Goal: Use online tool/utility: Utilize a website feature to perform a specific function

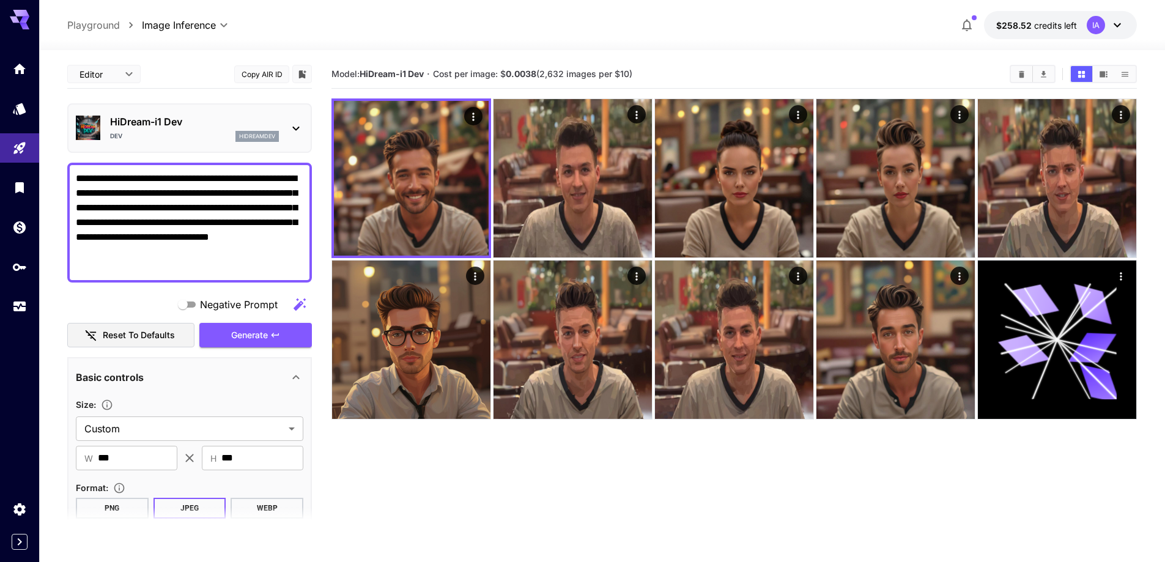
click at [243, 227] on textarea "**********" at bounding box center [190, 222] width 228 height 103
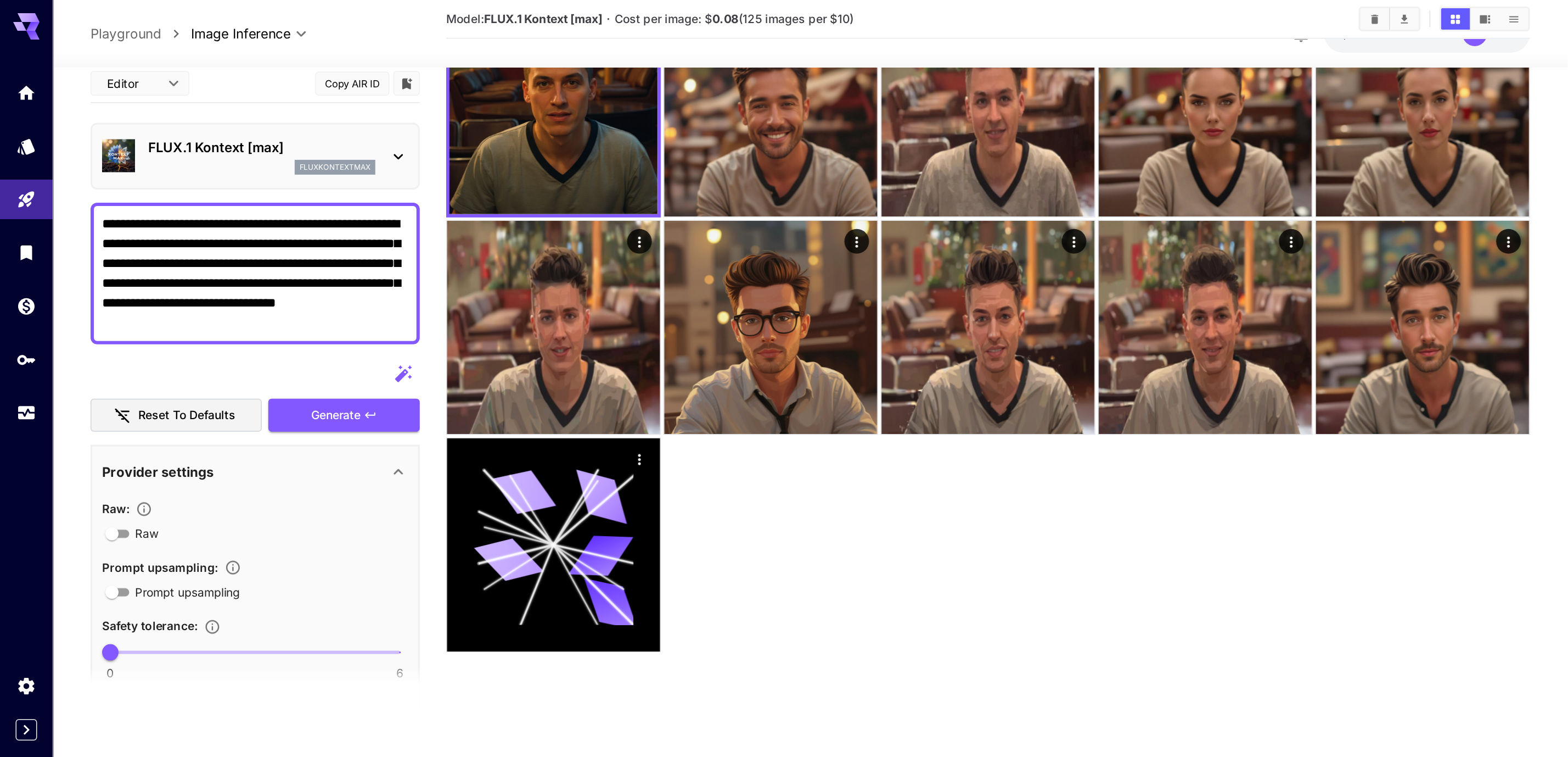
scroll to position [86, 0]
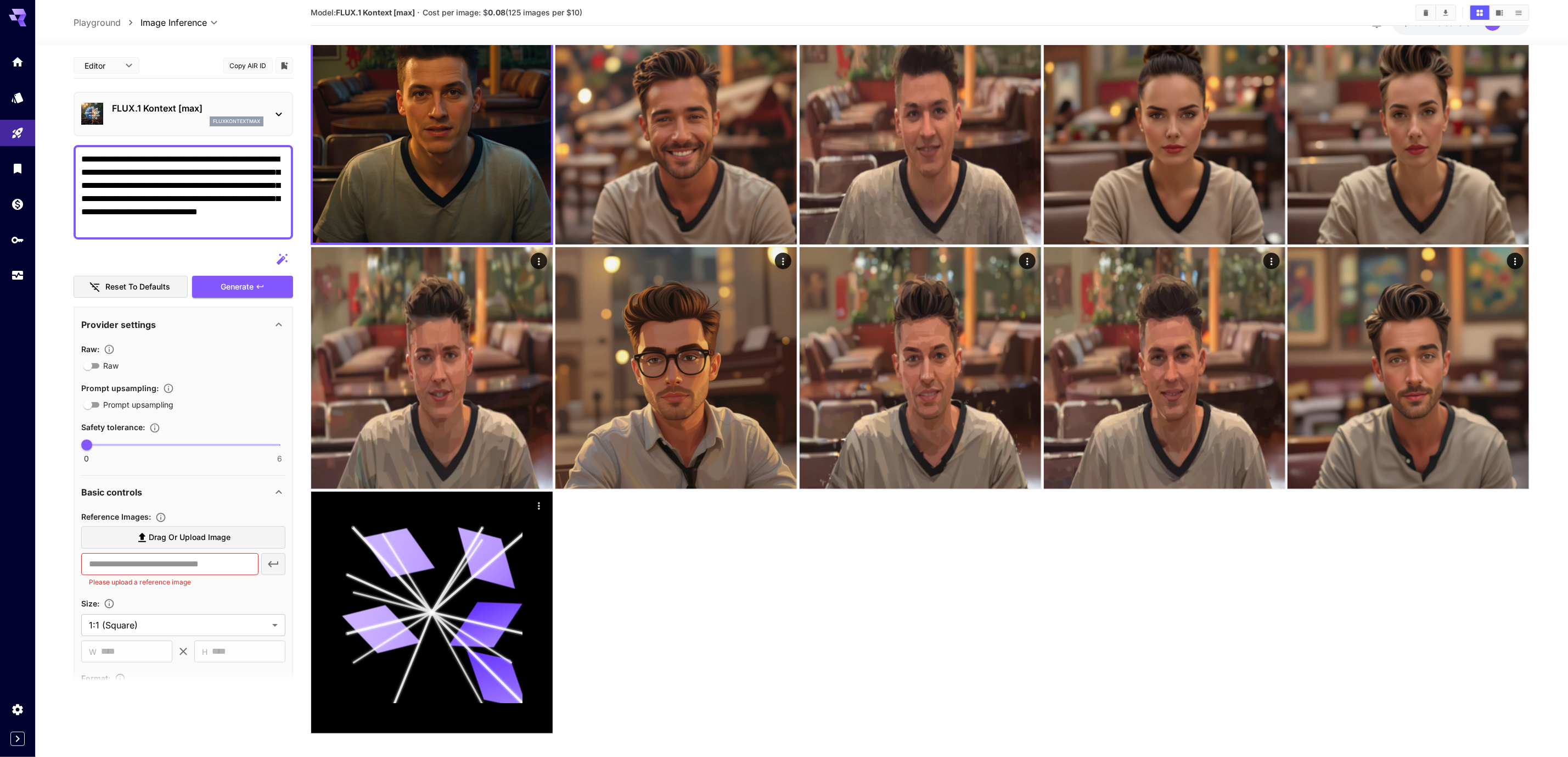
click at [260, 210] on textarea "**********" at bounding box center [184, 192] width 206 height 79
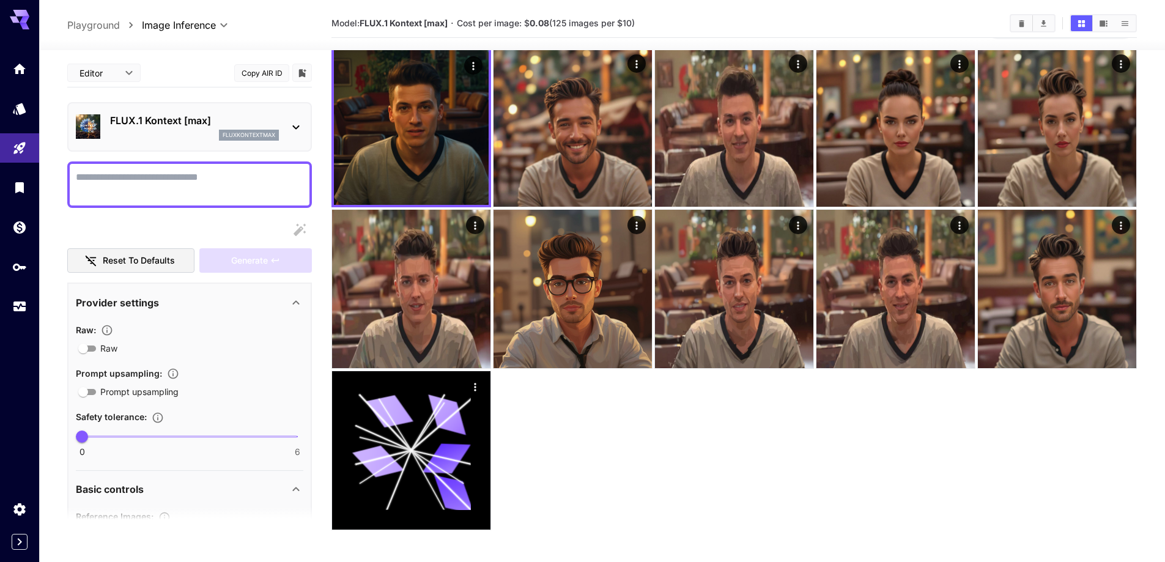
scroll to position [0, 0]
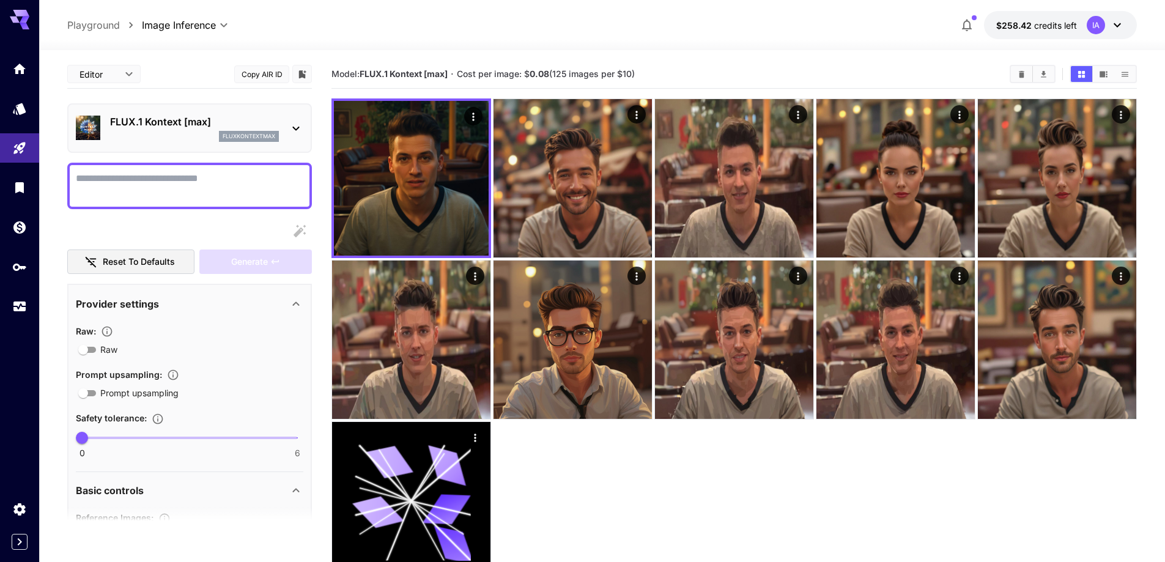
click at [242, 174] on textarea "Raw" at bounding box center [190, 185] width 228 height 29
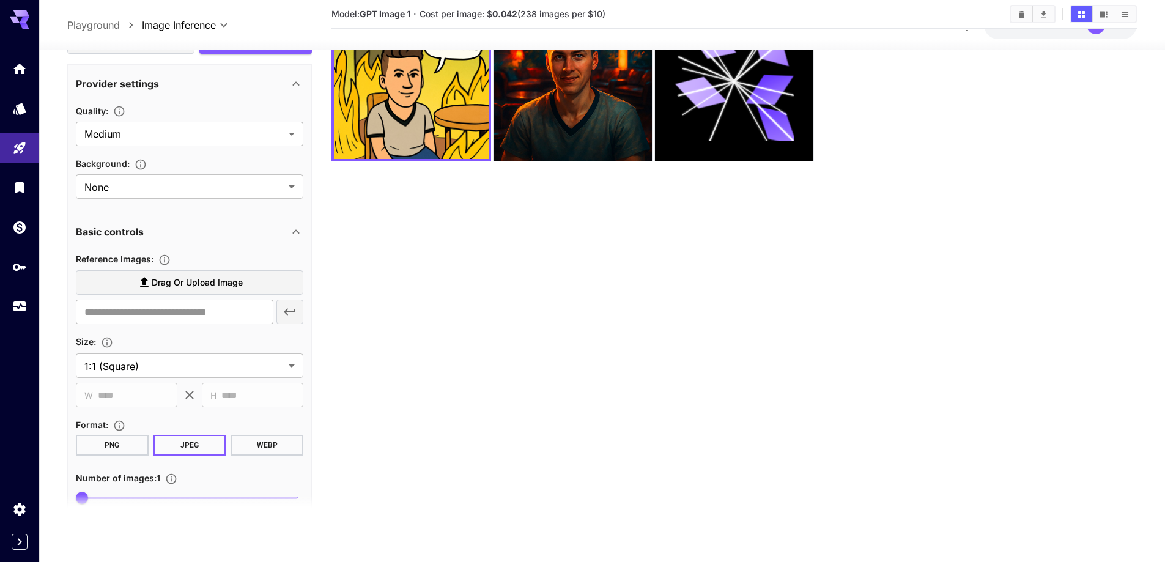
scroll to position [265, 0]
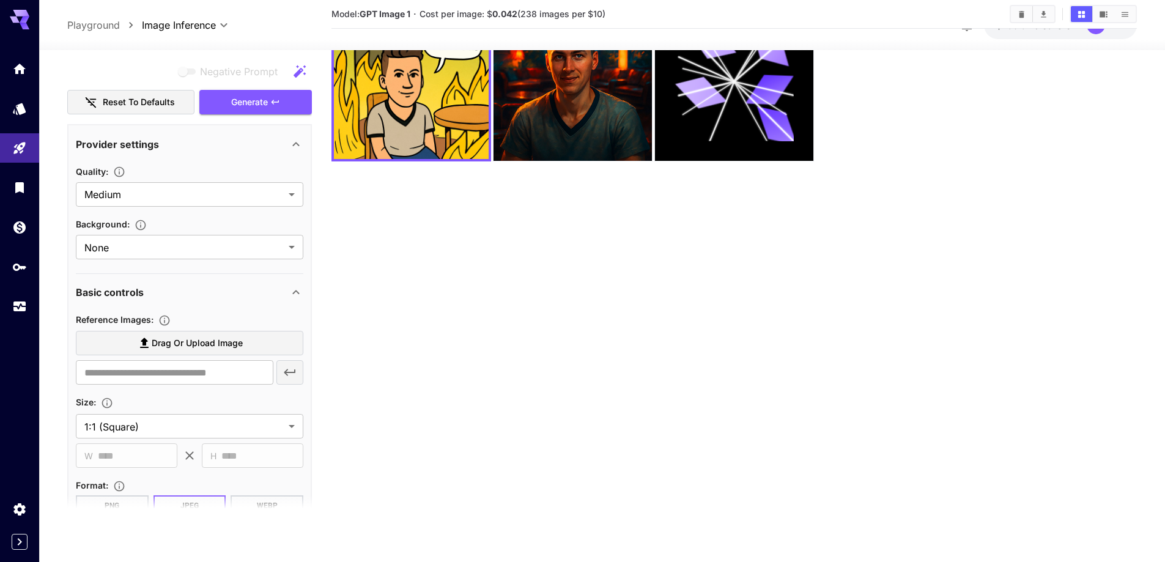
click at [491, 358] on section "Model: GPT Image 1 · Cost per image: $ 0.042 (238 images per $10)" at bounding box center [733, 244] width 805 height 562
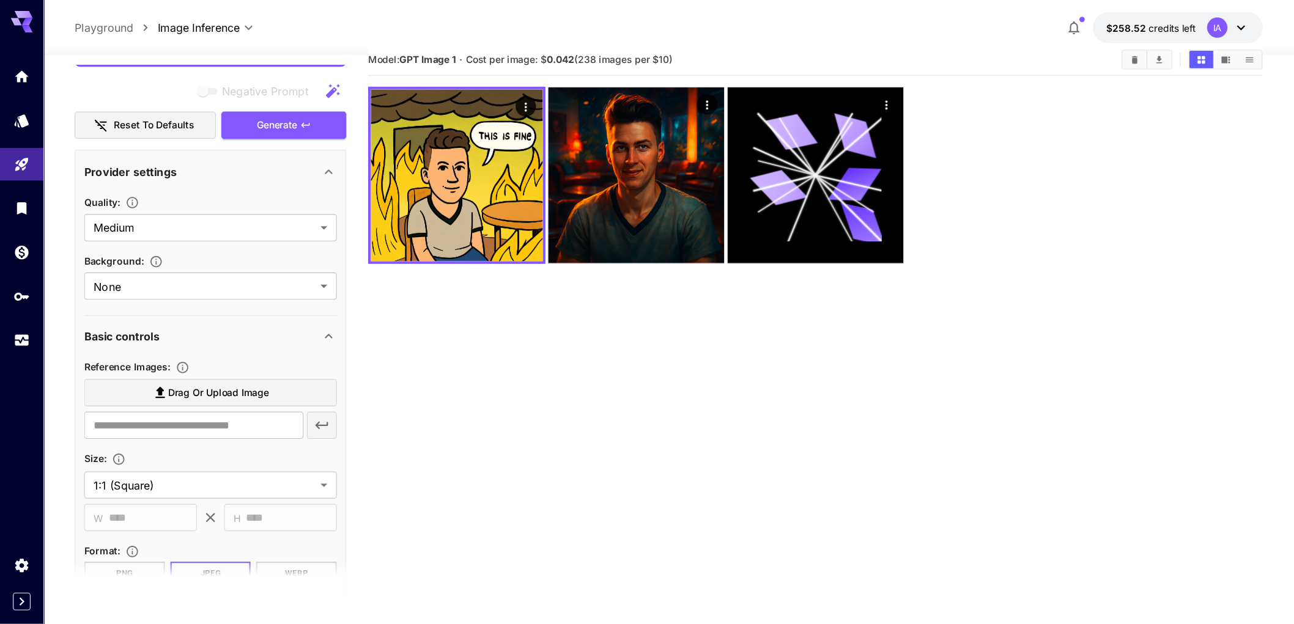
scroll to position [0, 0]
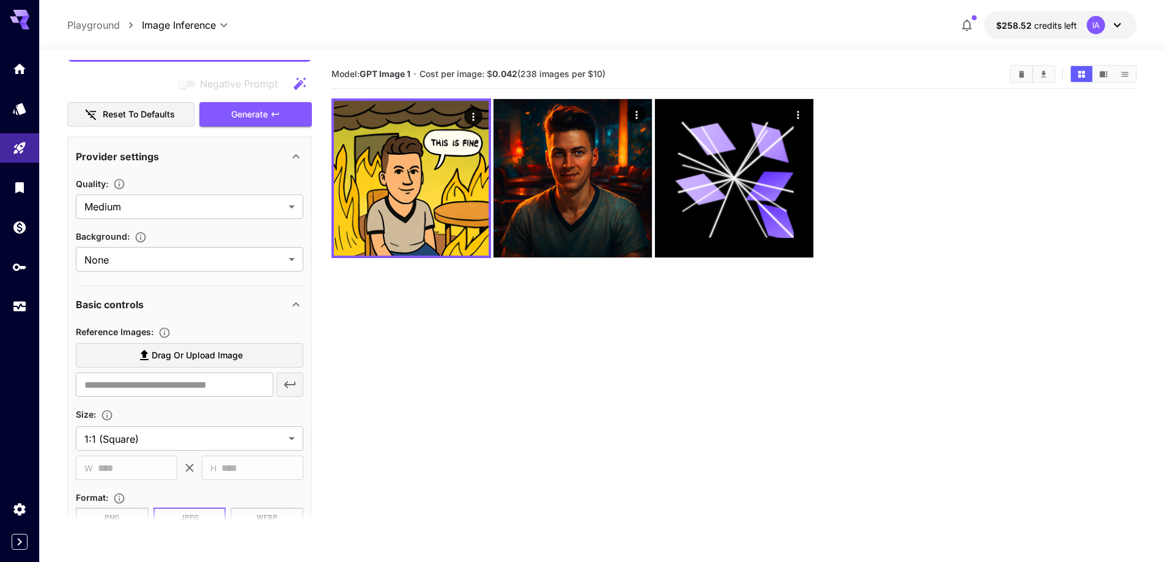
click at [322, 336] on main "**********" at bounding box center [602, 346] width 1070 height 572
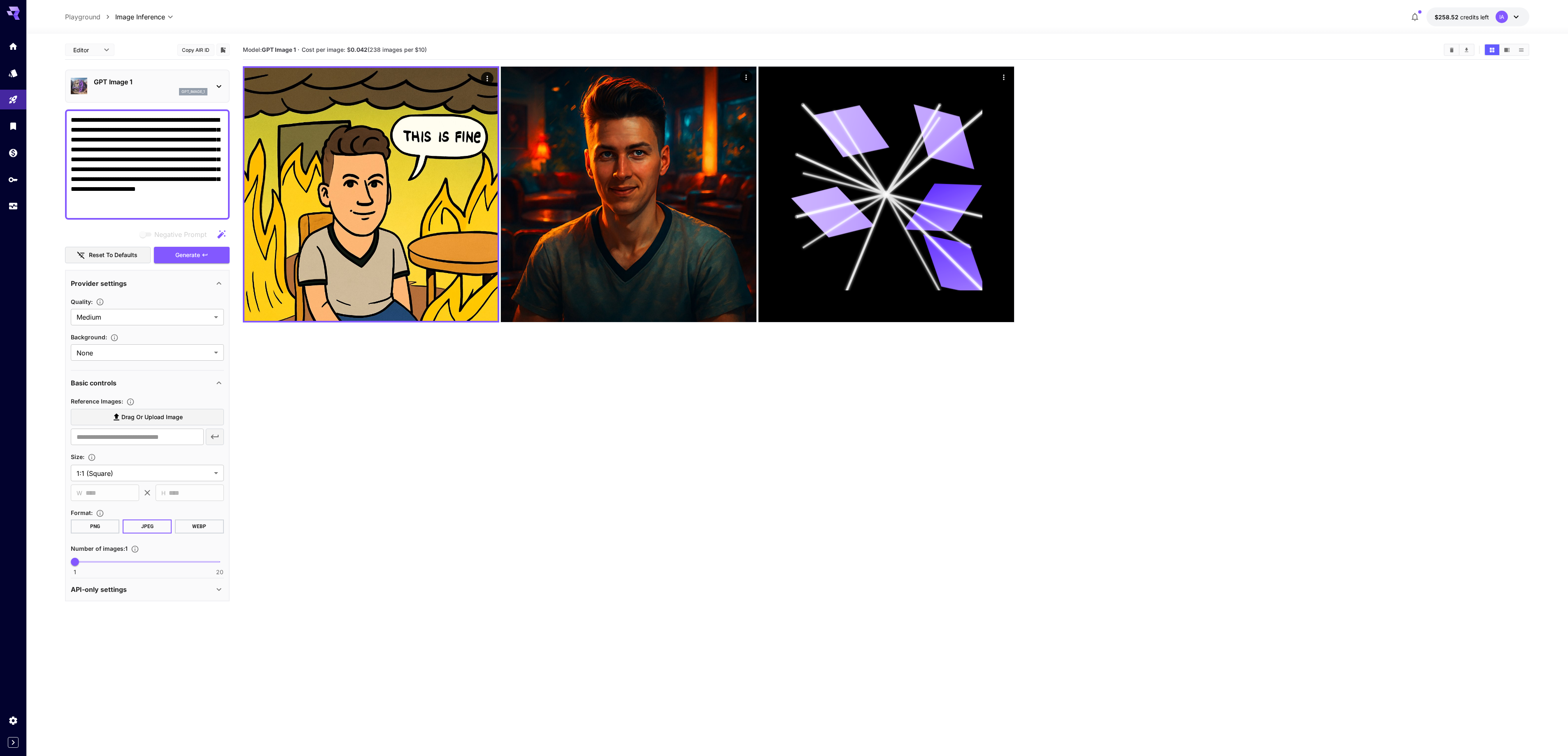
click at [162, 211] on textarea "**********" at bounding box center [147, 164] width 153 height 99
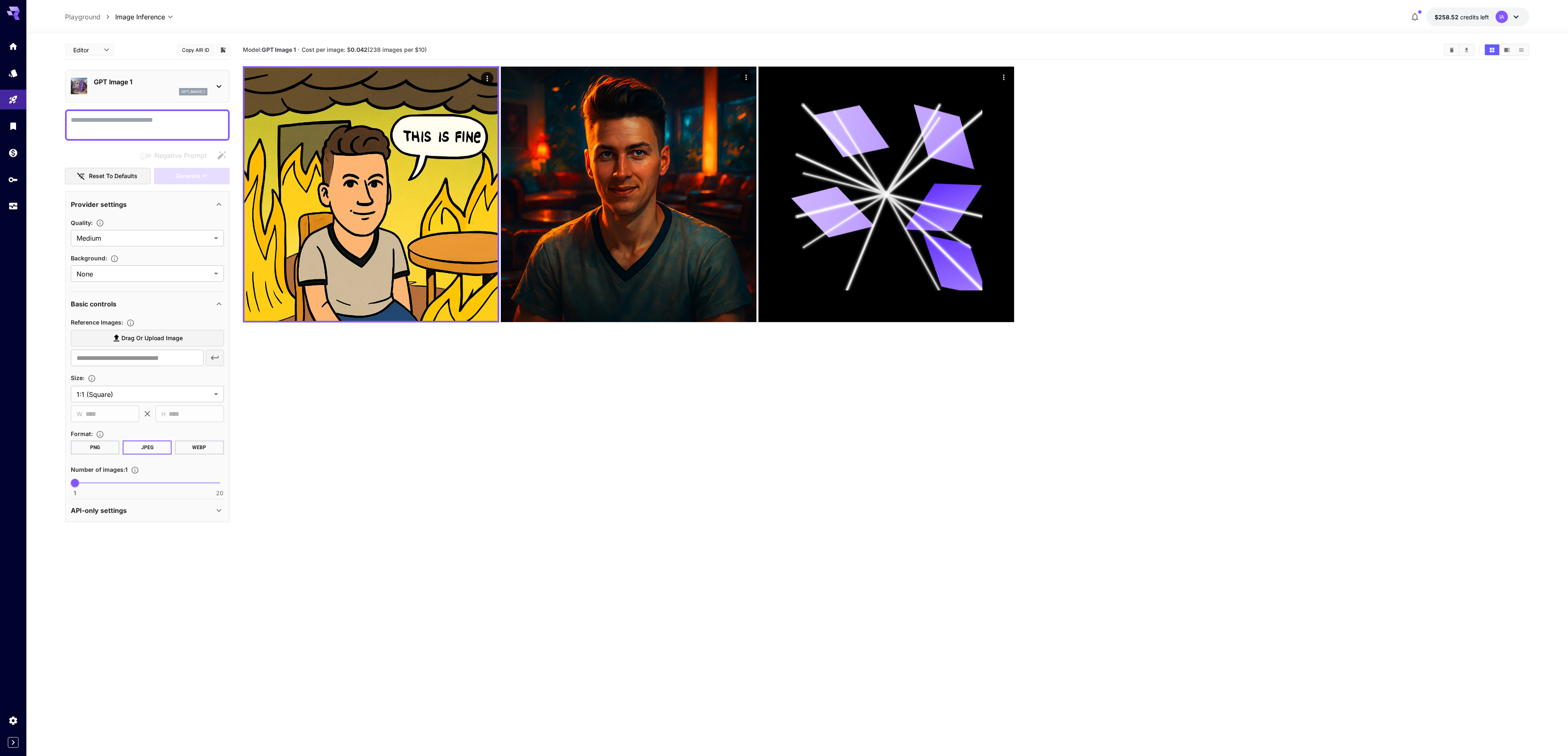
click at [262, 377] on section "Model: GPT Image 1 · Cost per image: $ 0.042 (238 images per $10)" at bounding box center [886, 418] width 1287 height 756
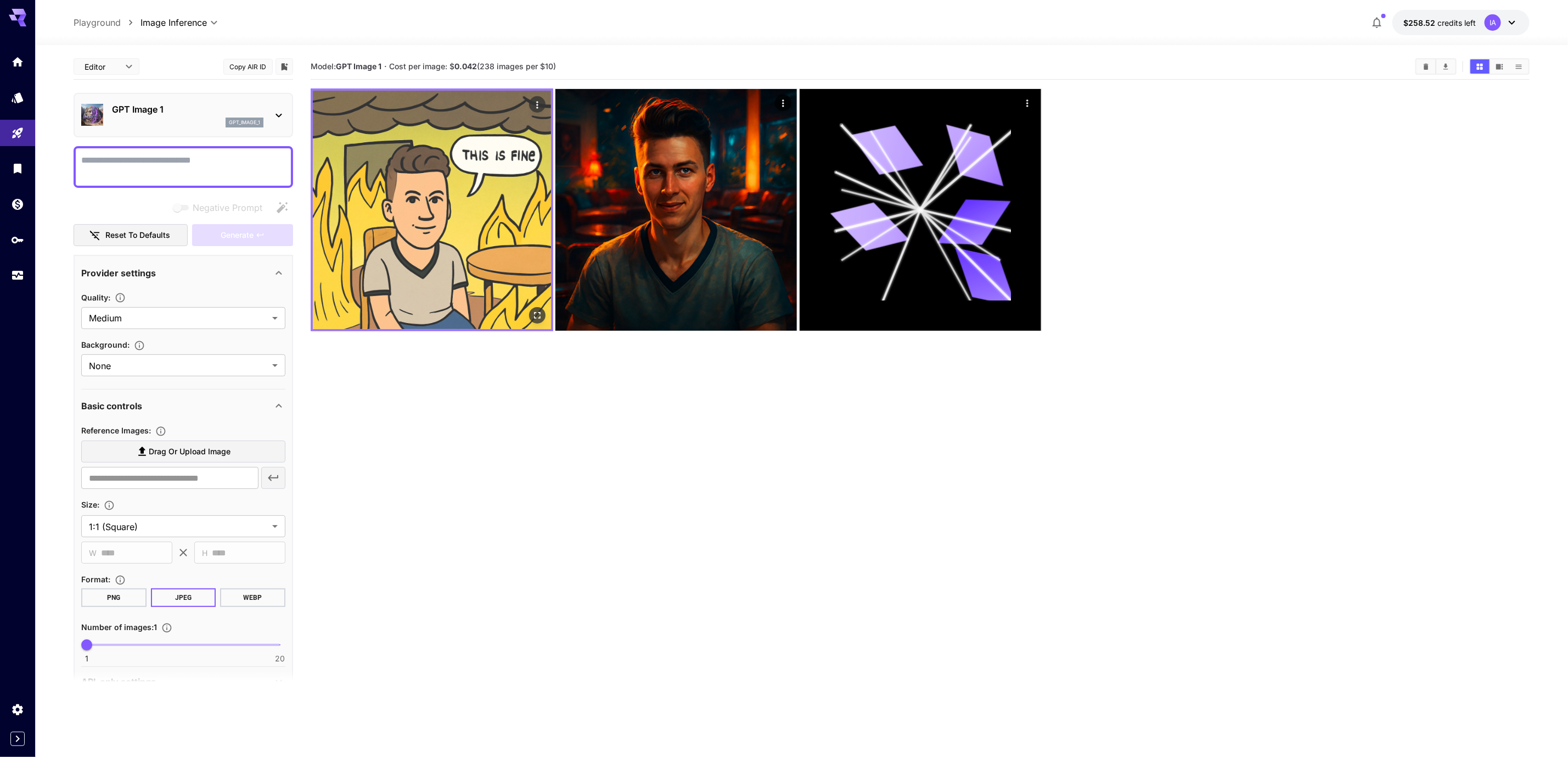
drag, startPoint x: 598, startPoint y: 544, endPoint x: 363, endPoint y: 189, distance: 425.7
click at [595, 504] on section "Model: GPT Image 1 · Cost per image: $ 0.042 (238 images per $10)" at bounding box center [920, 432] width 1219 height 757
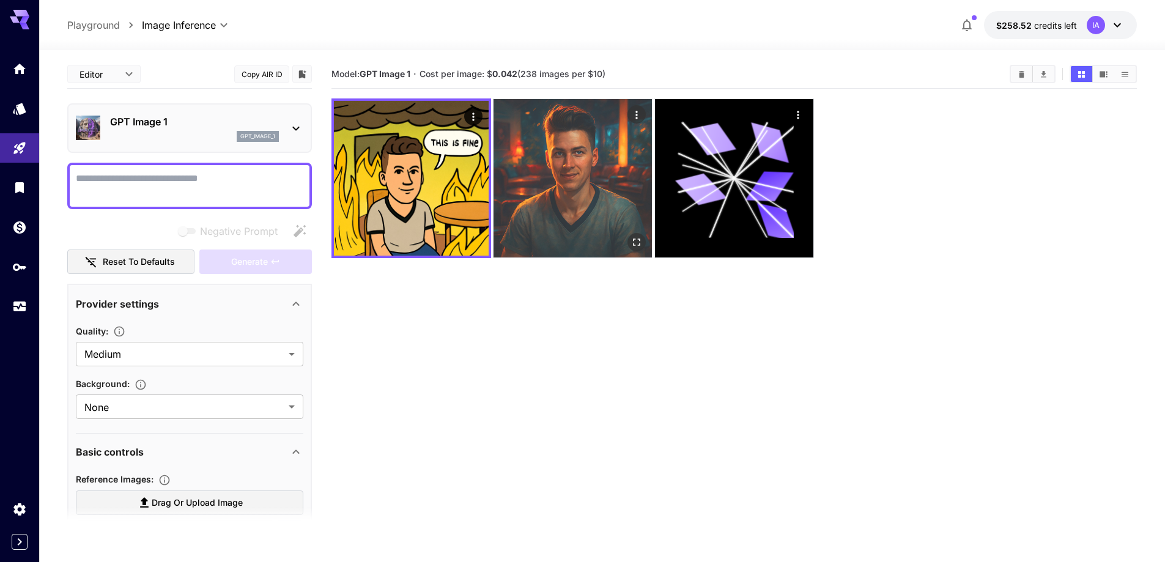
click at [544, 190] on img at bounding box center [573, 178] width 158 height 158
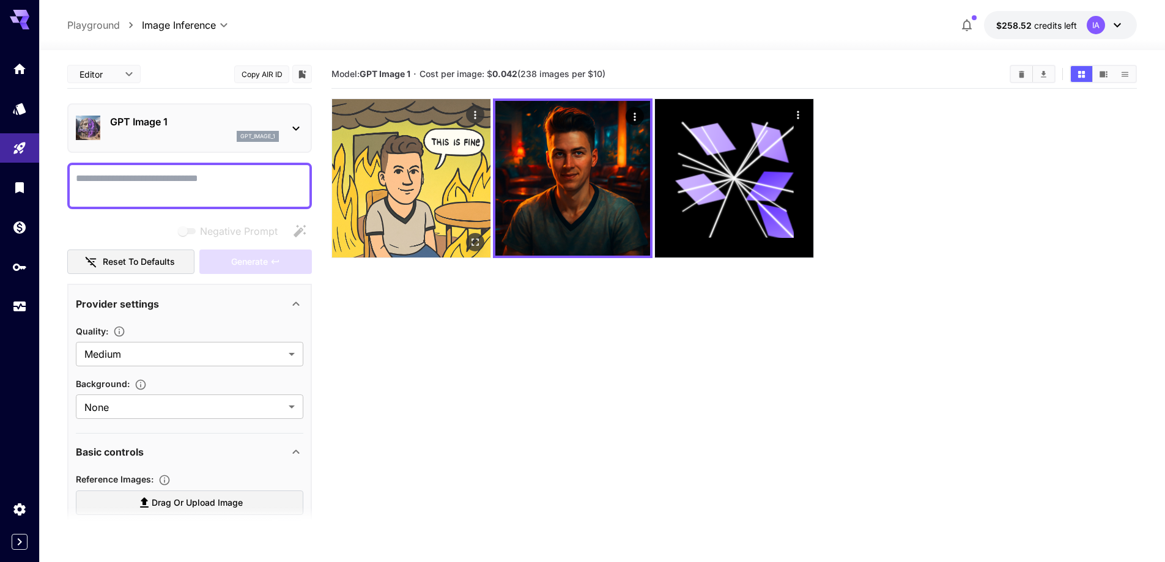
click at [401, 196] on img at bounding box center [411, 178] width 158 height 158
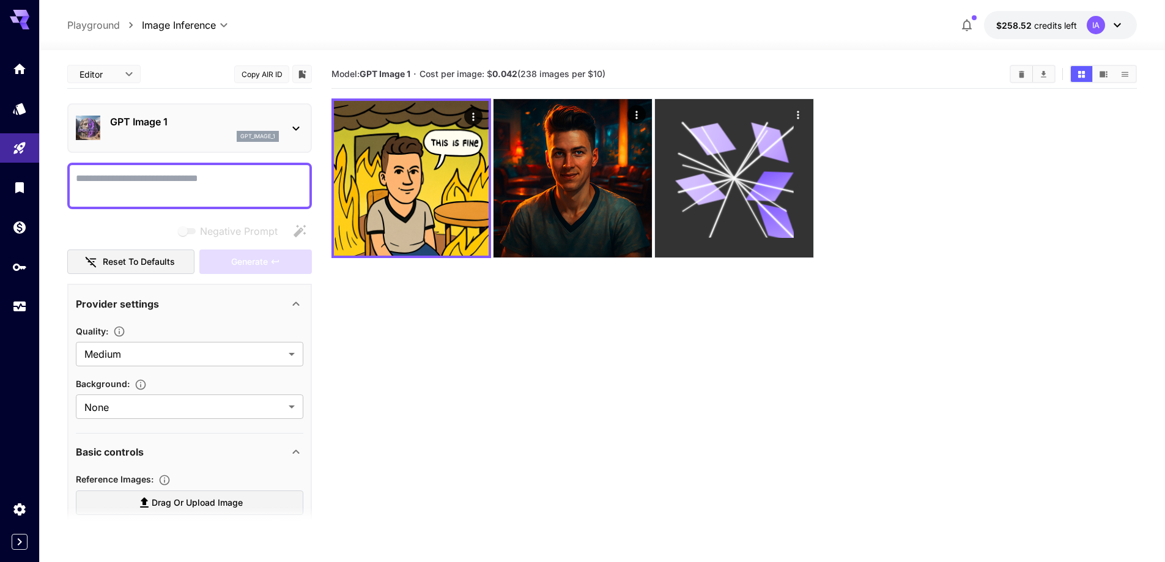
click at [724, 188] on icon at bounding box center [734, 178] width 119 height 119
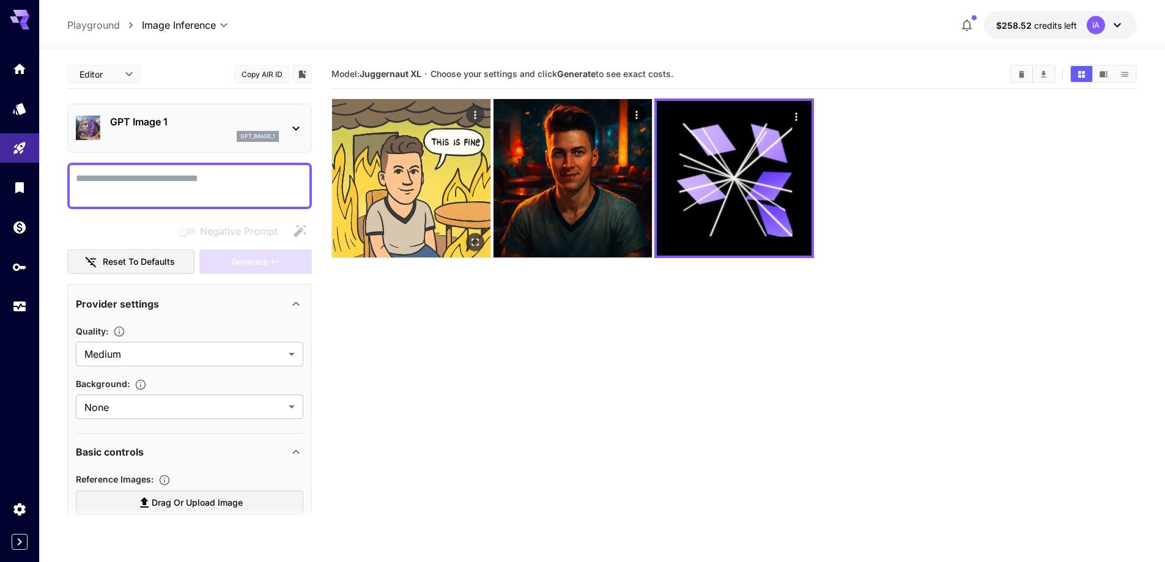
click at [426, 210] on img at bounding box center [411, 178] width 158 height 158
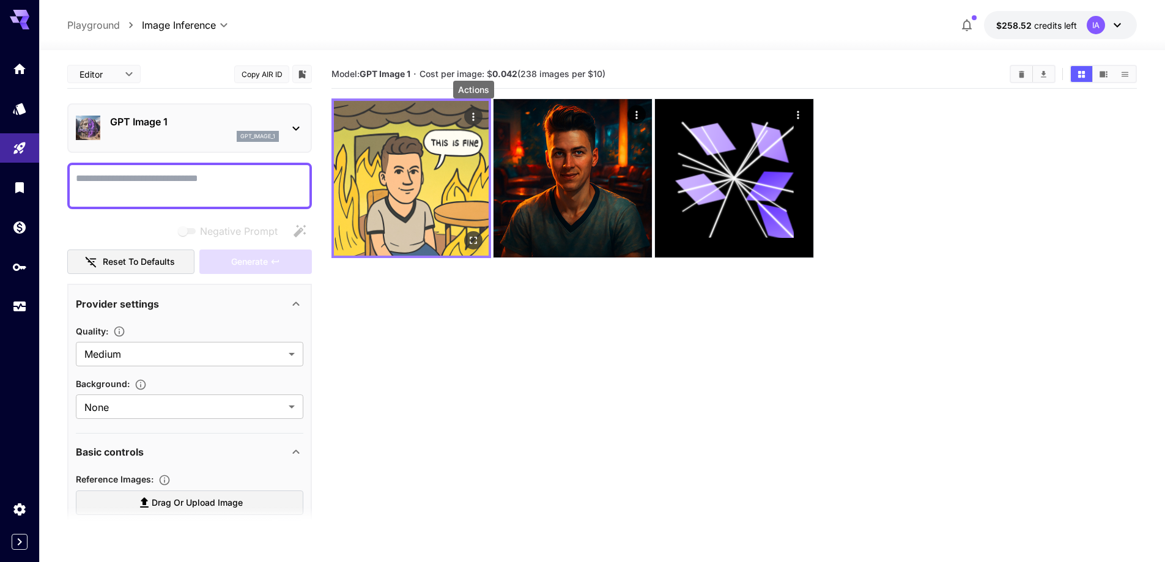
click at [468, 134] on img at bounding box center [411, 178] width 155 height 155
click at [475, 112] on icon "Actions" at bounding box center [473, 117] width 12 height 12
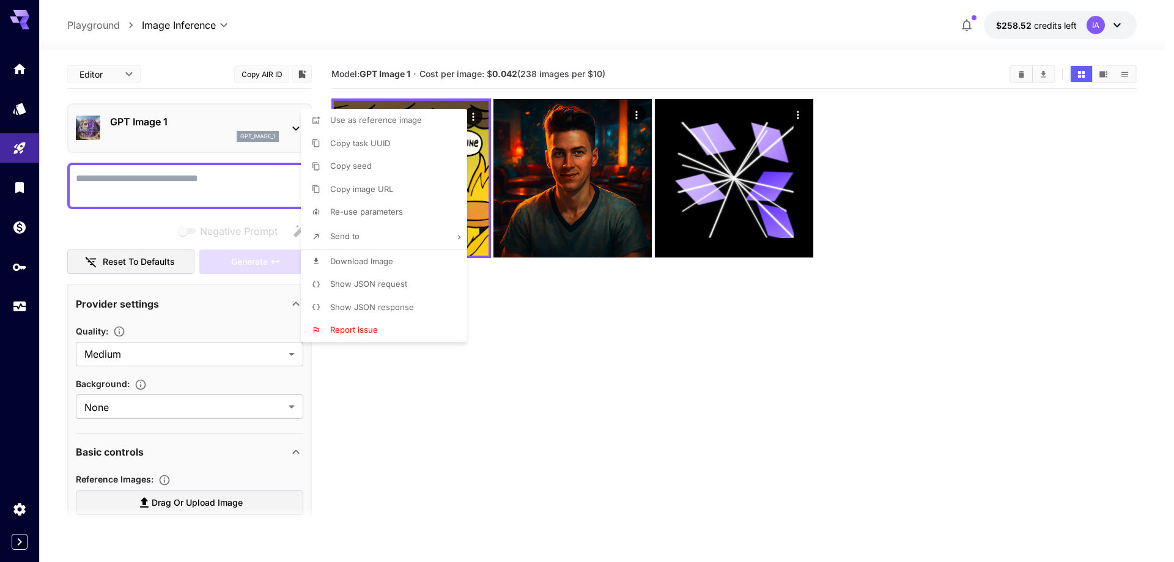
click at [649, 331] on div at bounding box center [587, 281] width 1174 height 562
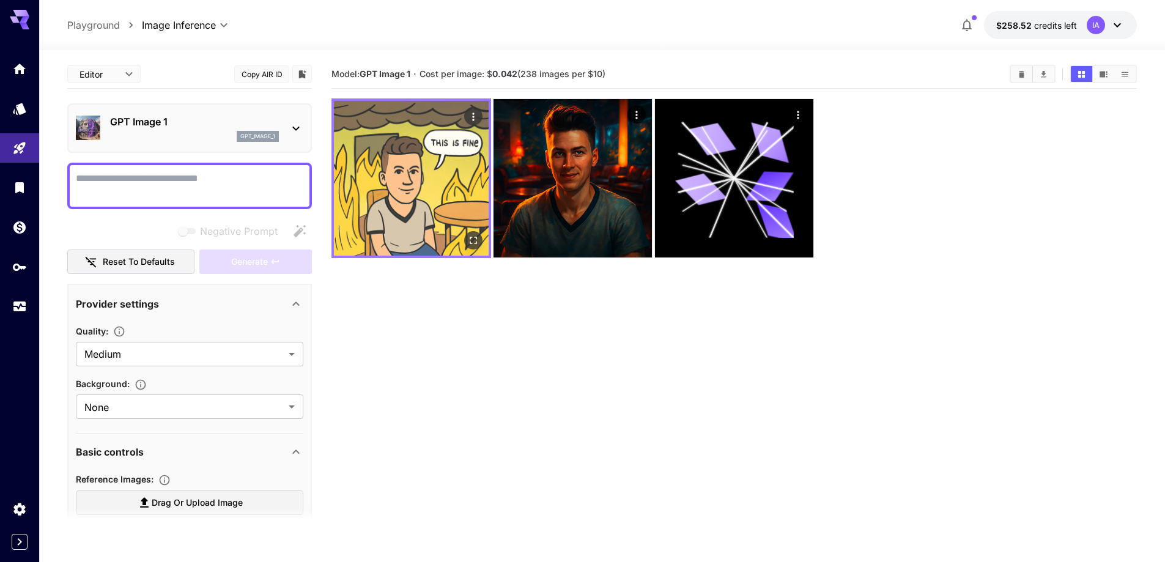
click at [475, 115] on icon "Actions" at bounding box center [473, 117] width 12 height 12
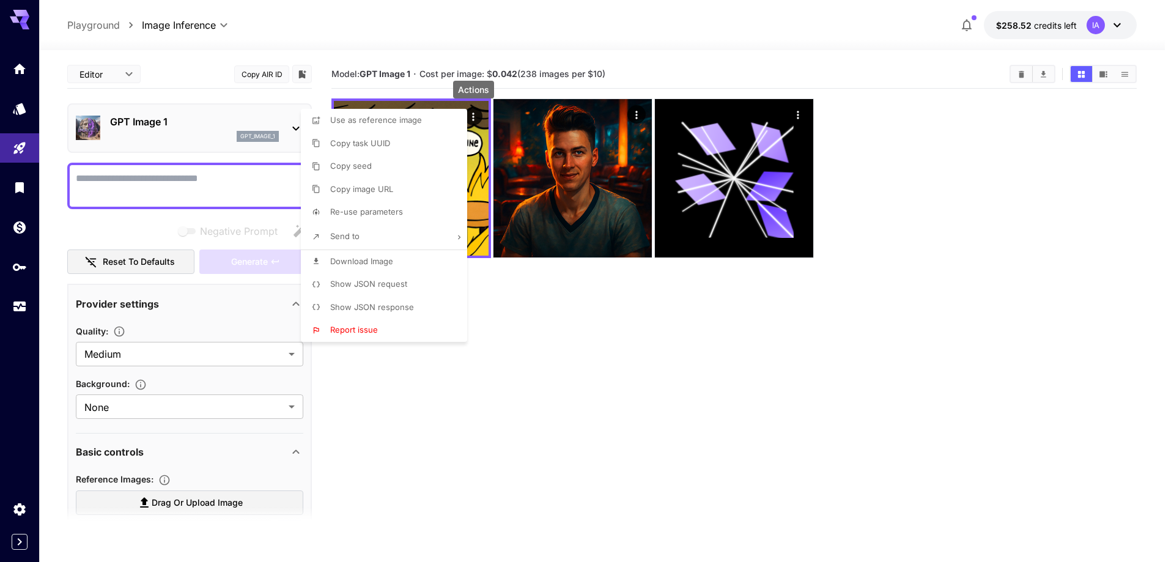
click at [372, 216] on span "Re-use parameters" at bounding box center [366, 212] width 73 height 10
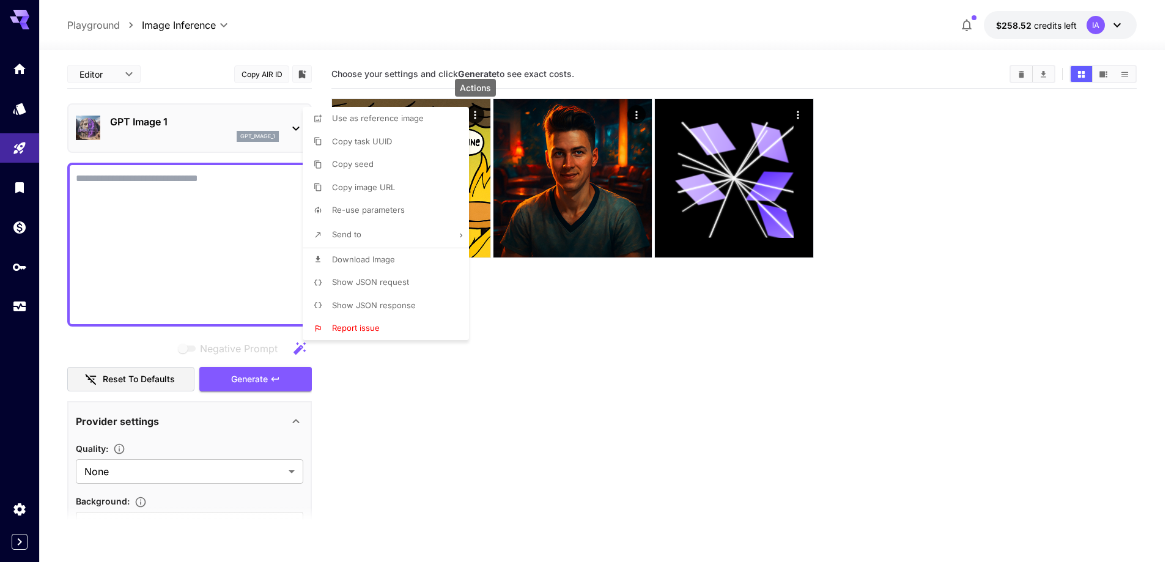
click at [620, 394] on div at bounding box center [587, 281] width 1174 height 562
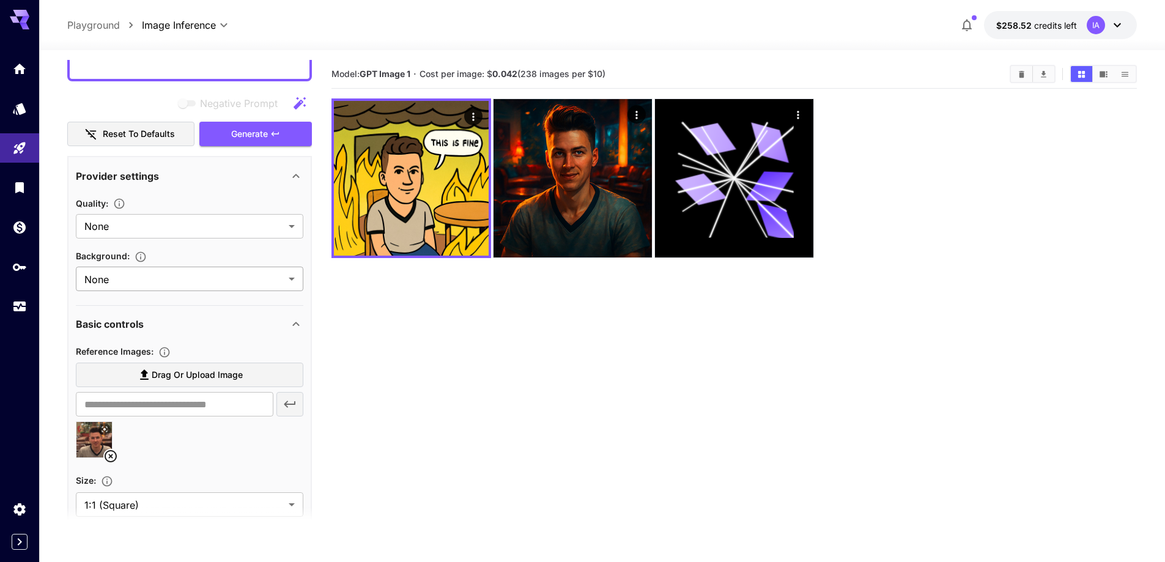
scroll to position [250, 0]
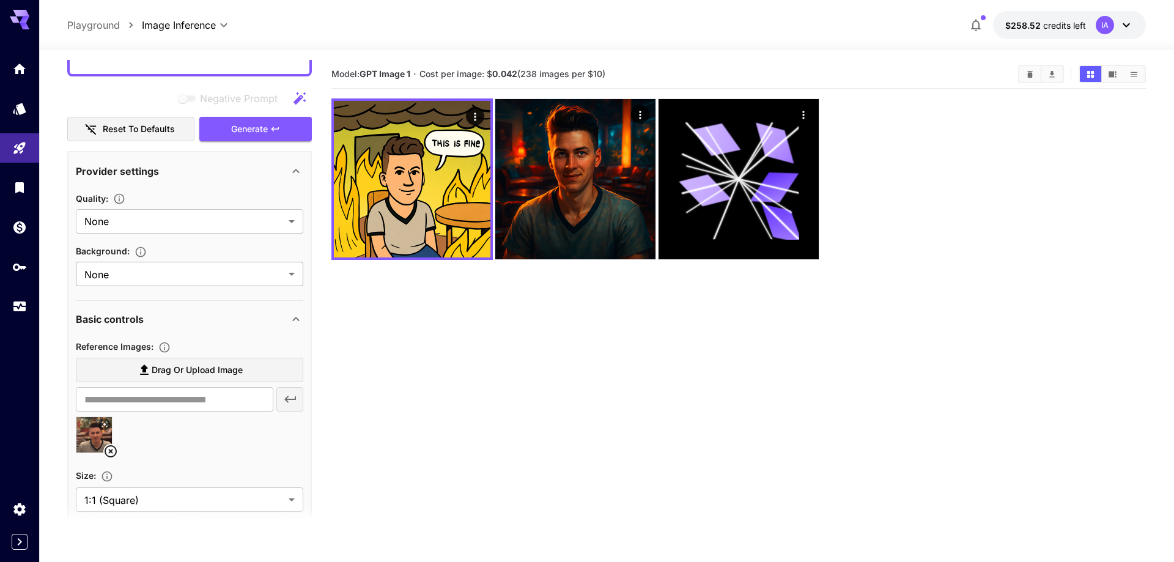
click at [244, 276] on body "**********" at bounding box center [587, 329] width 1174 height 659
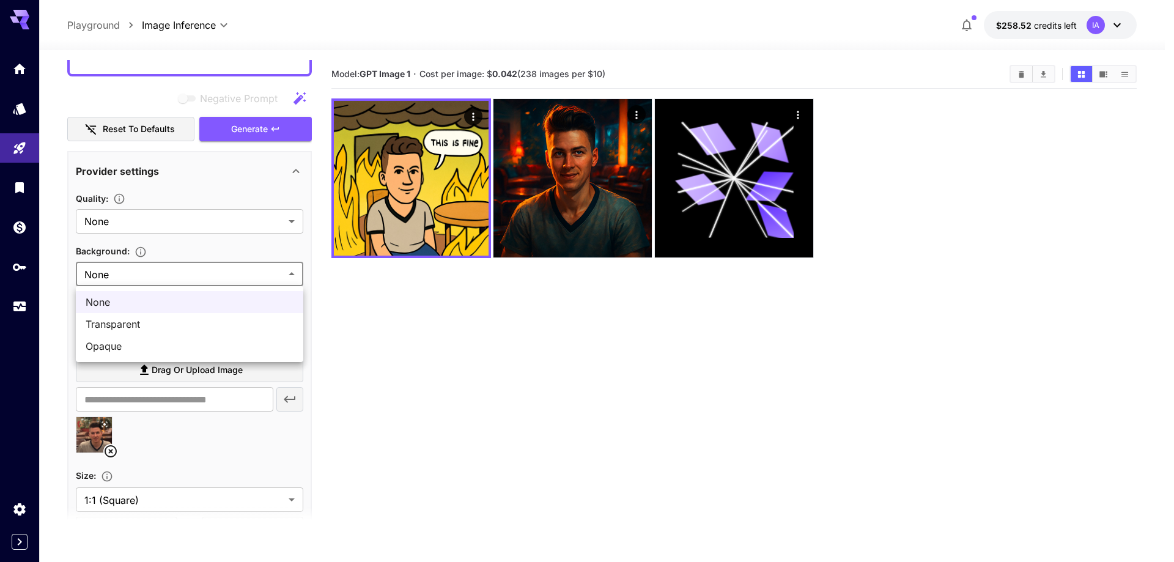
click at [440, 331] on div at bounding box center [587, 281] width 1174 height 562
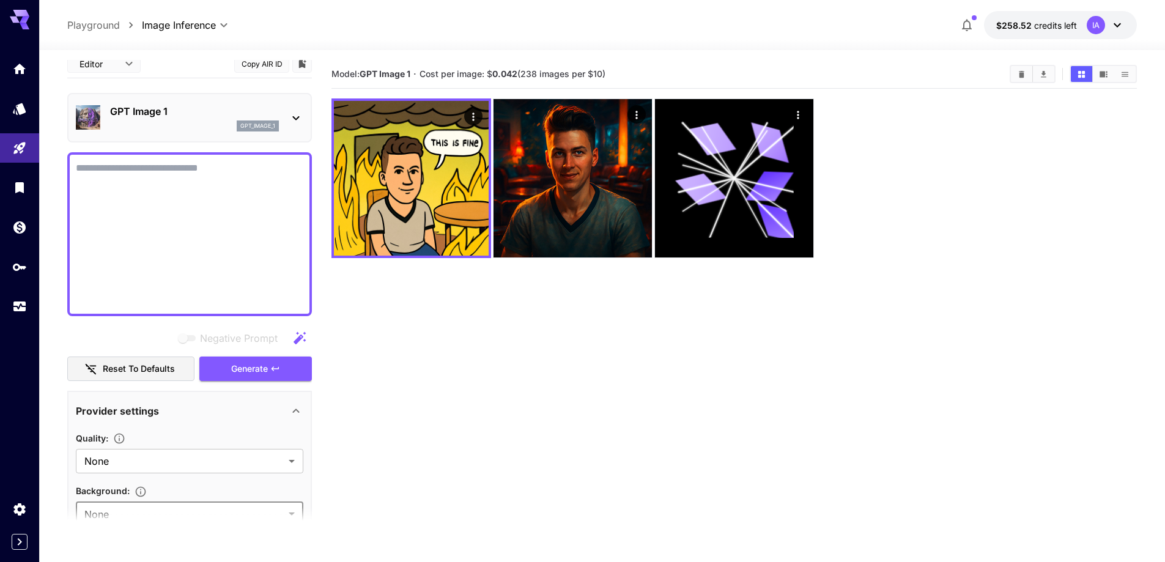
scroll to position [0, 0]
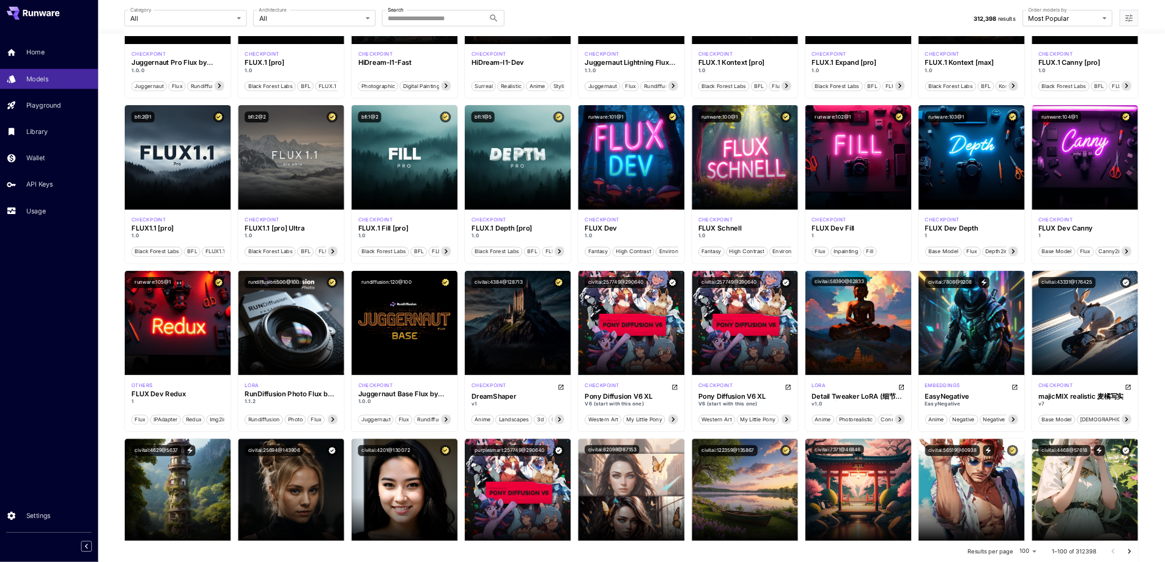
scroll to position [245, 0]
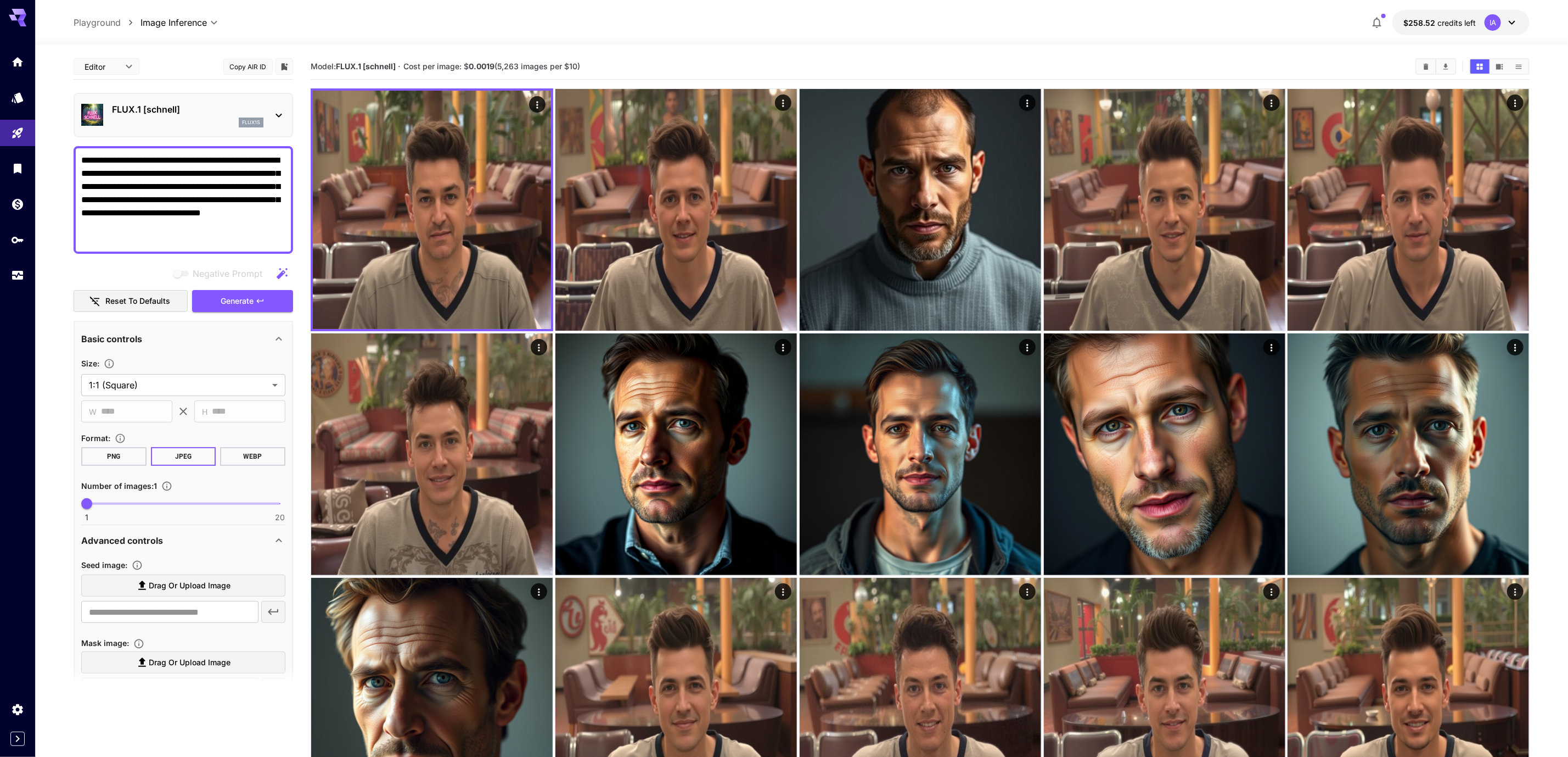
click at [193, 230] on textarea "**********" at bounding box center [184, 199] width 206 height 92
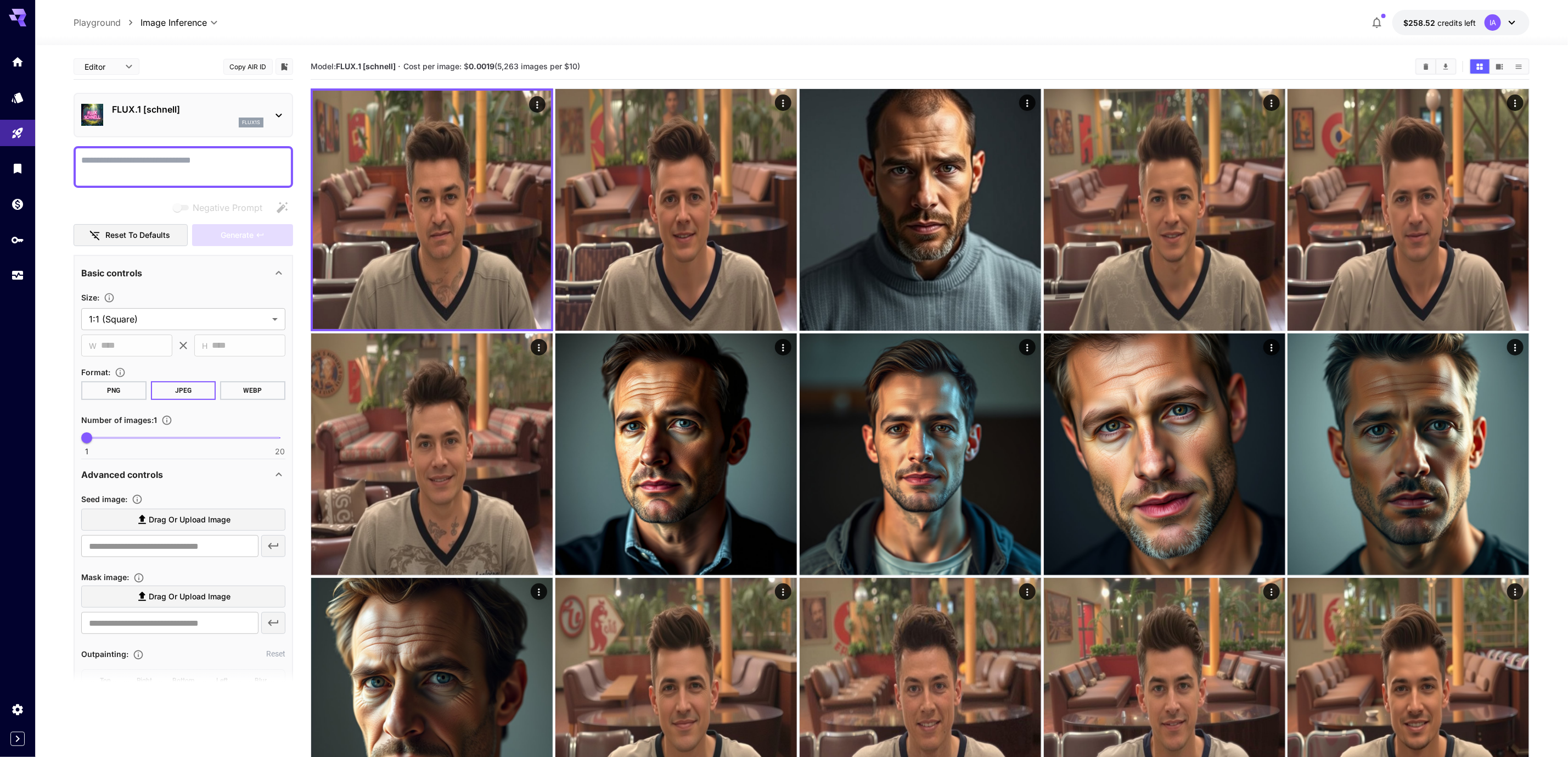
click at [61, 491] on section "**********" at bounding box center [802, 570] width 1533 height 1052
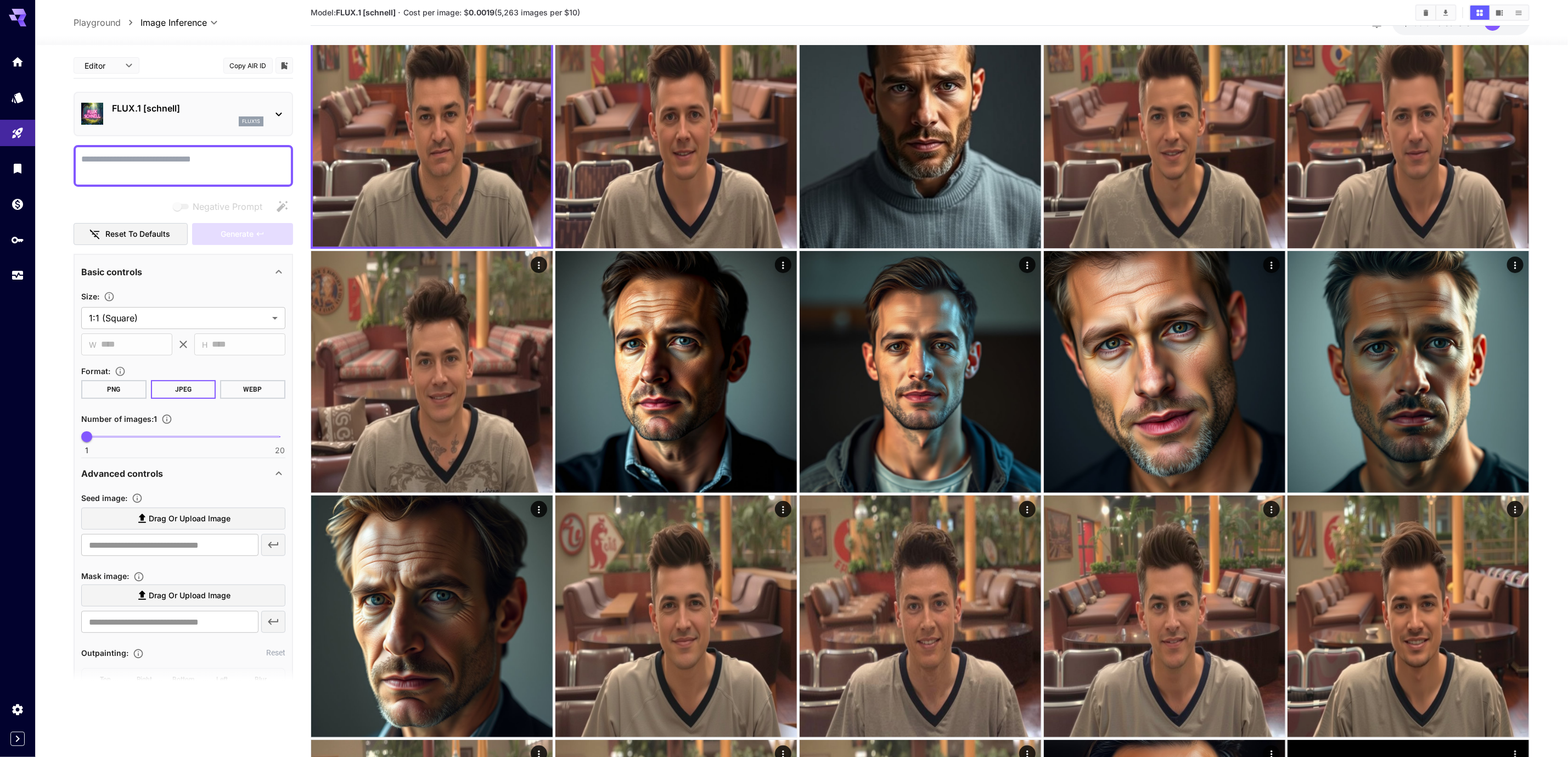
click at [53, 493] on section "**********" at bounding box center [802, 488] width 1533 height 1052
click at [1549, 533] on section "**********" at bounding box center [802, 488] width 1533 height 1052
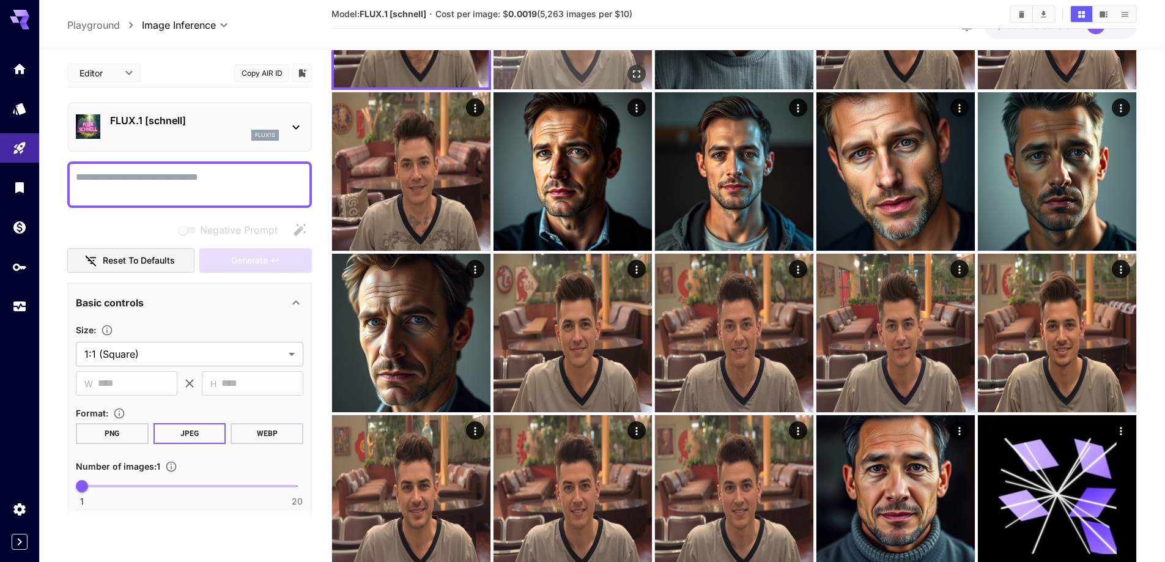
scroll to position [217, 0]
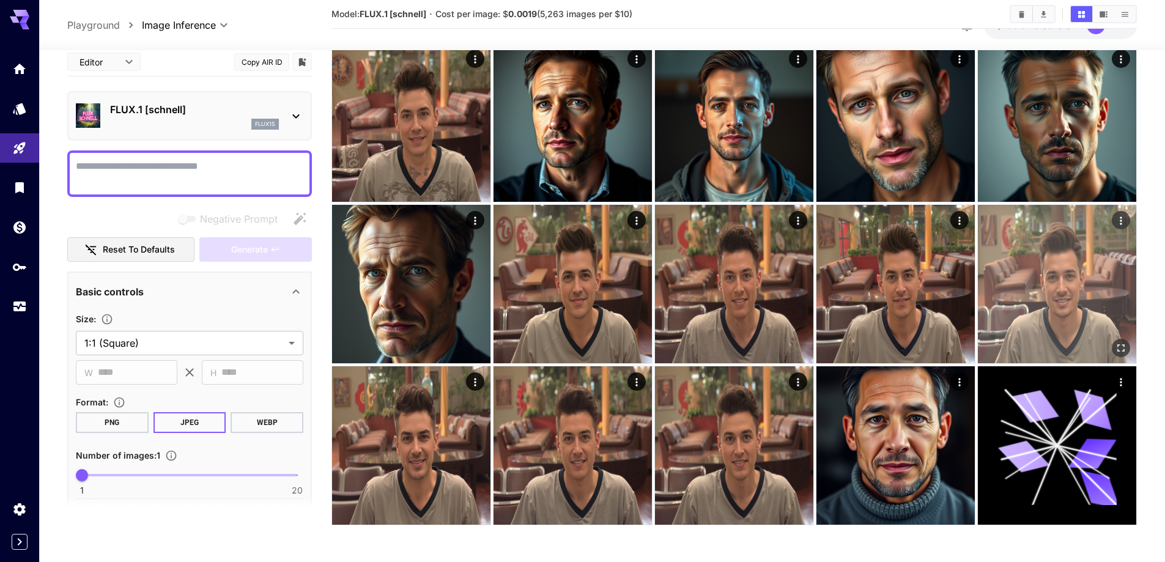
click at [1032, 283] on img at bounding box center [1057, 284] width 158 height 158
click at [1051, 303] on img at bounding box center [1057, 284] width 155 height 155
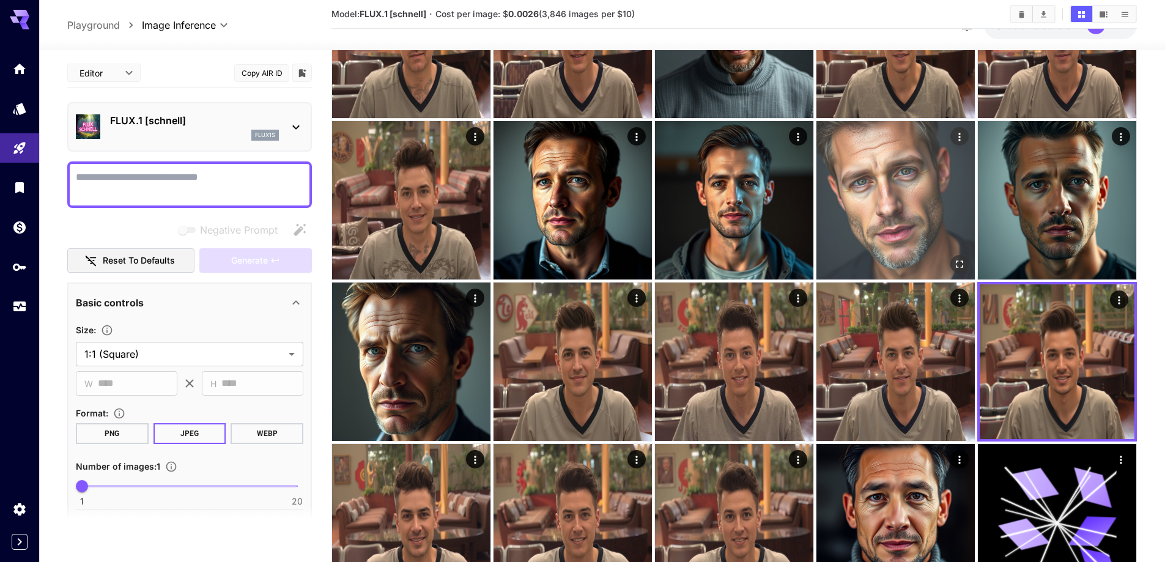
scroll to position [0, 0]
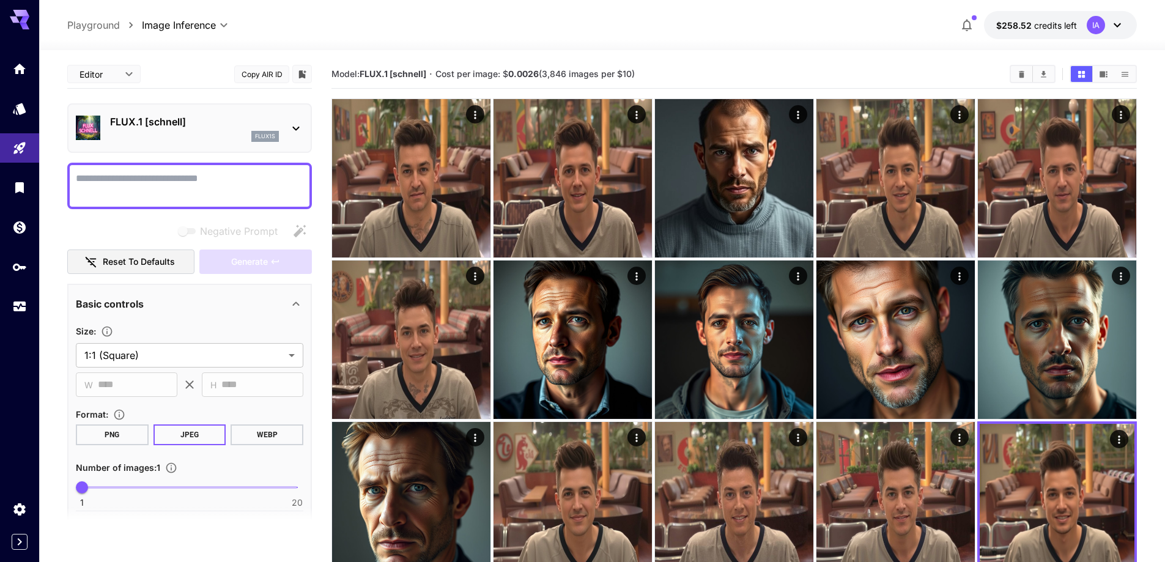
click at [730, 46] on div at bounding box center [602, 42] width 1126 height 15
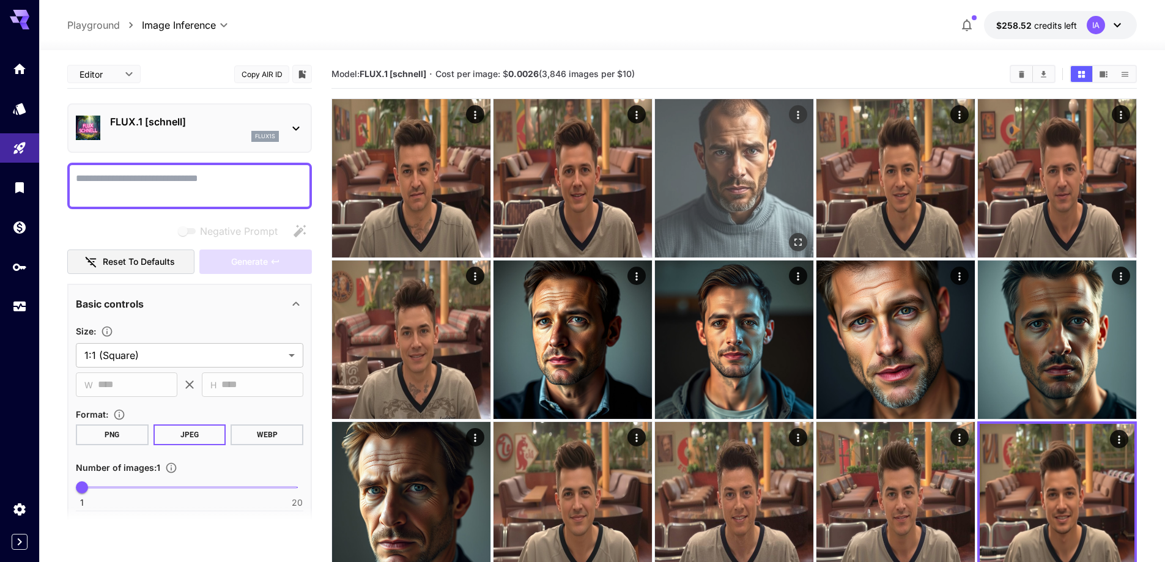
click at [721, 191] on img at bounding box center [734, 178] width 158 height 158
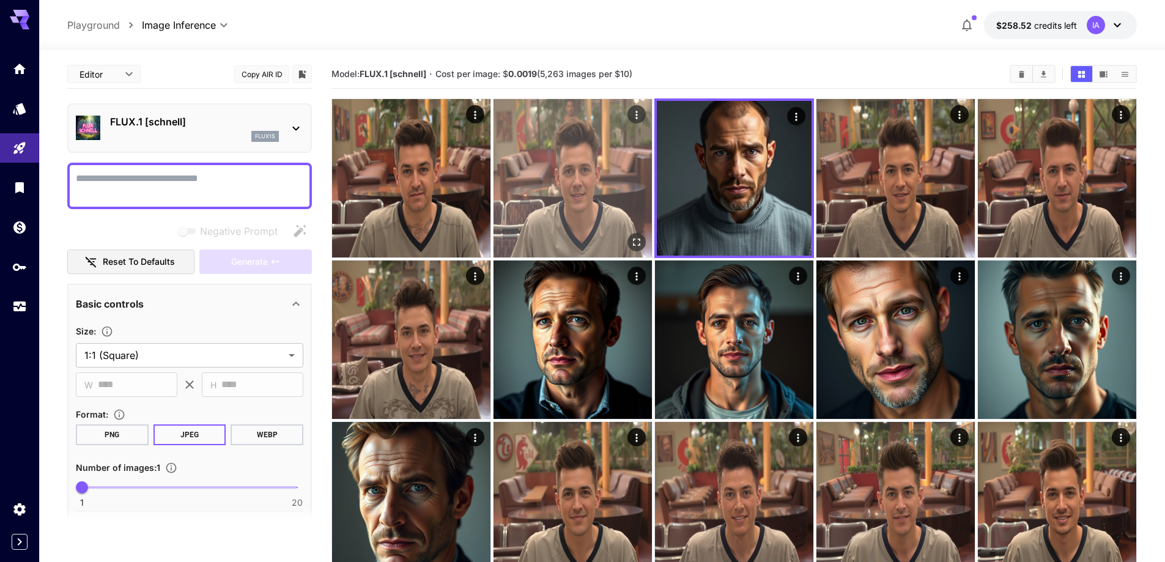
click at [583, 194] on img at bounding box center [573, 178] width 158 height 158
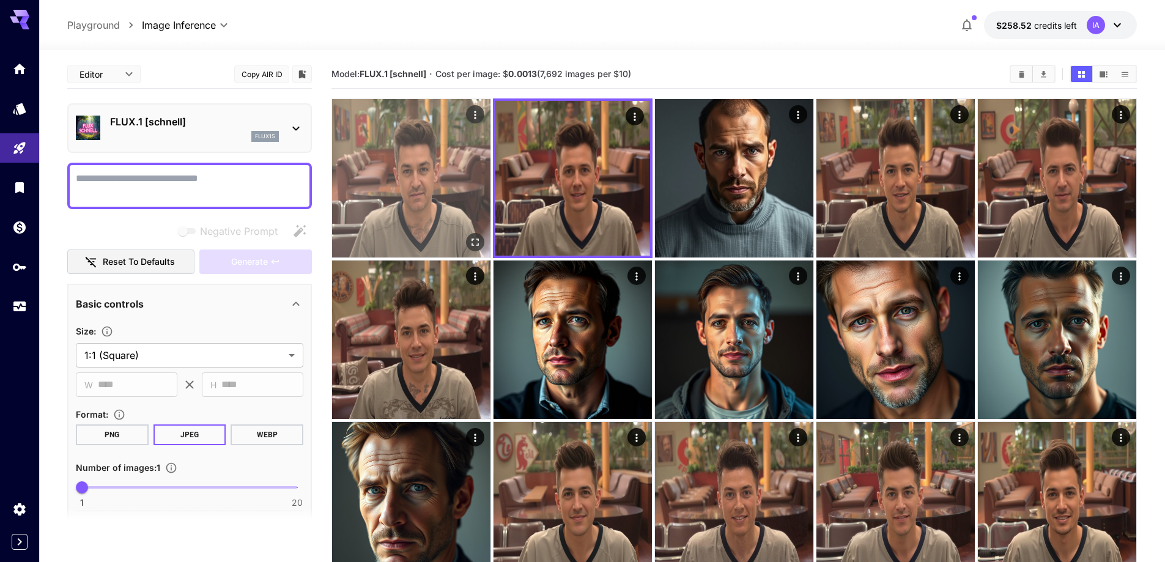
click at [463, 195] on img at bounding box center [411, 178] width 158 height 158
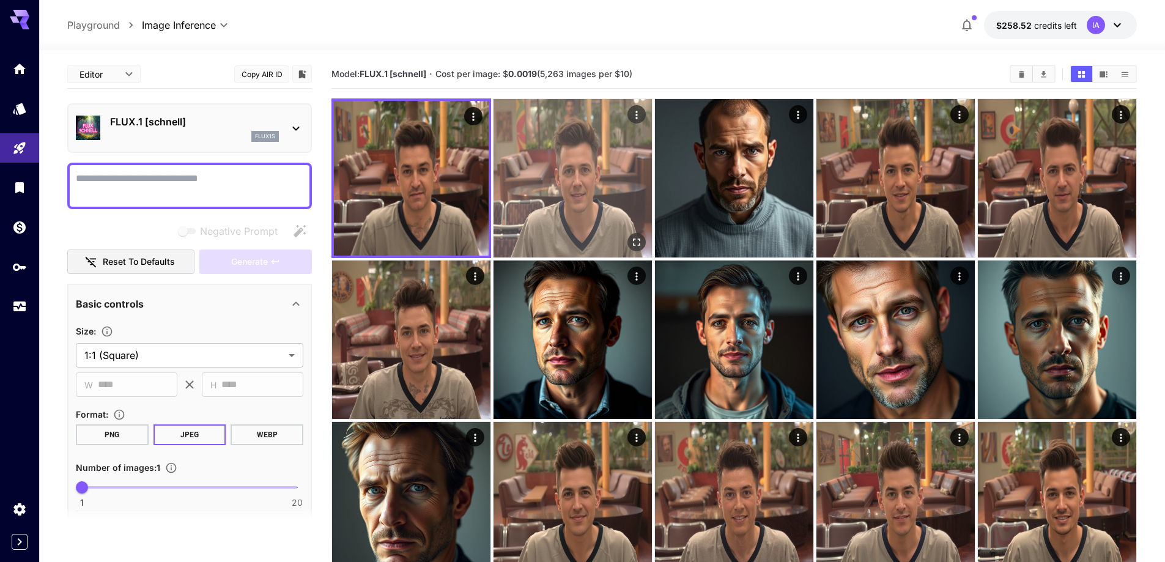
click at [545, 188] on img at bounding box center [573, 178] width 158 height 158
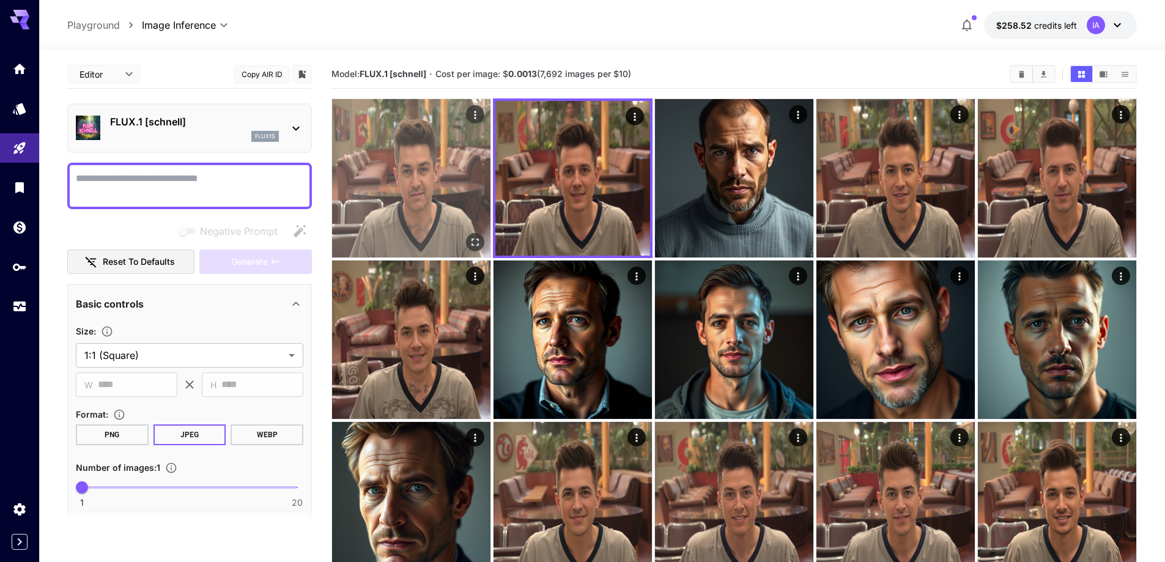
click at [433, 185] on img at bounding box center [411, 178] width 158 height 158
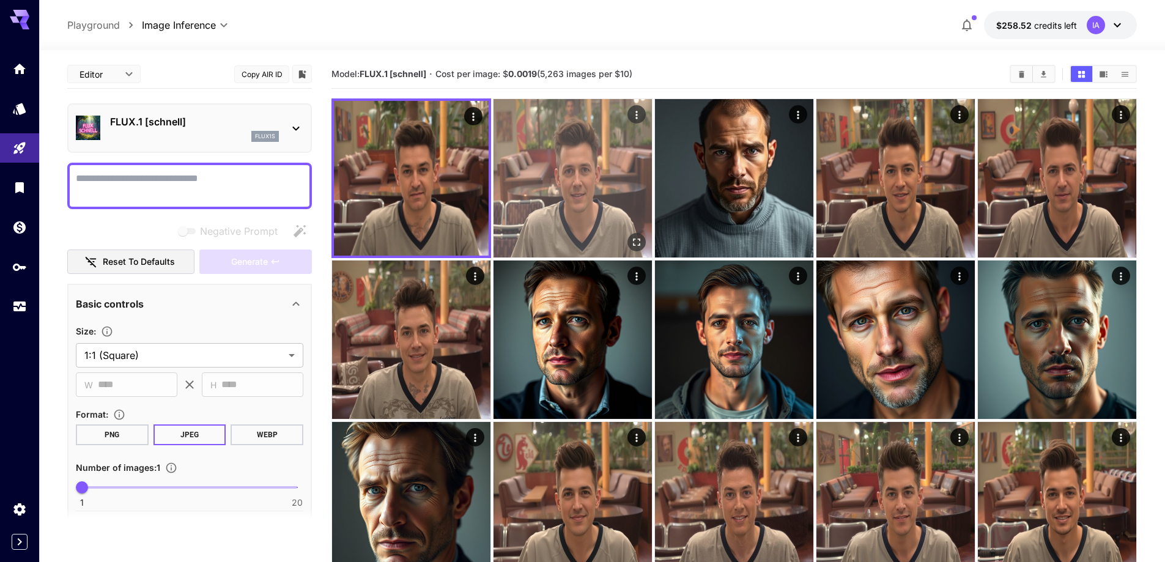
click at [514, 194] on img at bounding box center [573, 178] width 158 height 158
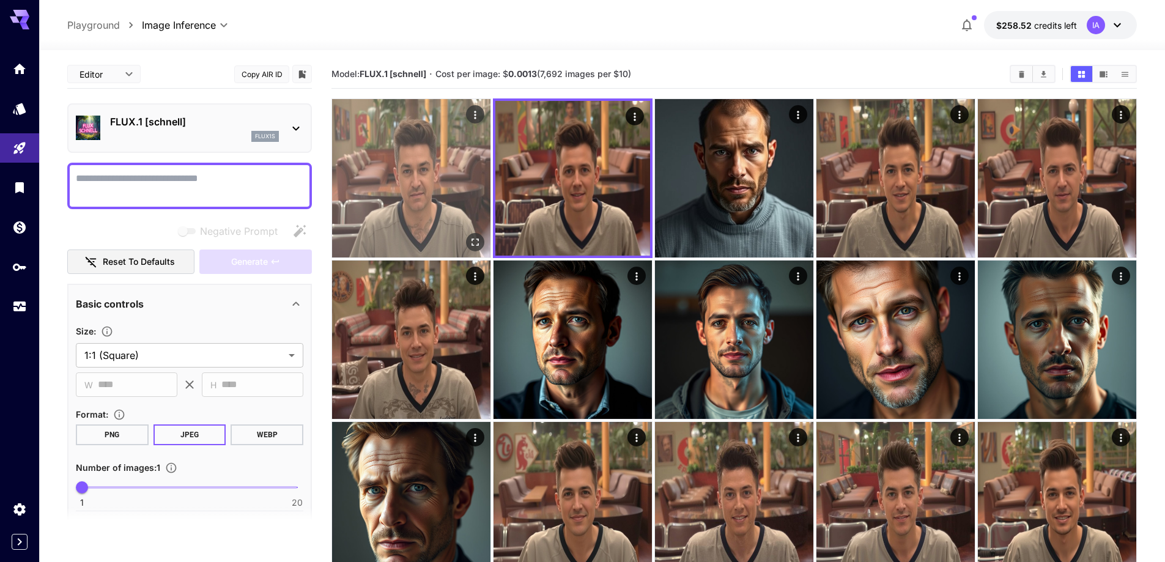
click at [451, 187] on img at bounding box center [411, 178] width 158 height 158
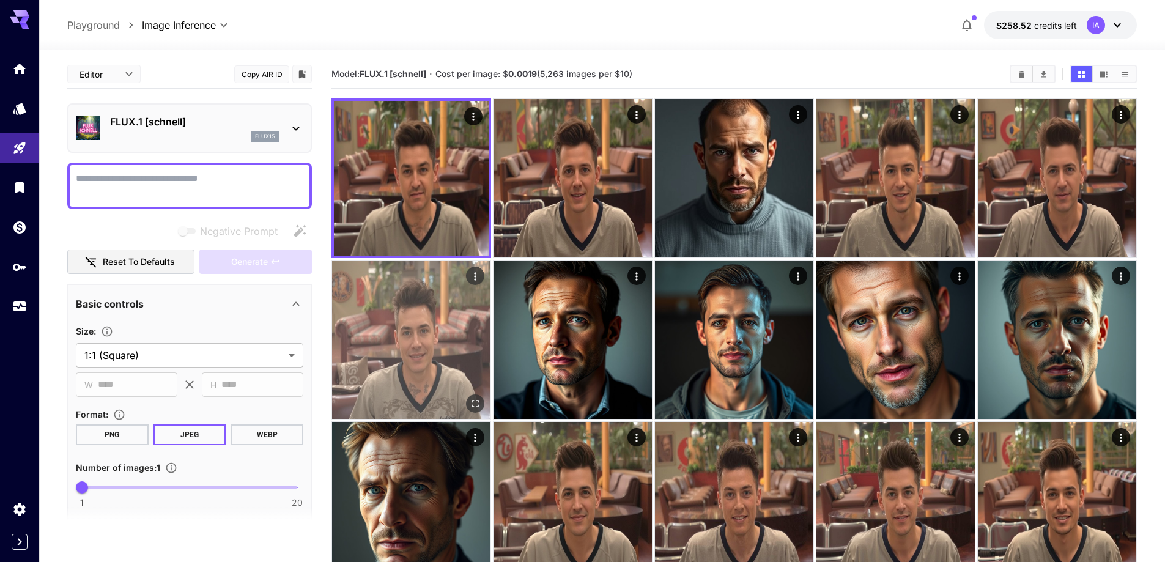
click at [421, 300] on img at bounding box center [411, 340] width 158 height 158
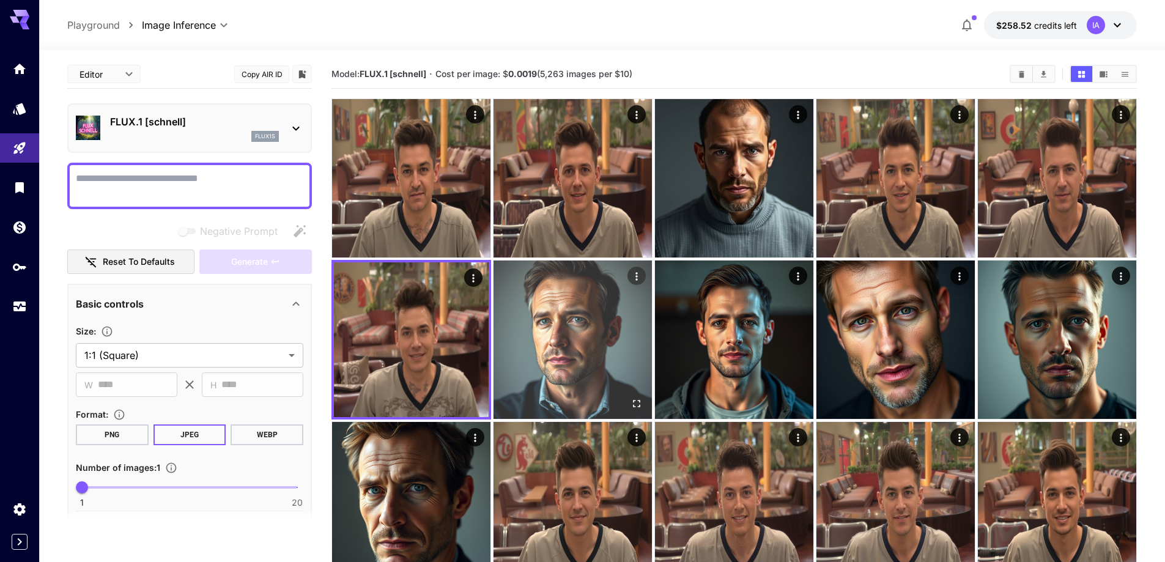
click at [531, 300] on img at bounding box center [573, 340] width 158 height 158
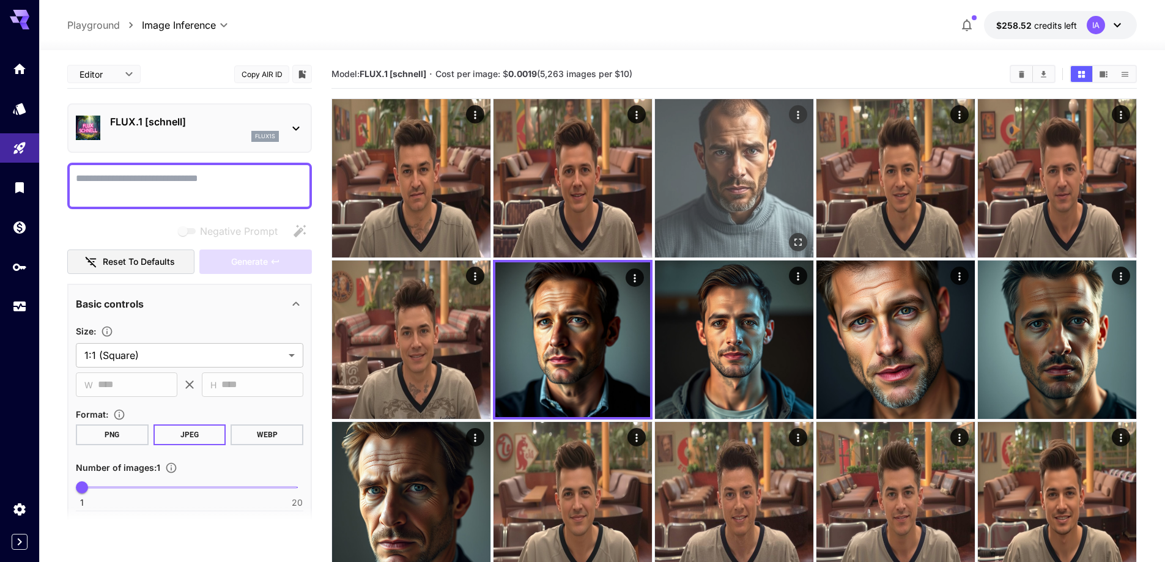
click at [686, 193] on img at bounding box center [734, 178] width 158 height 158
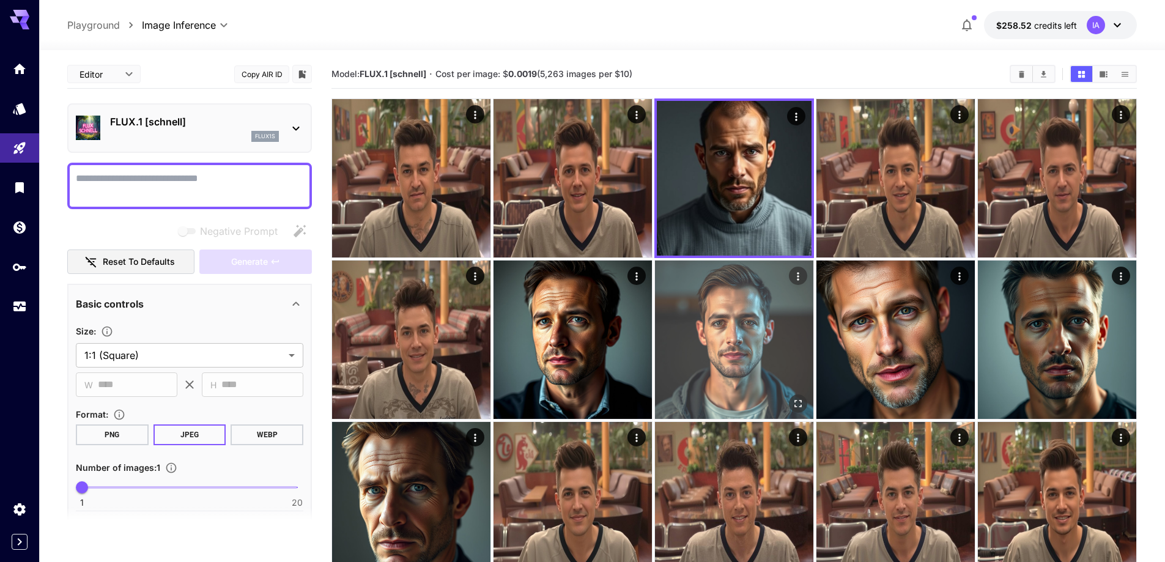
click at [731, 312] on img at bounding box center [734, 340] width 158 height 158
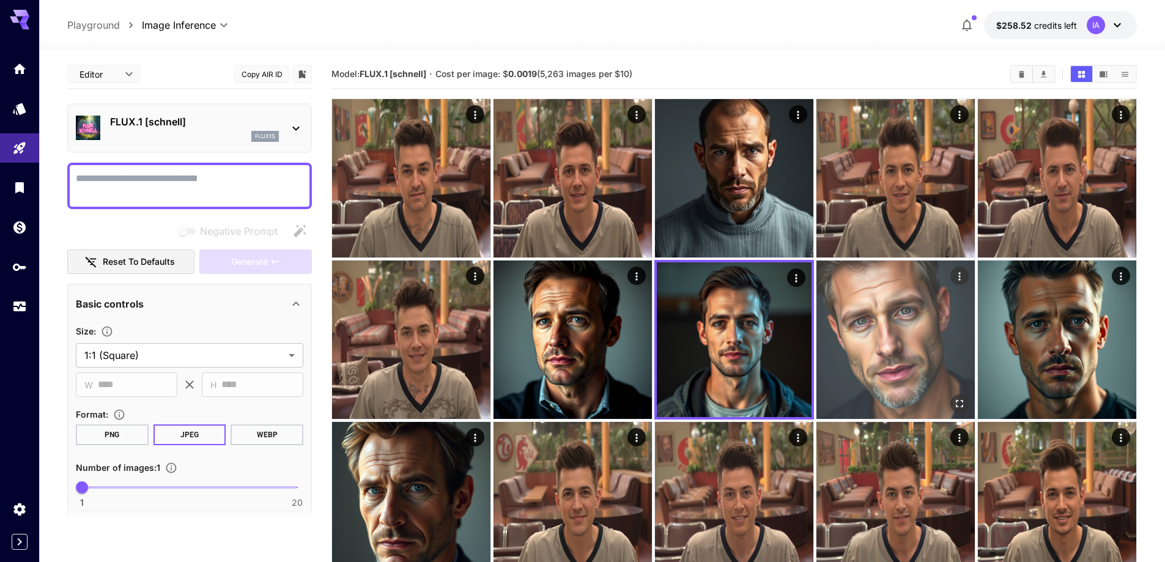
click at [902, 308] on img at bounding box center [895, 340] width 158 height 158
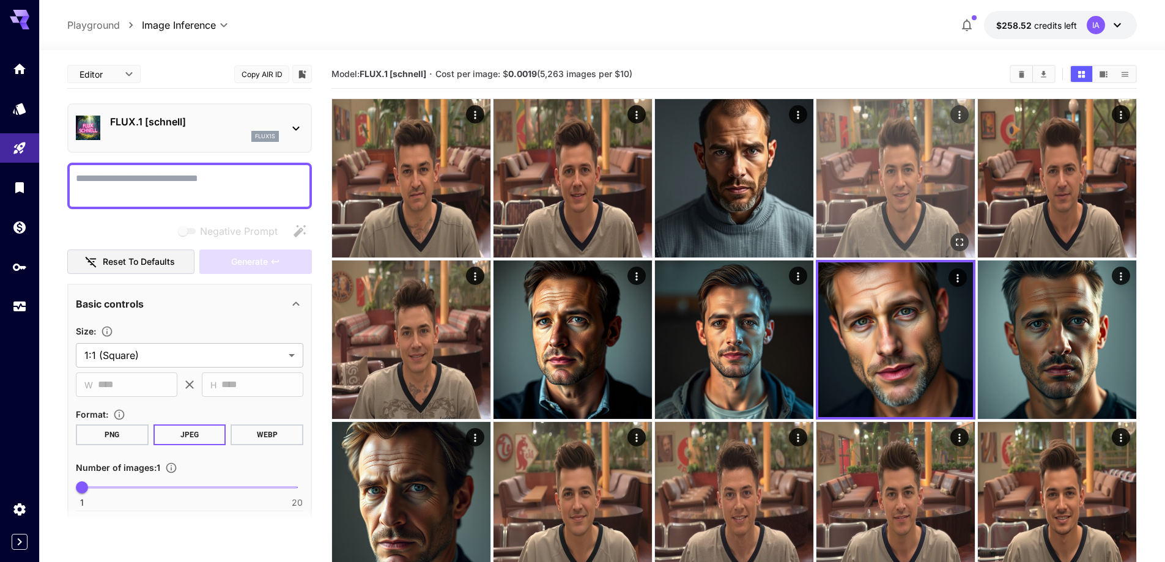
click at [883, 202] on img at bounding box center [895, 178] width 158 height 158
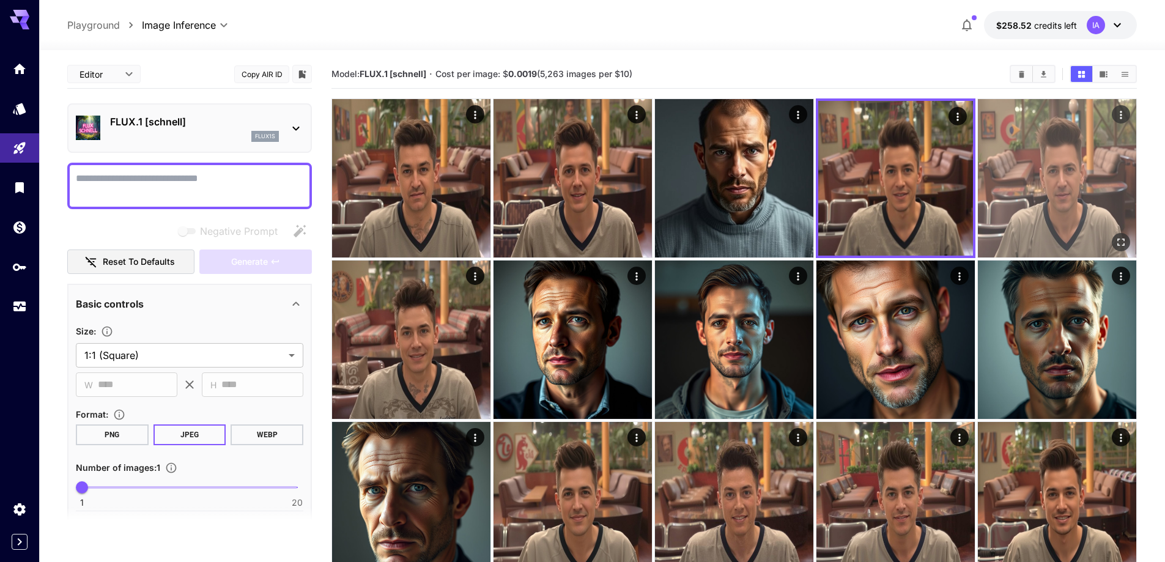
click at [1029, 213] on img at bounding box center [1057, 178] width 158 height 158
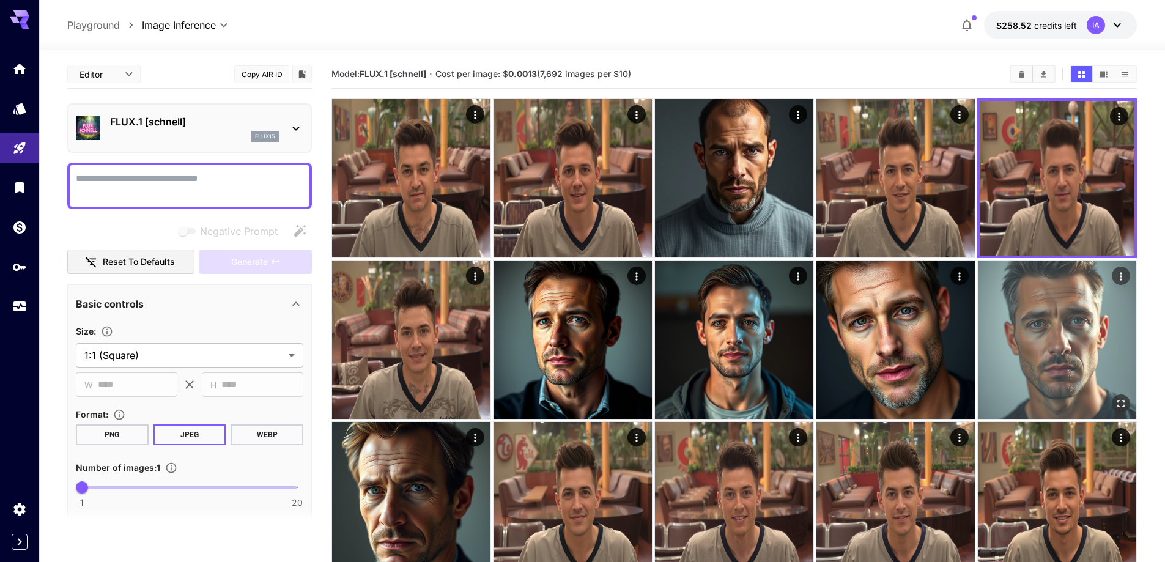
click at [1027, 336] on img at bounding box center [1057, 340] width 158 height 158
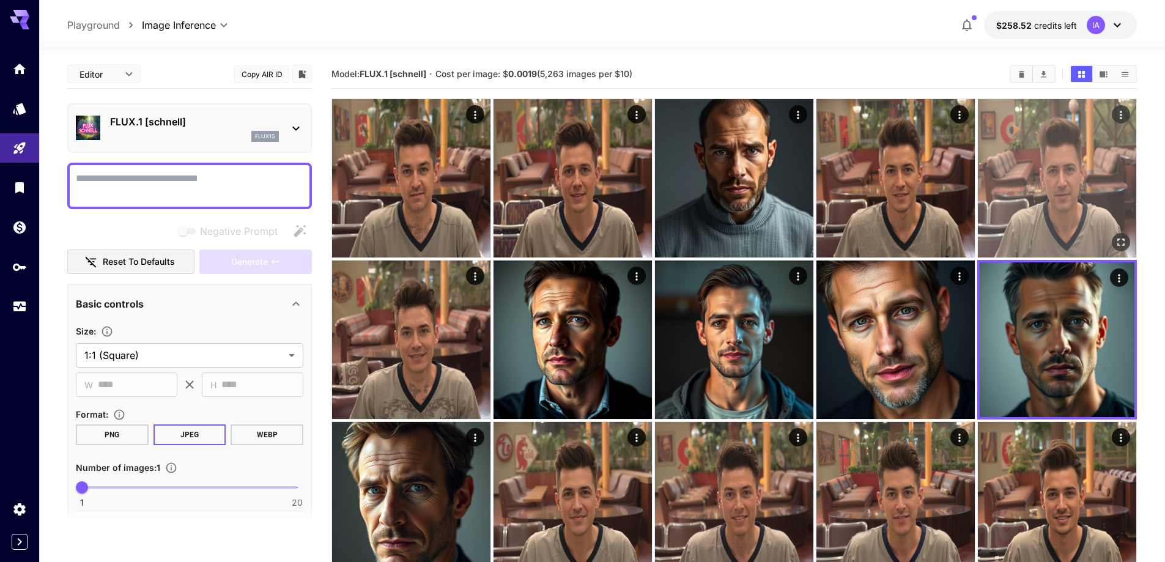
click at [1018, 205] on img at bounding box center [1057, 178] width 158 height 158
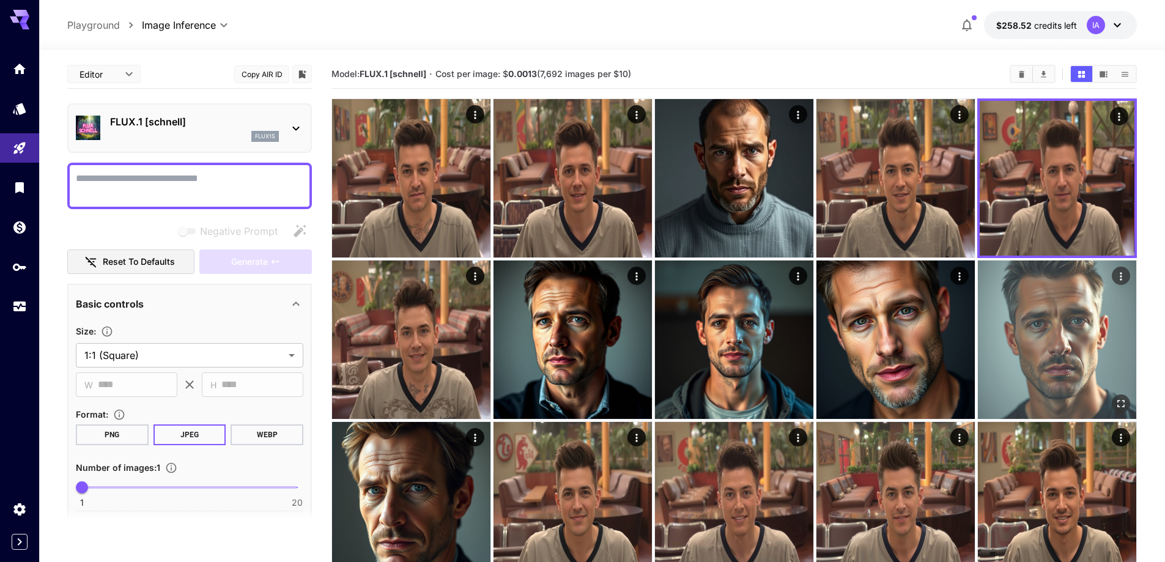
click at [1019, 319] on img at bounding box center [1057, 340] width 158 height 158
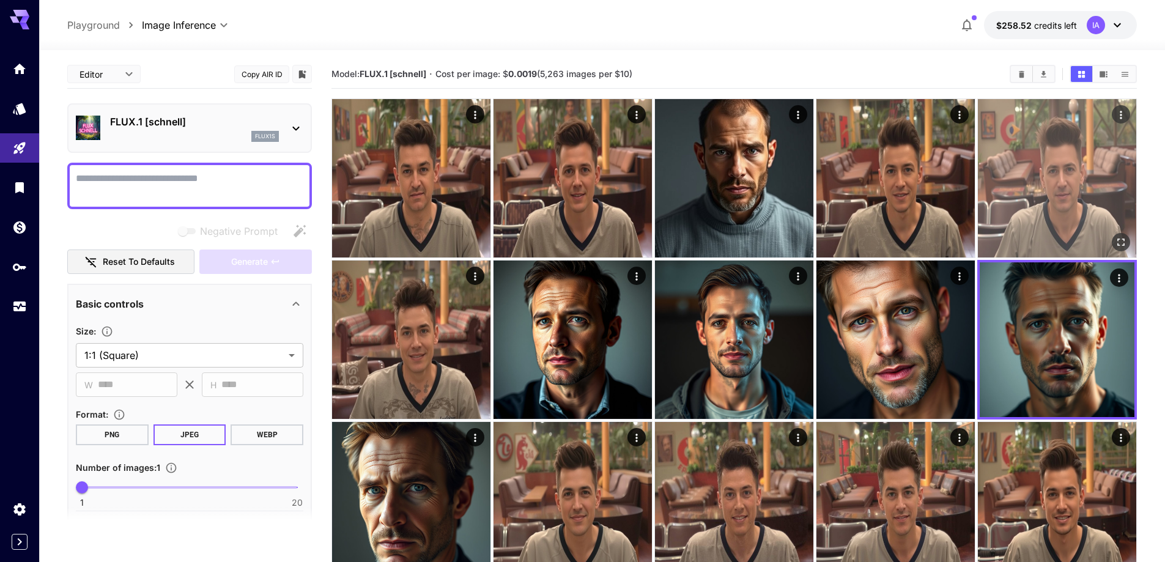
click at [1012, 192] on img at bounding box center [1057, 178] width 158 height 158
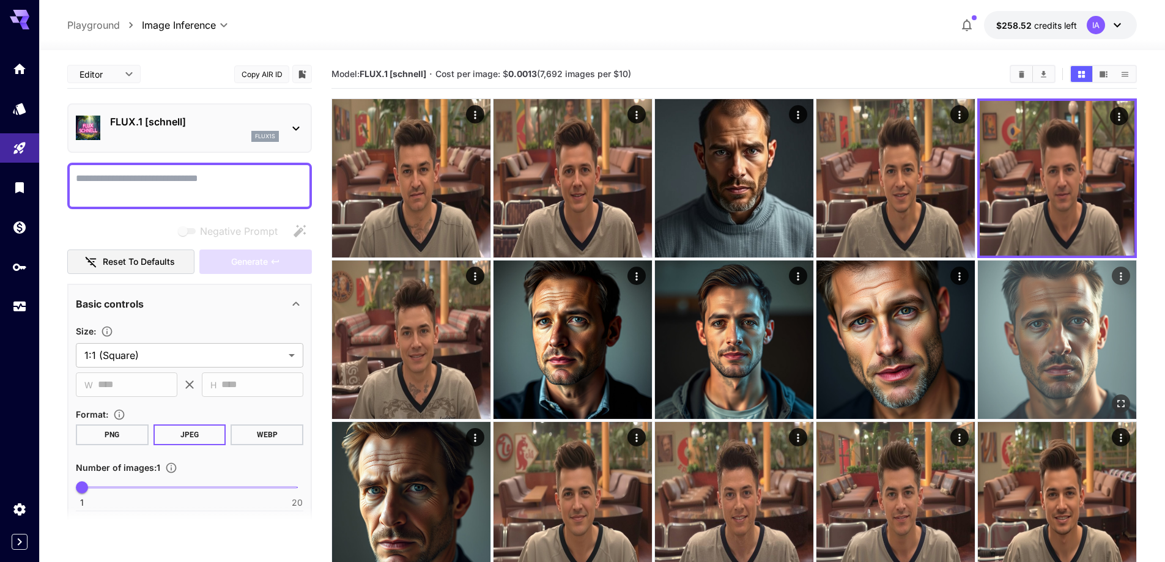
click at [1006, 314] on img at bounding box center [1057, 340] width 158 height 158
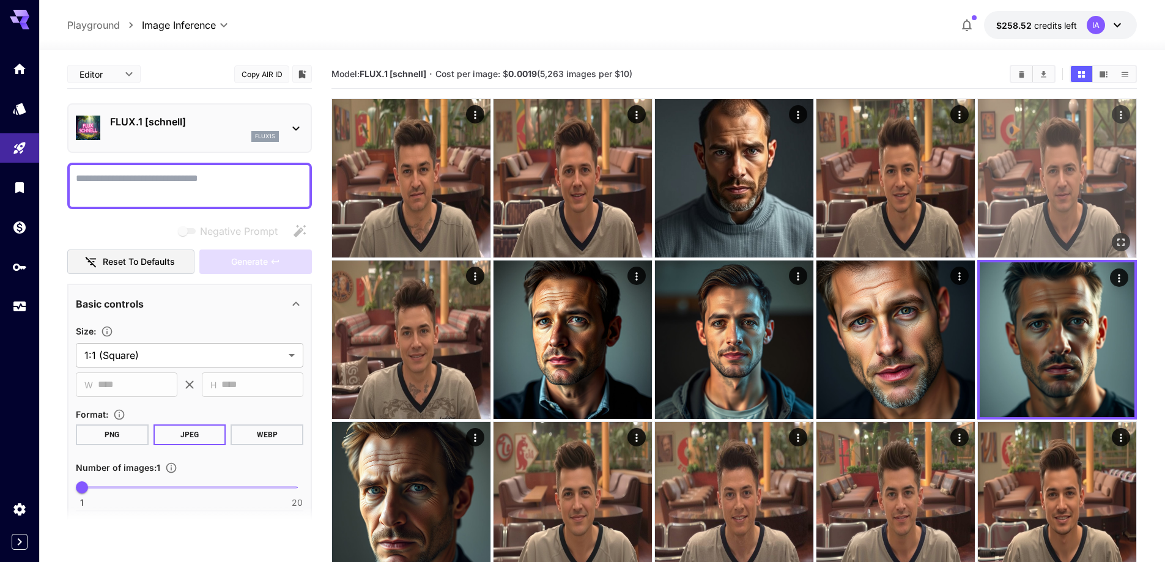
click at [1025, 212] on img at bounding box center [1057, 178] width 158 height 158
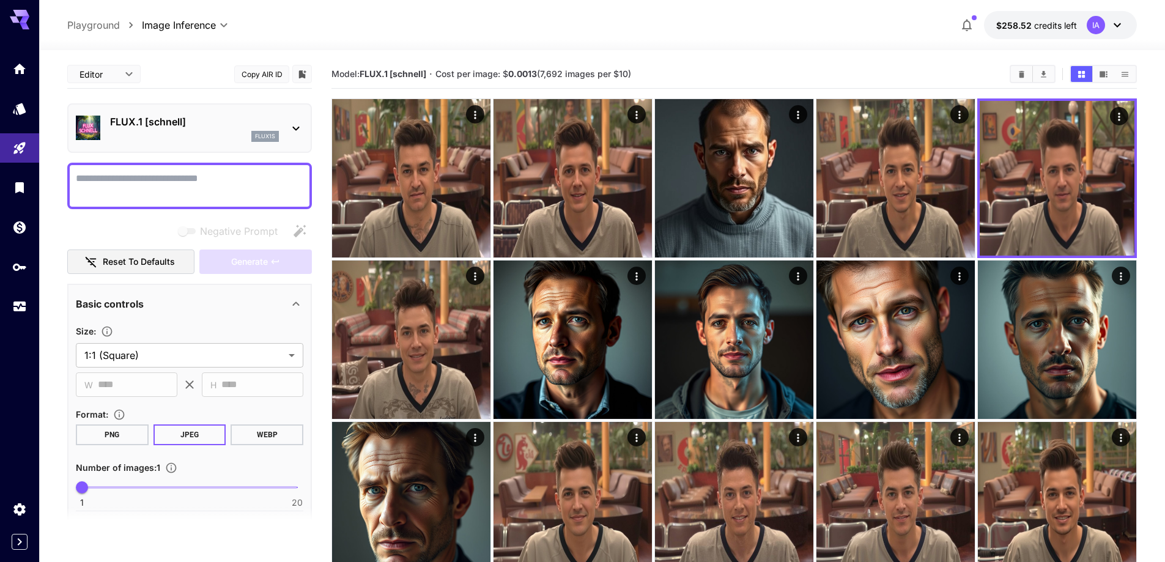
click at [699, 41] on div at bounding box center [602, 42] width 1126 height 15
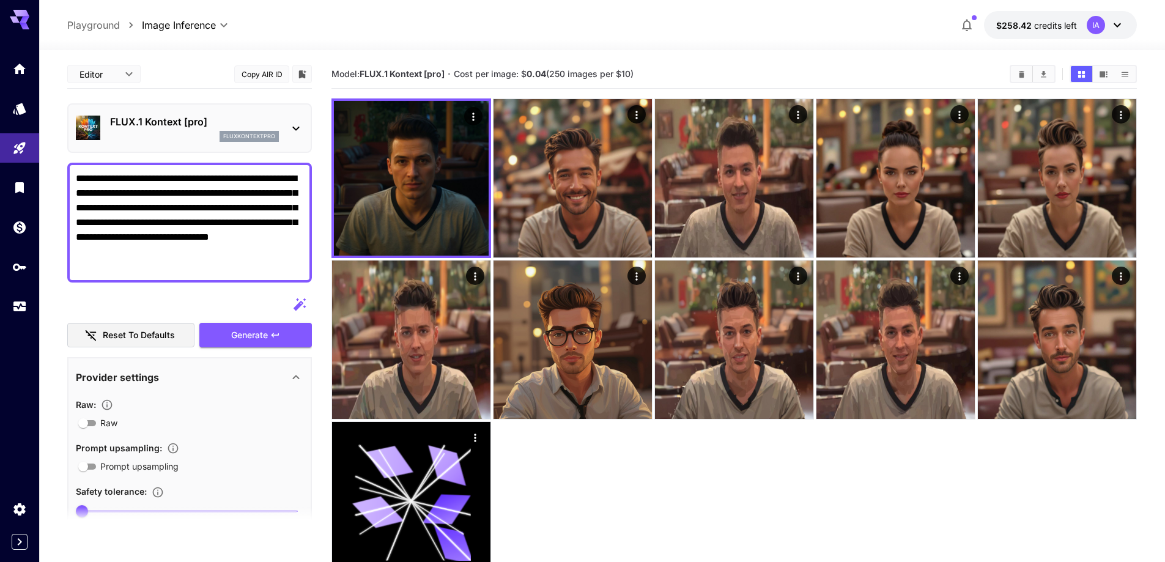
click at [270, 73] on button "Copy AIR ID" at bounding box center [261, 74] width 55 height 18
click at [572, 75] on span "Cost per image: $ 0.04 (250 images per $10)" at bounding box center [544, 73] width 180 height 10
click at [245, 209] on textarea "**********" at bounding box center [190, 222] width 228 height 103
paste textarea "**********"
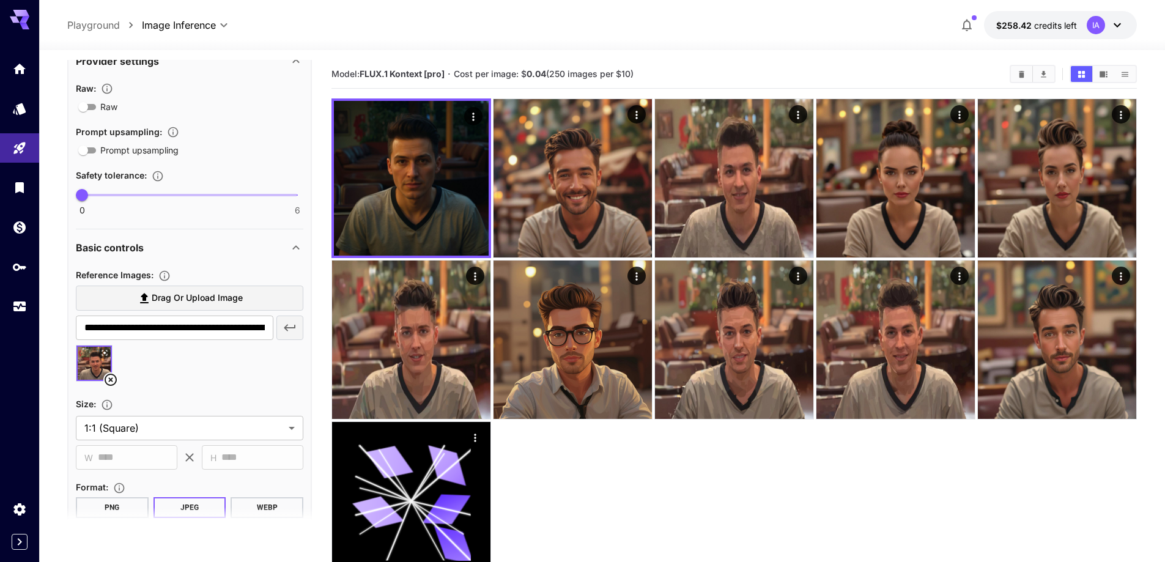
scroll to position [367, 0]
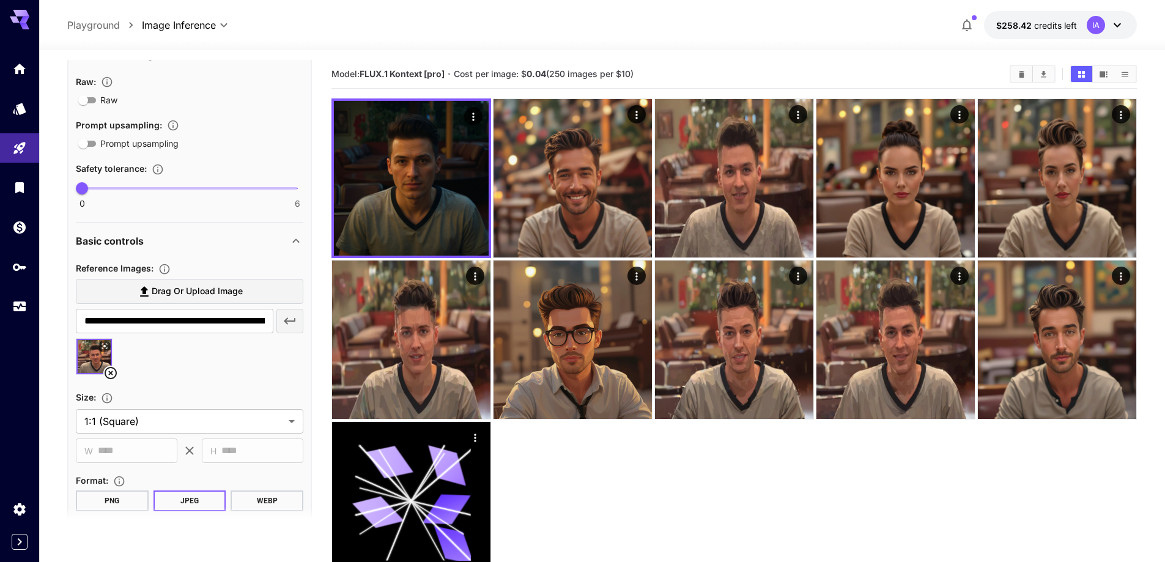
type textarea "**********"
click at [113, 369] on icon at bounding box center [110, 373] width 15 height 15
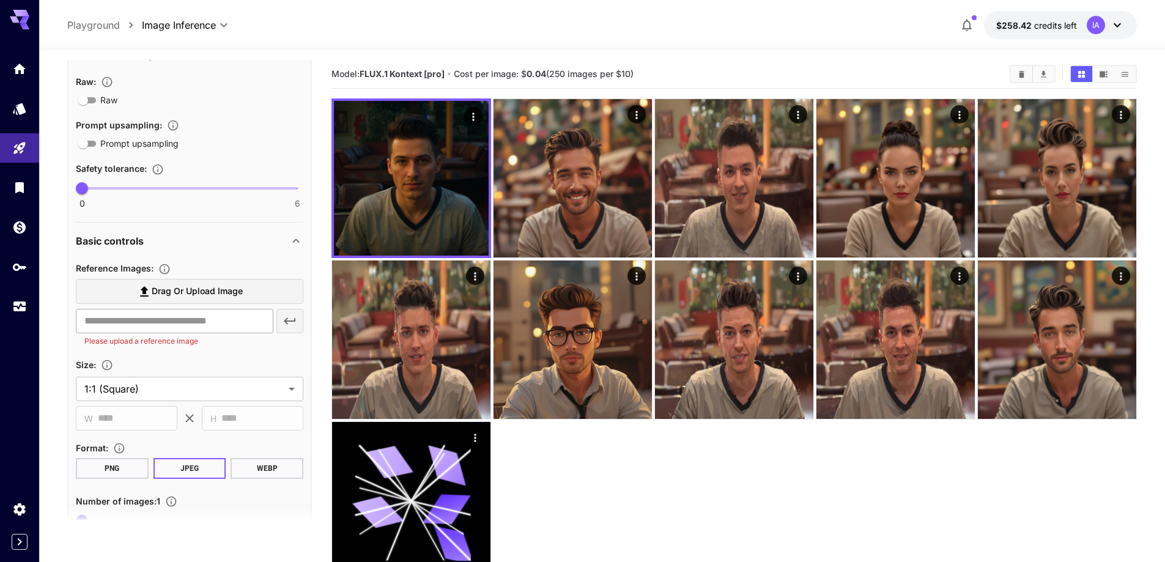
click at [161, 324] on input "text" at bounding box center [175, 321] width 198 height 24
click at [235, 306] on section "Drag or upload image ​ Please upload a reference image" at bounding box center [190, 313] width 228 height 68
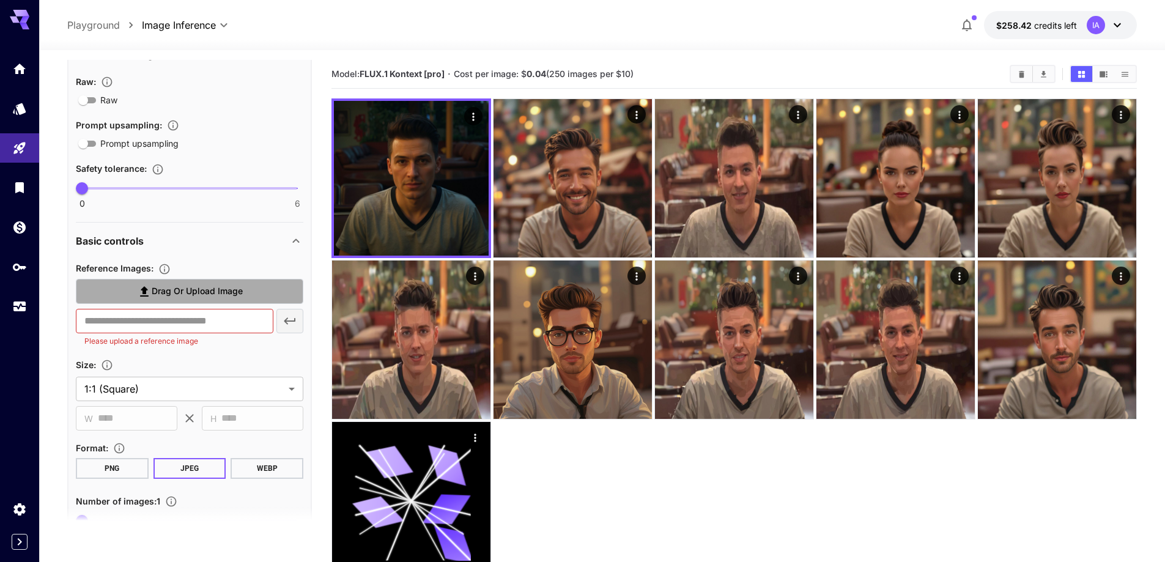
click at [231, 296] on span "Drag or upload image" at bounding box center [197, 291] width 91 height 15
click at [0, 0] on input "Drag or upload image" at bounding box center [0, 0] width 0 height 0
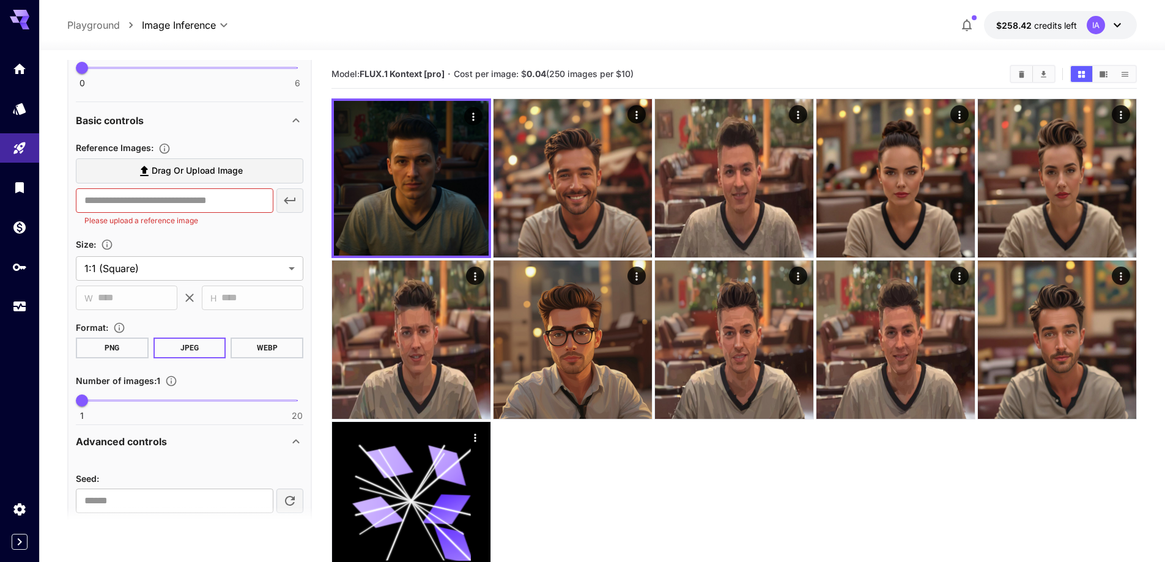
scroll to position [489, 0]
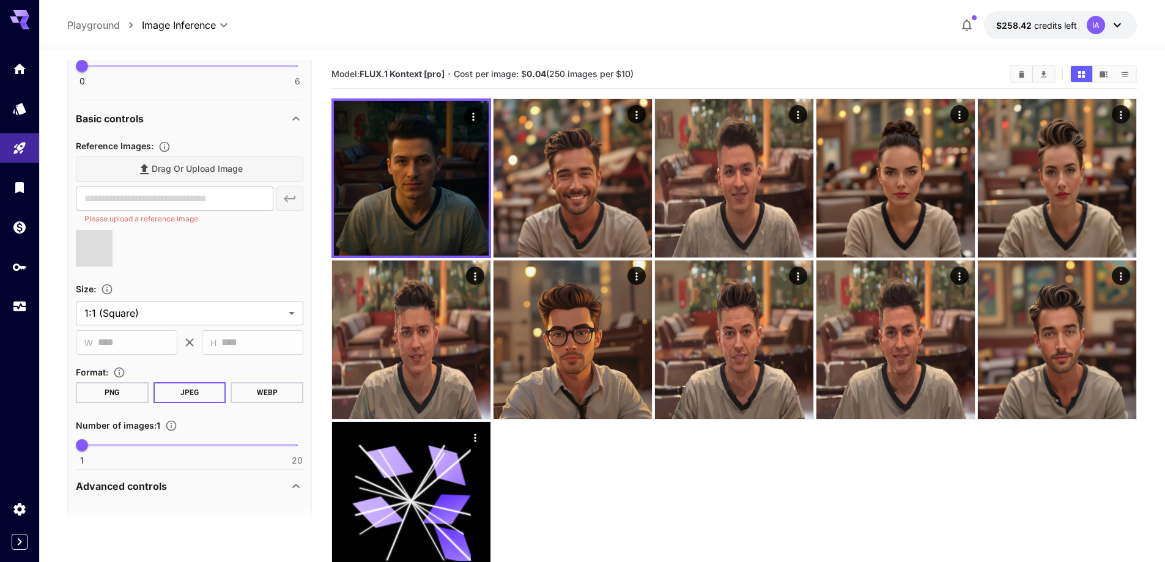
type input "**********"
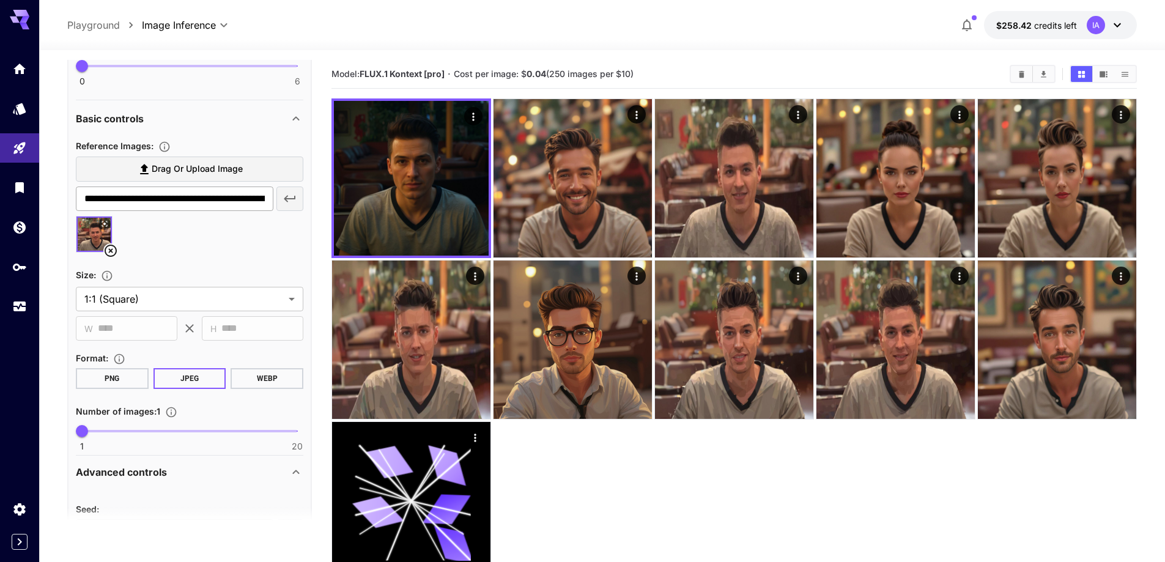
click at [127, 201] on input "**********" at bounding box center [175, 199] width 198 height 24
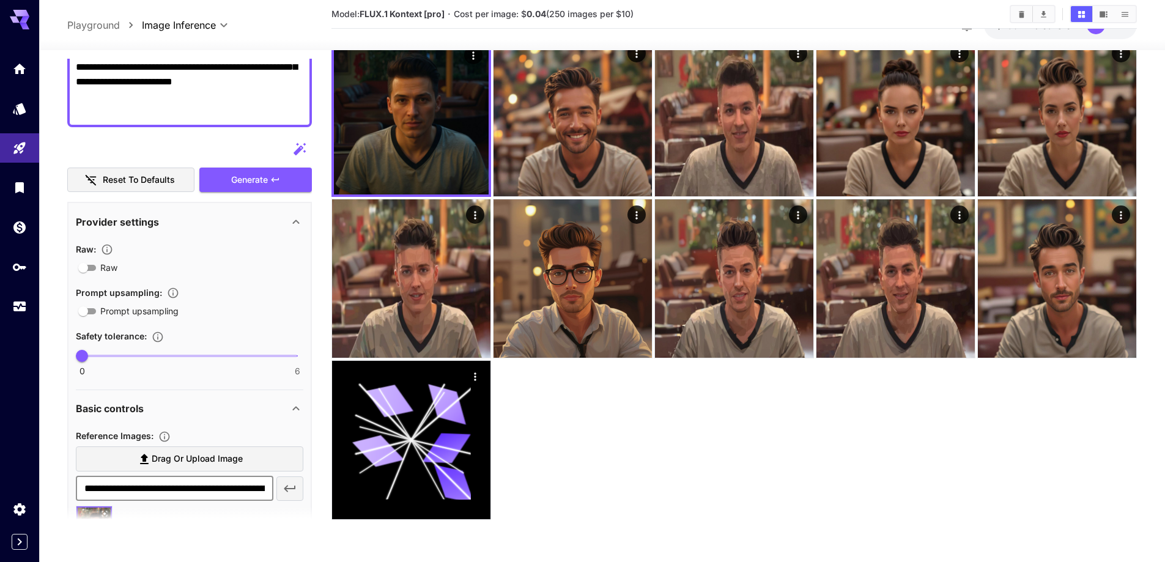
scroll to position [144, 0]
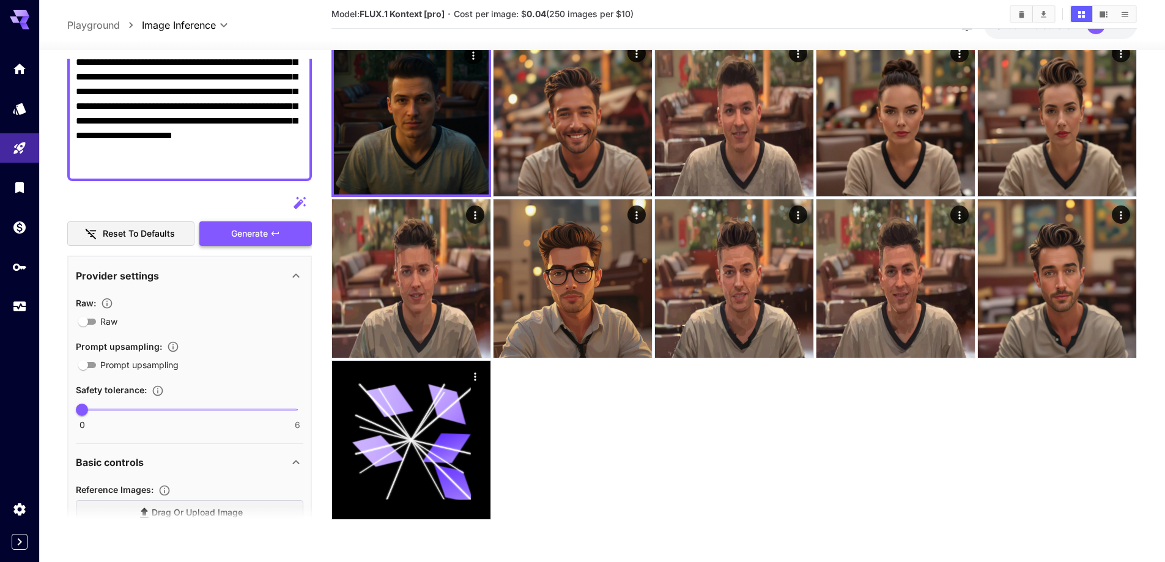
click at [257, 239] on span "Generate" at bounding box center [249, 233] width 37 height 15
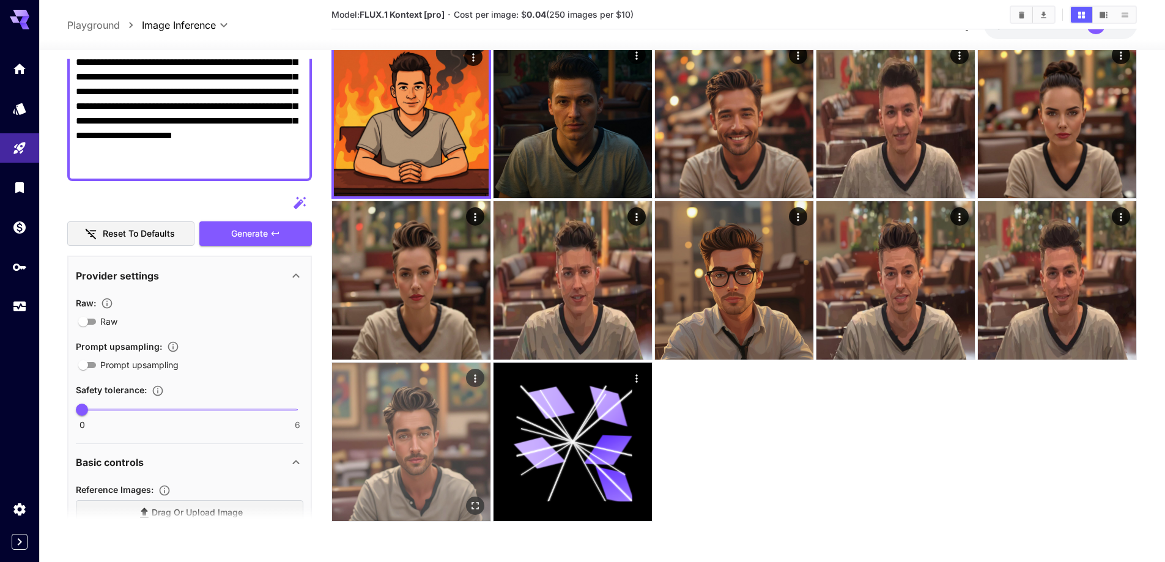
scroll to position [0, 0]
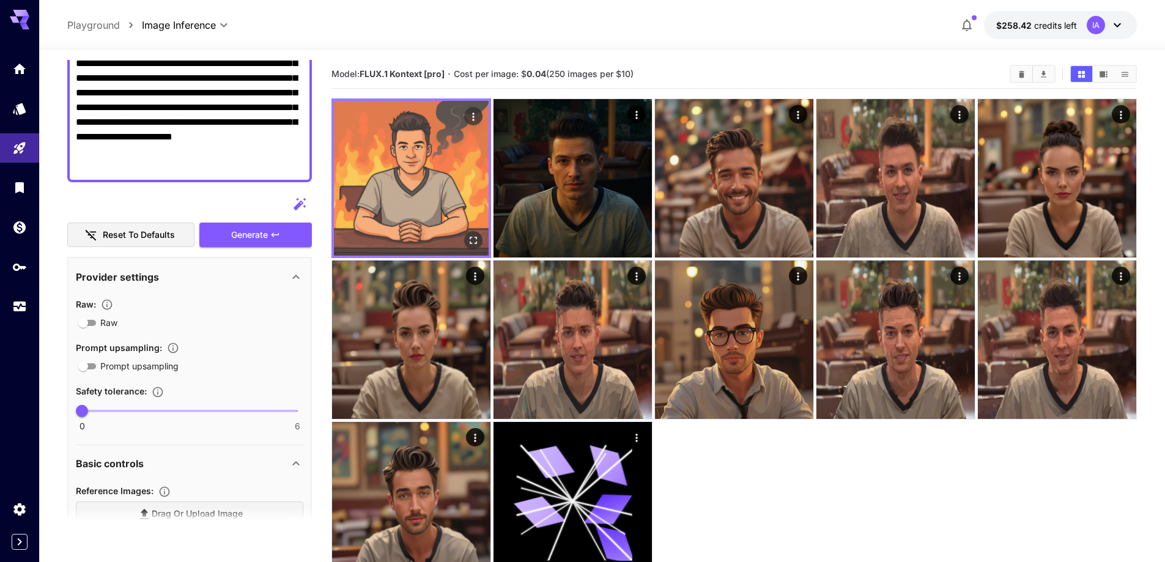
click at [388, 179] on img at bounding box center [411, 178] width 155 height 155
click at [406, 180] on img at bounding box center [411, 178] width 155 height 155
click at [473, 119] on icon "Actions" at bounding box center [473, 117] width 12 height 12
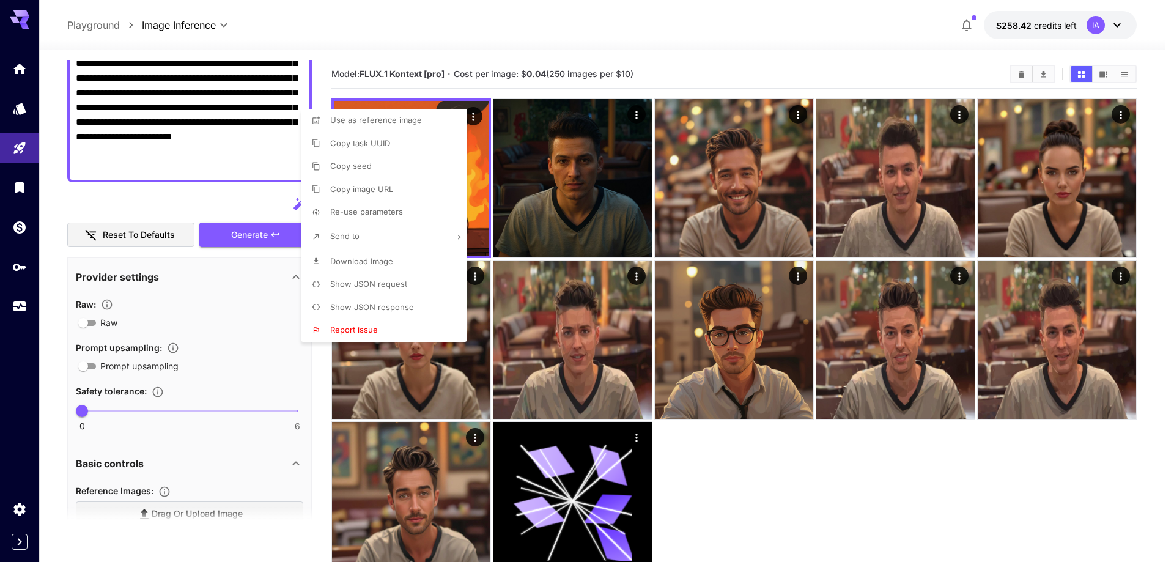
click at [426, 28] on div at bounding box center [587, 281] width 1174 height 562
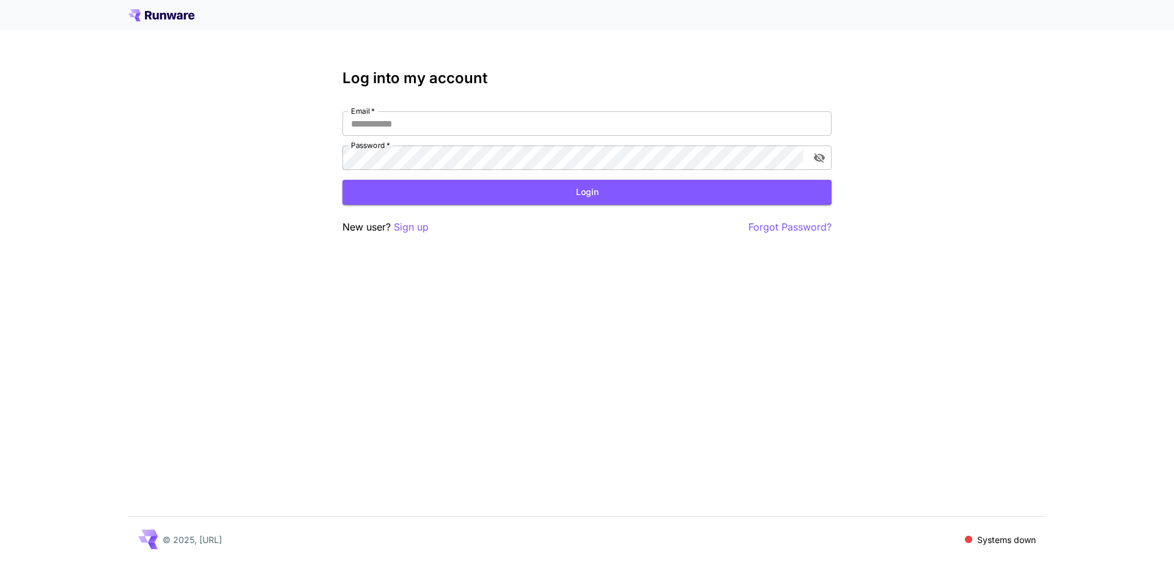
type input "**********"
click at [448, 205] on div "**********" at bounding box center [586, 152] width 489 height 165
click at [462, 197] on button "Login" at bounding box center [586, 192] width 489 height 25
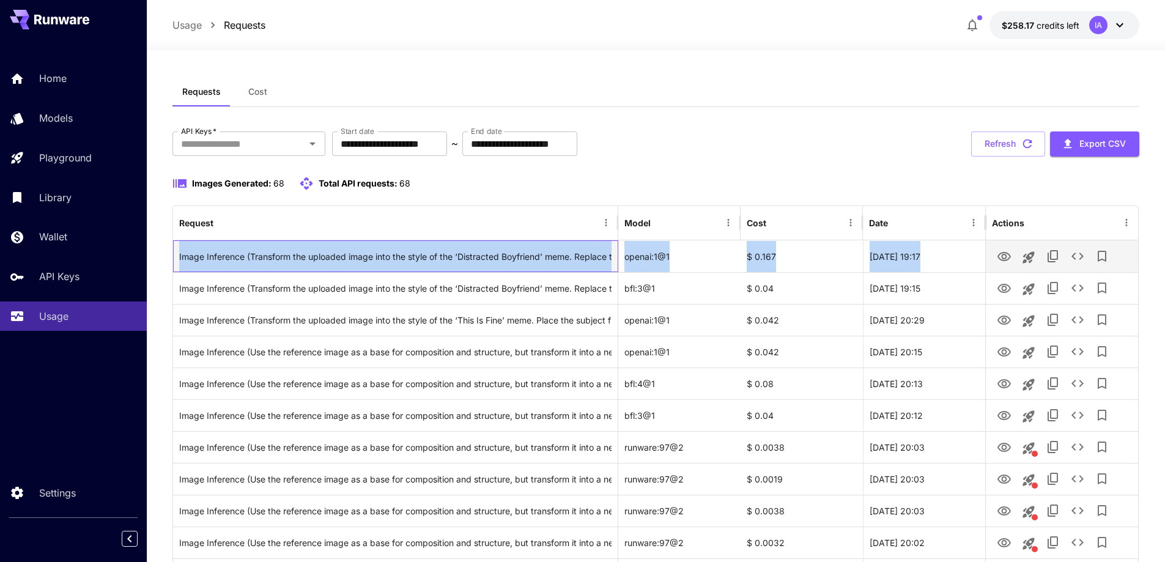
drag, startPoint x: 178, startPoint y: 256, endPoint x: 1133, endPoint y: 256, distance: 955.3
click at [1133, 256] on div "Image Inference (Transform the uploaded image into the style of the ‘Distracted…" at bounding box center [655, 256] width 965 height 32
copy div "Image Inference (Transform the uploaded image into the style of the ‘Distracted…"
click at [1082, 262] on icon "See details" at bounding box center [1077, 256] width 15 height 15
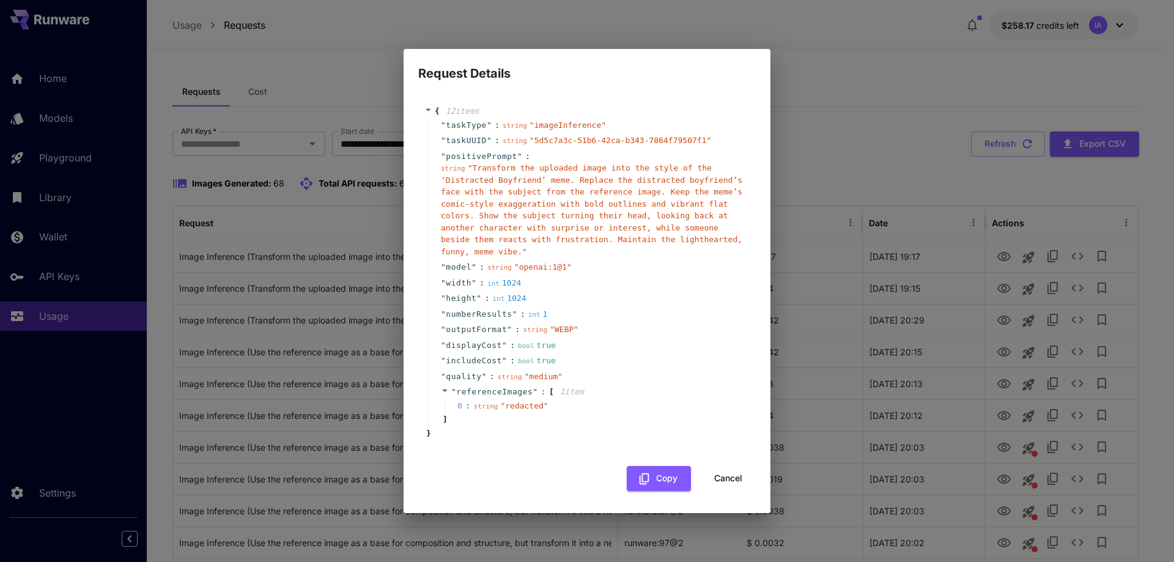
click at [502, 388] on span "referenceImages" at bounding box center [494, 391] width 76 height 9
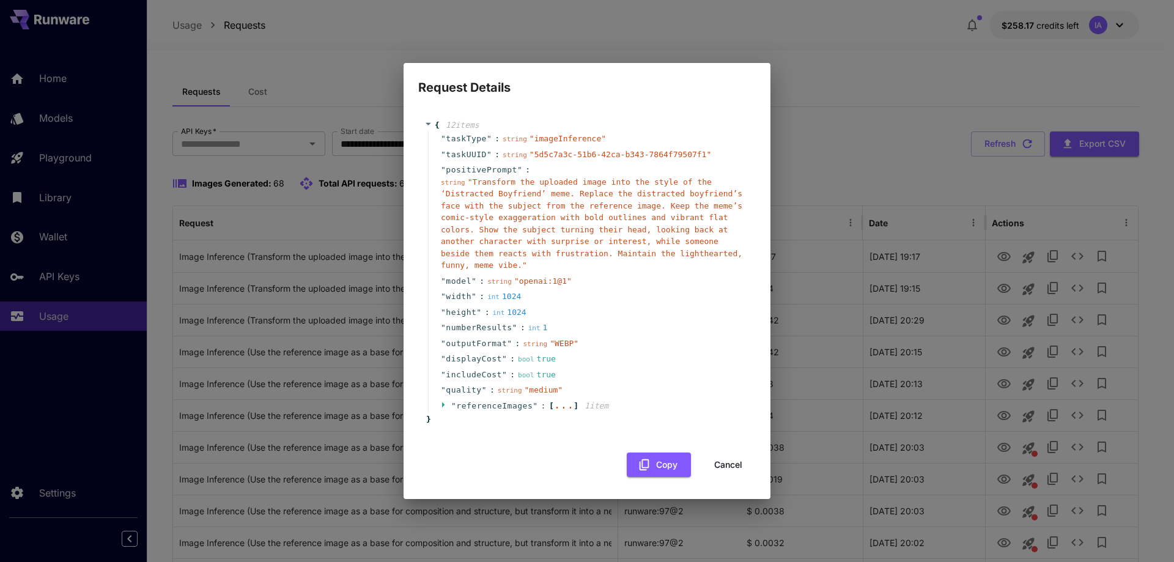
click at [493, 401] on span "referenceImages" at bounding box center [494, 405] width 76 height 9
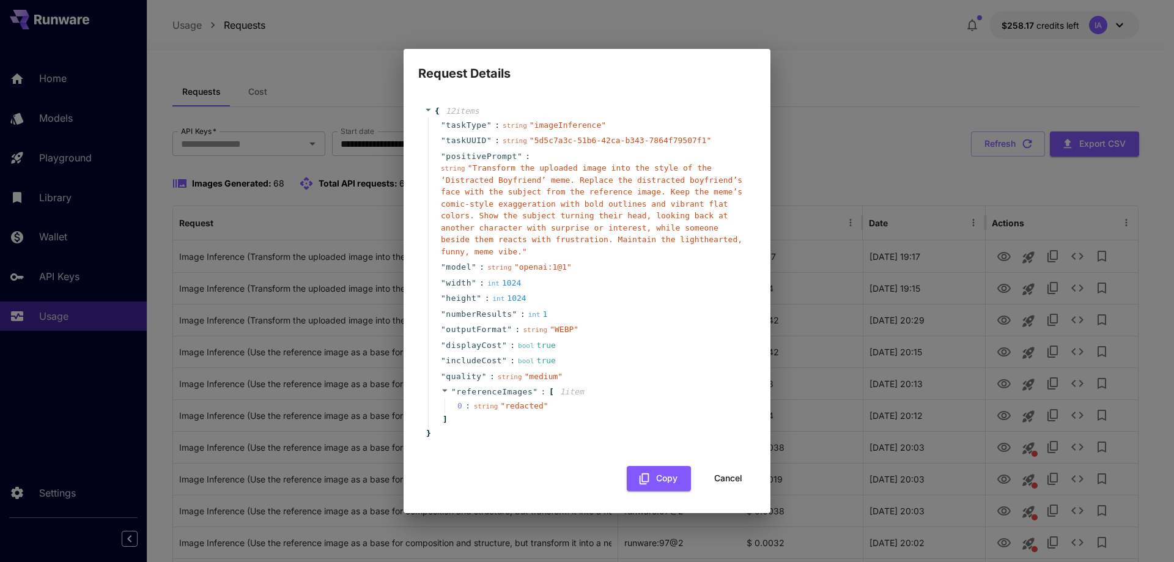
click at [944, 306] on div "Request Details { 12 item s " taskType " : string " imageInference " " taskUUID…" at bounding box center [587, 281] width 1174 height 562
click at [1056, 287] on div "Request Details { 12 item s " taskType " : string " imageInference " " taskUUID…" at bounding box center [587, 281] width 1174 height 562
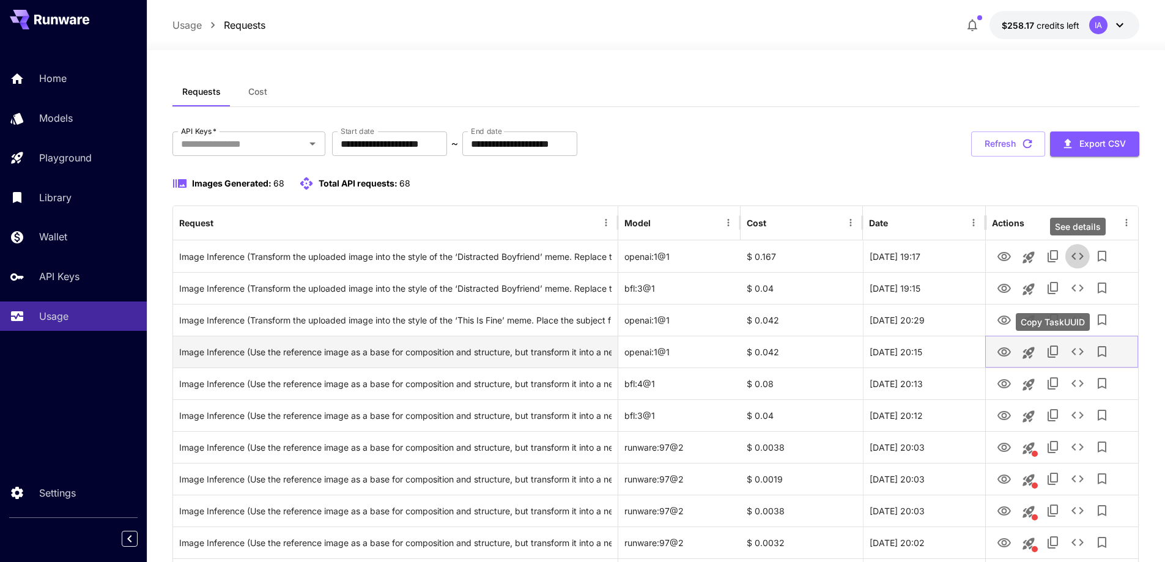
click at [1055, 348] on icon "Copy TaskUUID" at bounding box center [1053, 351] width 15 height 15
click at [1078, 350] on icon "See details" at bounding box center [1077, 351] width 15 height 15
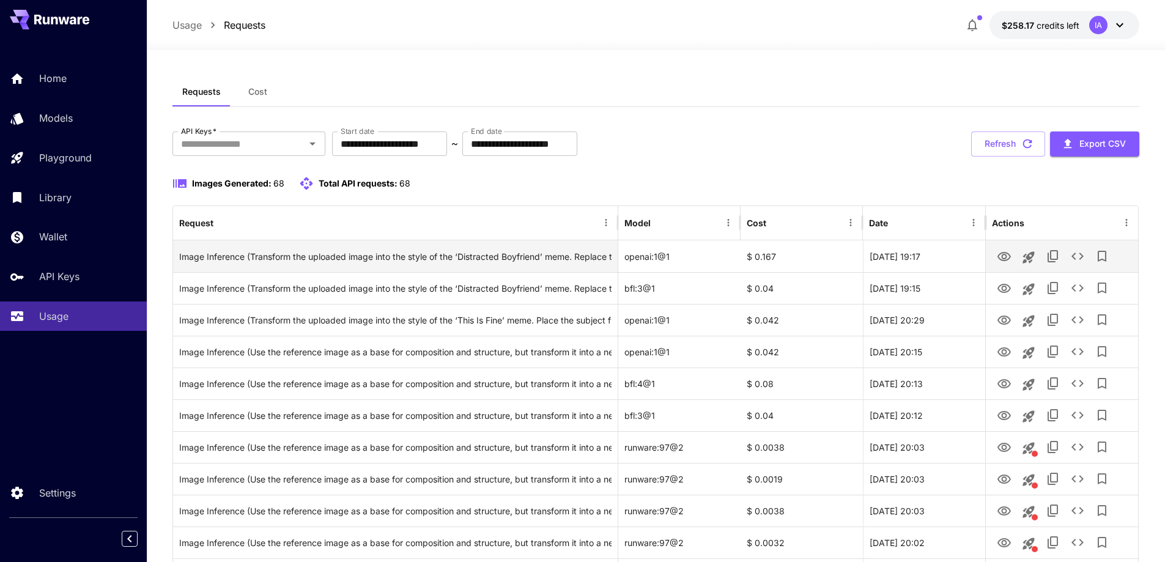
drag, startPoint x: 172, startPoint y: 257, endPoint x: 969, endPoint y: 263, distance: 796.3
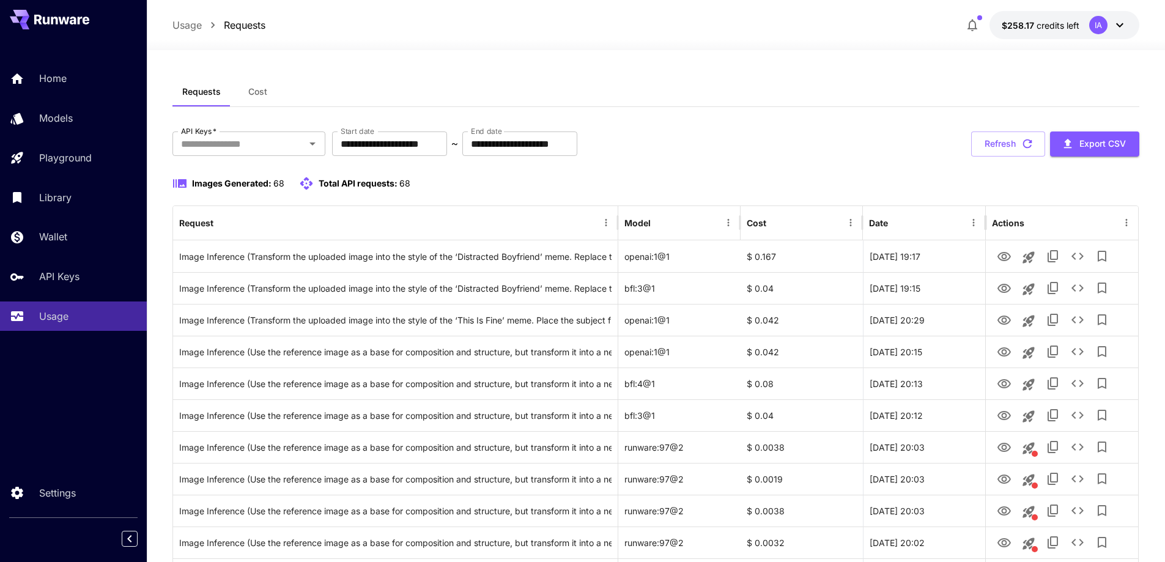
copy div "Image Inference (Transform the uploaded image into the style of the ‘Distracted…"
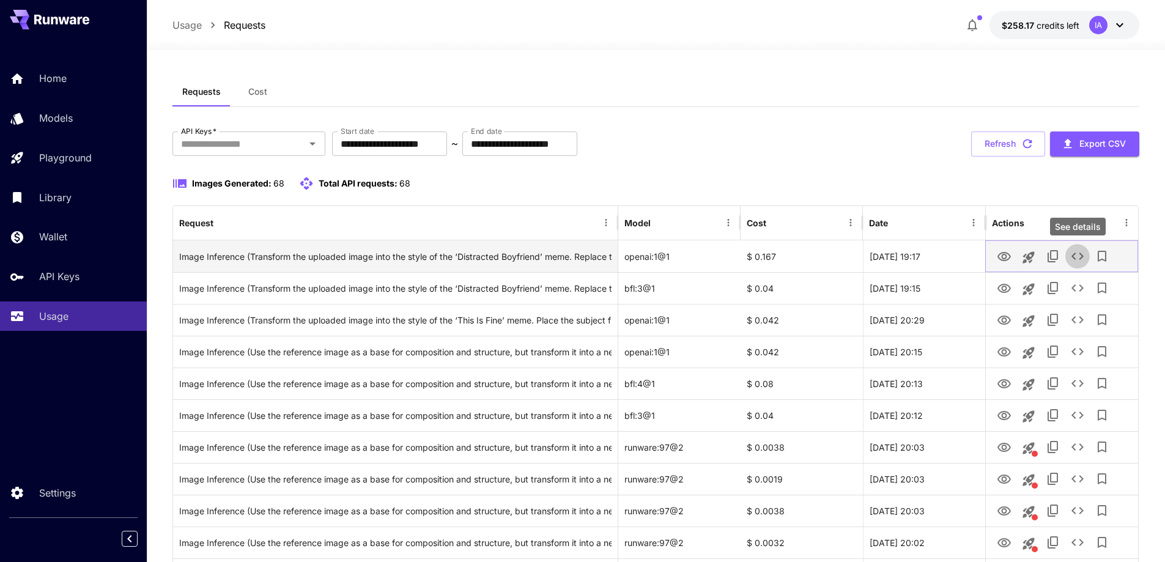
click at [1078, 259] on icon "See details" at bounding box center [1077, 256] width 15 height 15
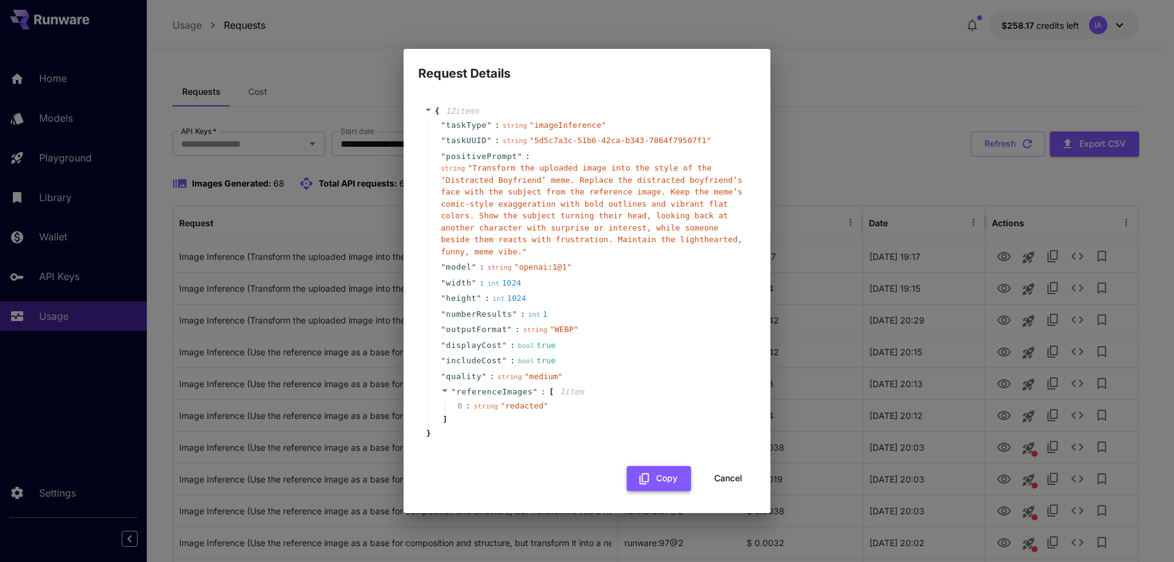
drag, startPoint x: 633, startPoint y: 366, endPoint x: 638, endPoint y: 465, distance: 99.2
click at [633, 369] on div "" quality " : string " medium "" at bounding box center [589, 377] width 322 height 16
click at [649, 472] on icon "button" at bounding box center [644, 478] width 13 height 13
click at [724, 476] on button "Cancel" at bounding box center [728, 478] width 55 height 25
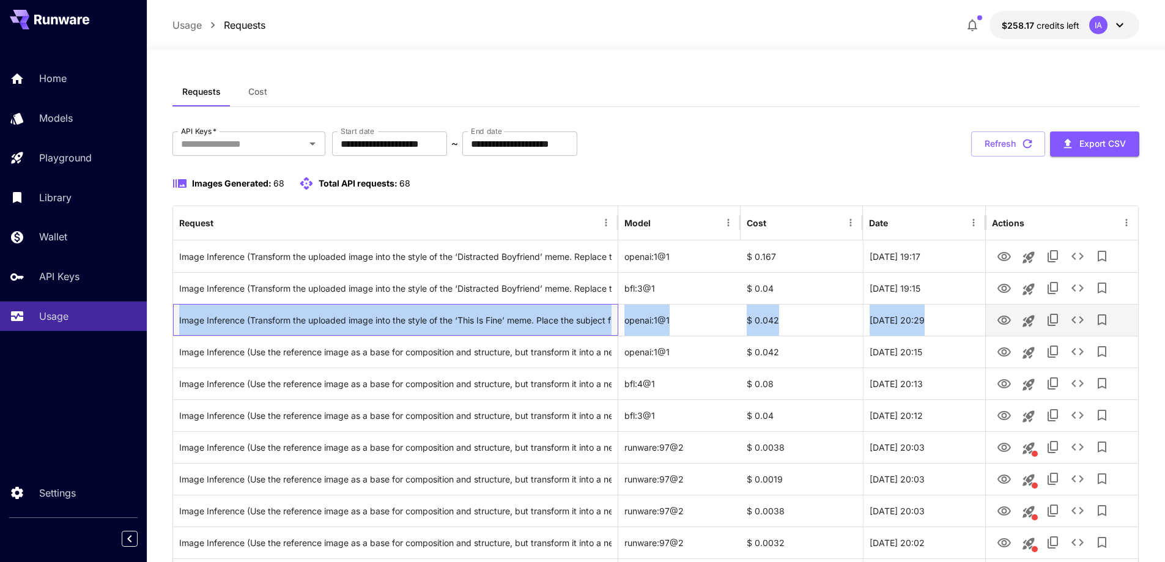
drag, startPoint x: 177, startPoint y: 316, endPoint x: 986, endPoint y: 327, distance: 809.8
click at [986, 327] on div "Image Inference (Transform the uploaded image into the style of the ‘This Is Fi…" at bounding box center [655, 320] width 965 height 32
copy div "Image Inference (Transform the uploaded image into the style of the ‘This Is Fi…"
click at [1079, 322] on icon "See details" at bounding box center [1077, 320] width 15 height 15
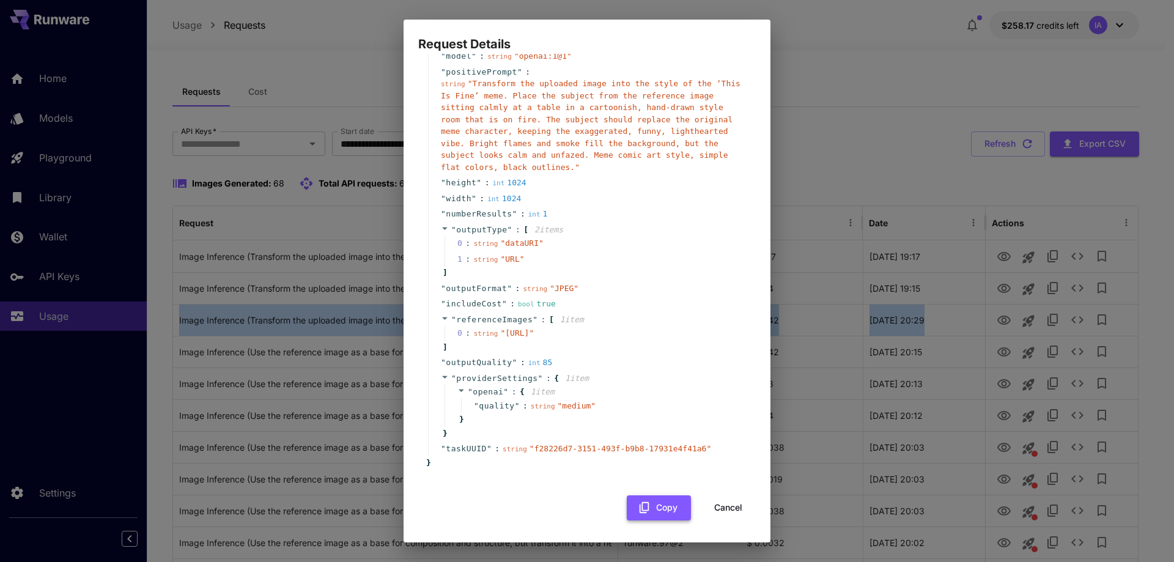
scroll to position [67, 0]
click at [648, 503] on button "Copy" at bounding box center [659, 507] width 64 height 25
click at [725, 510] on button "Cancel" at bounding box center [728, 507] width 55 height 25
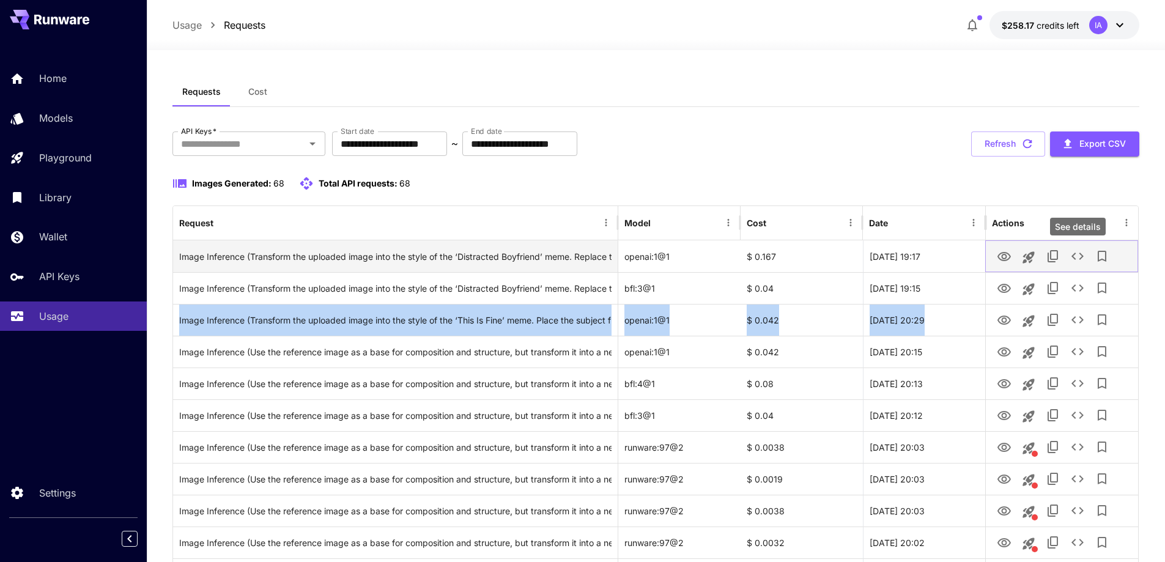
click at [1082, 261] on icon "See details" at bounding box center [1077, 256] width 15 height 15
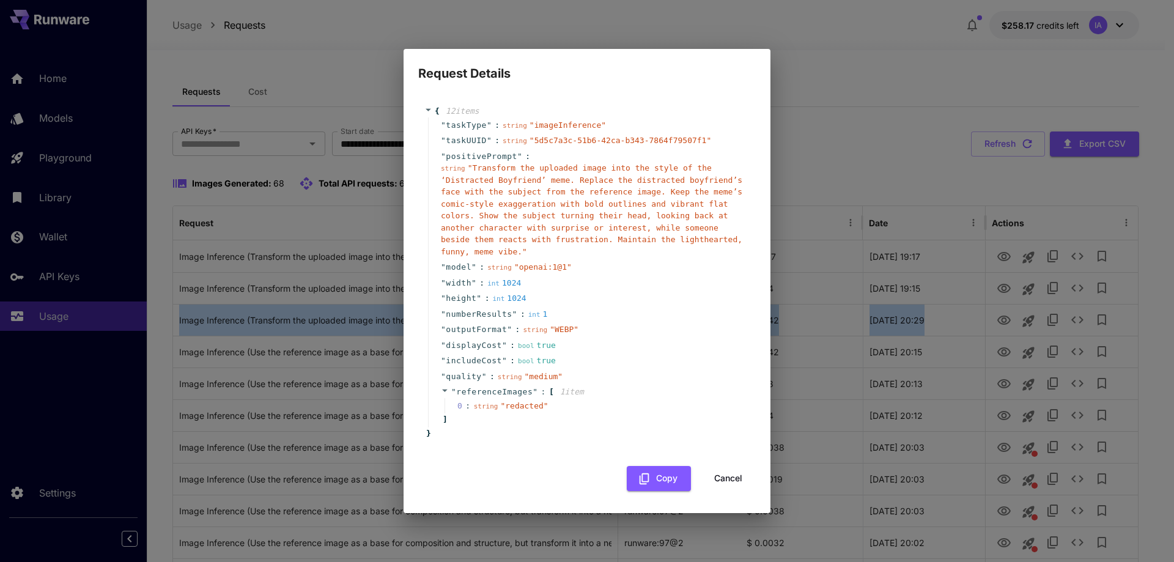
click at [719, 477] on button "Cancel" at bounding box center [728, 478] width 55 height 25
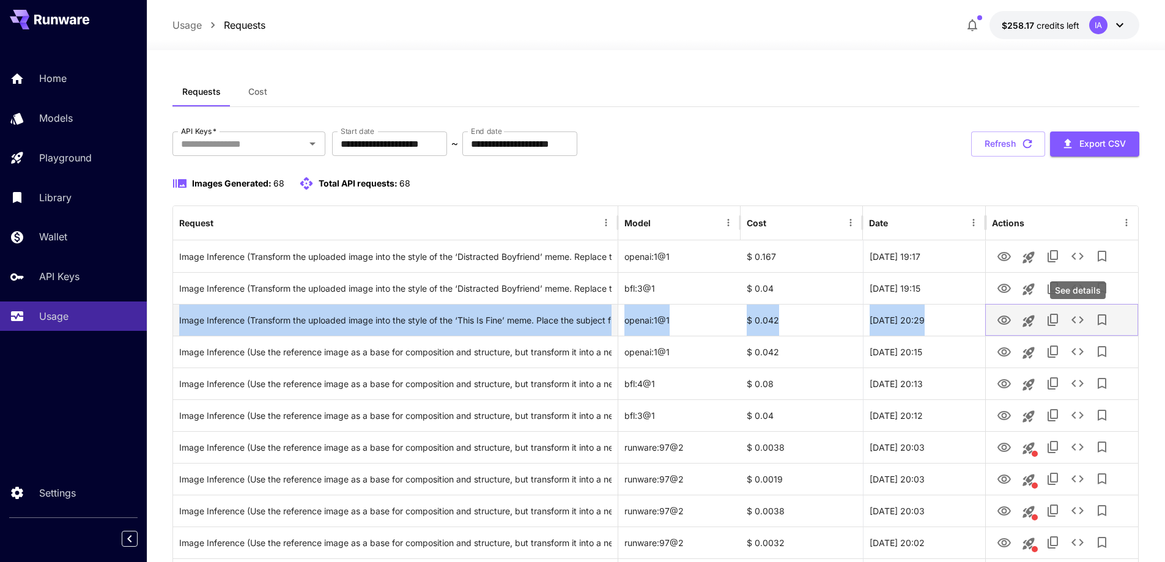
click at [1078, 325] on icon "See details" at bounding box center [1077, 320] width 15 height 15
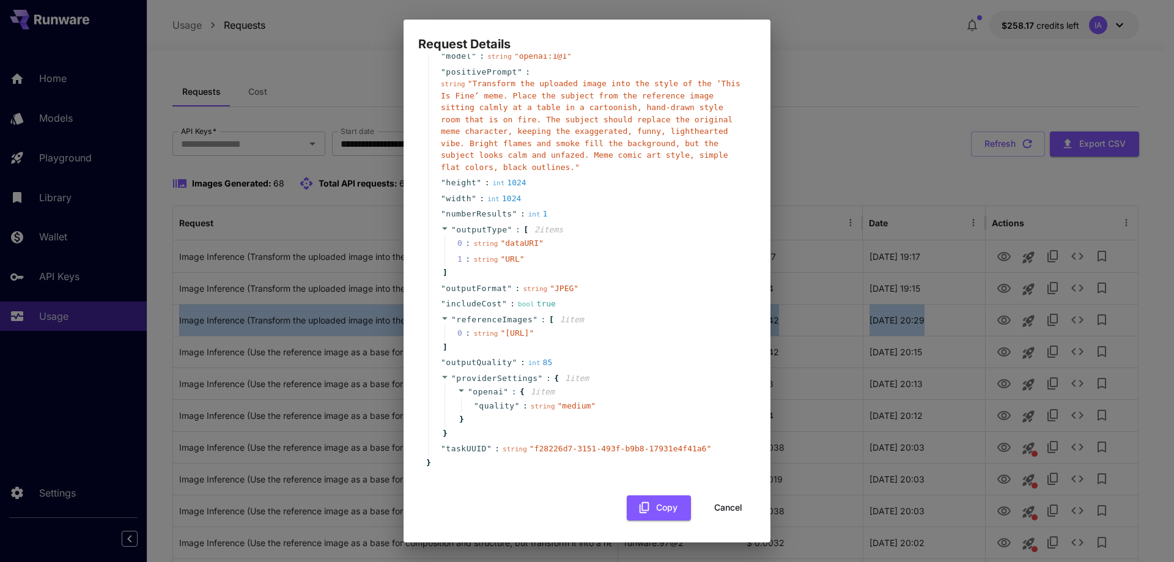
drag, startPoint x: 729, startPoint y: 507, endPoint x: 1028, endPoint y: 290, distance: 369.6
click at [729, 506] on button "Cancel" at bounding box center [728, 507] width 55 height 25
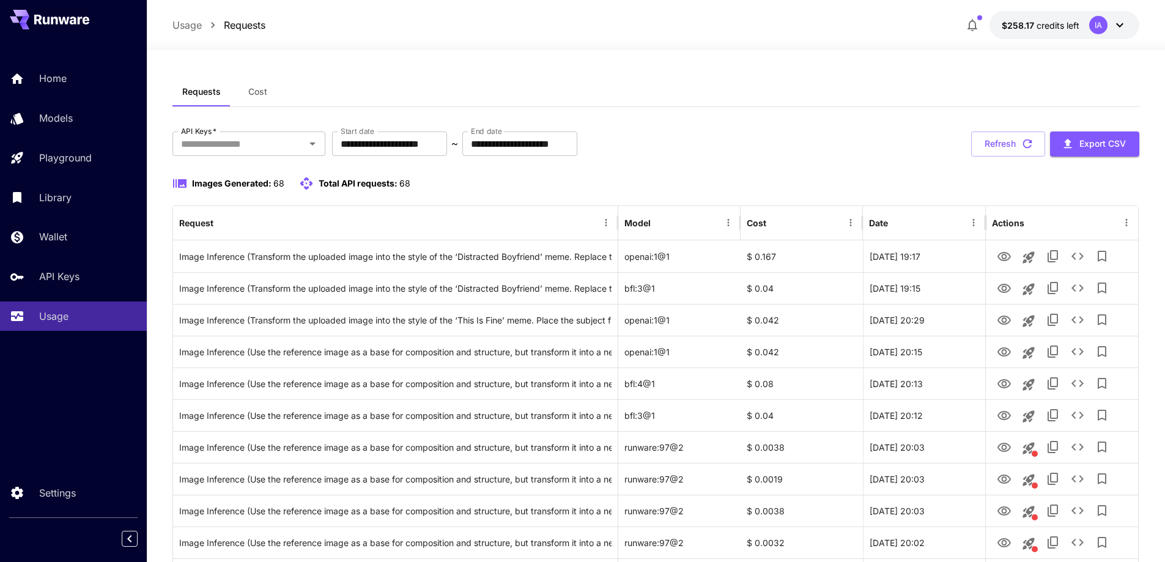
click at [975, 196] on div "Images Generated: 68 Total API requests: 68" at bounding box center [656, 190] width 968 height 29
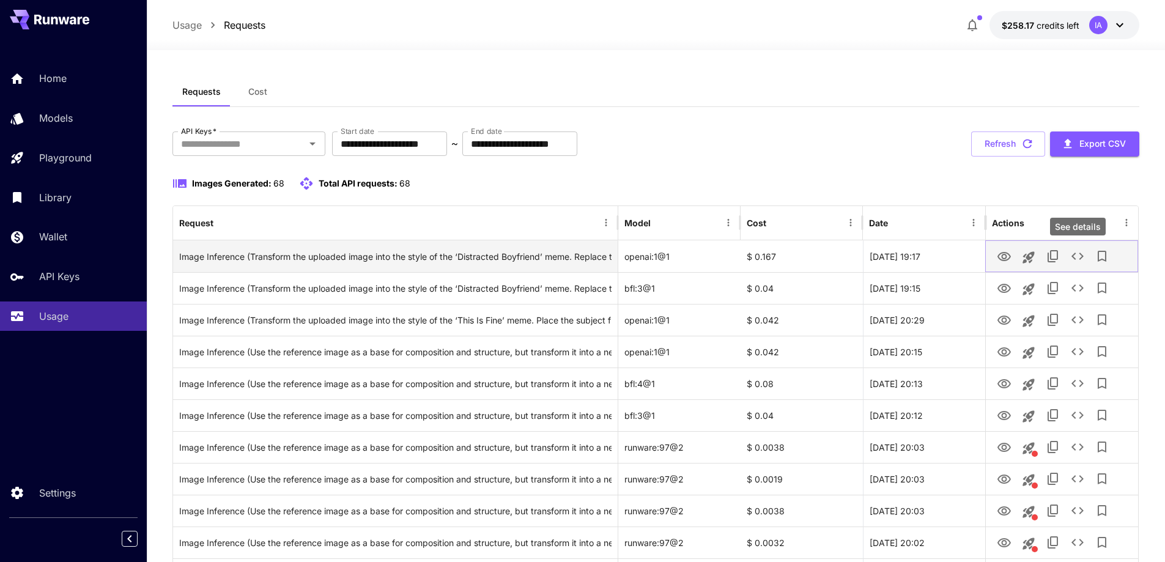
click at [1079, 249] on icon "See details" at bounding box center [1077, 256] width 15 height 15
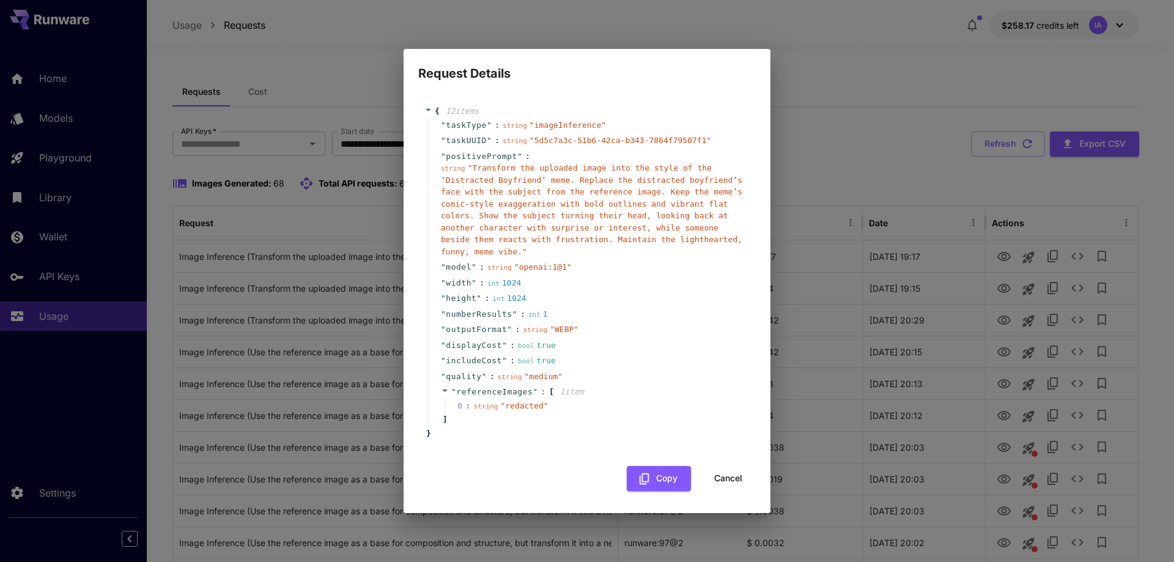
click at [547, 171] on span "" Transform the uploaded image into the style of the ‘Distracted Boyfriend’ mem…" at bounding box center [592, 209] width 302 height 93
click at [342, 50] on div "Request Details { 12 item s " taskType " : string " imageInference " " taskUUID…" at bounding box center [587, 281] width 1174 height 562
click at [726, 474] on button "Cancel" at bounding box center [728, 478] width 55 height 25
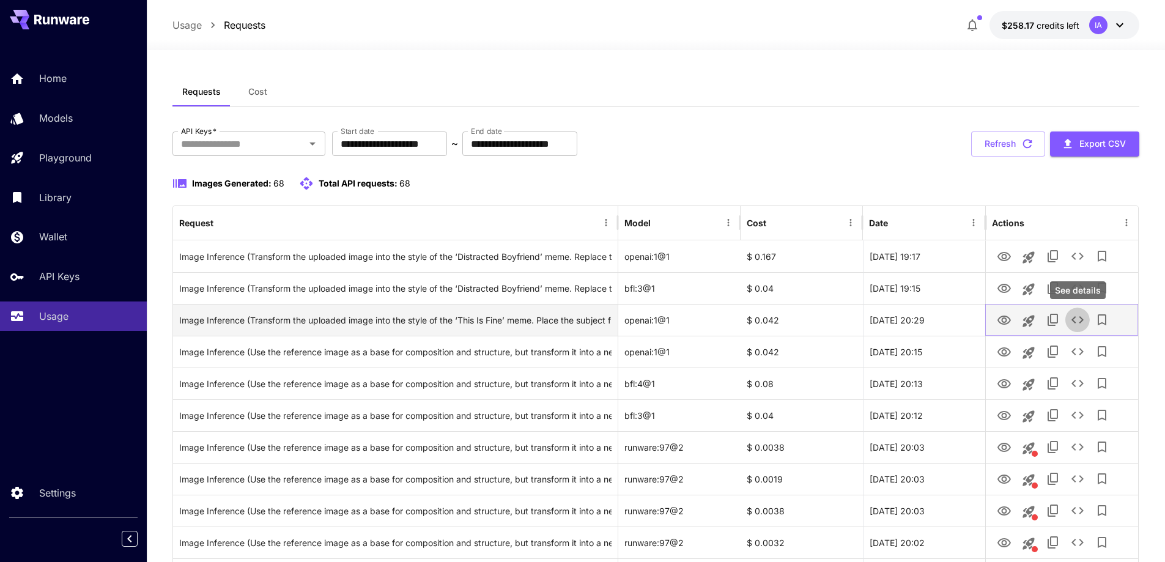
click at [1079, 320] on icon "See details" at bounding box center [1077, 320] width 15 height 15
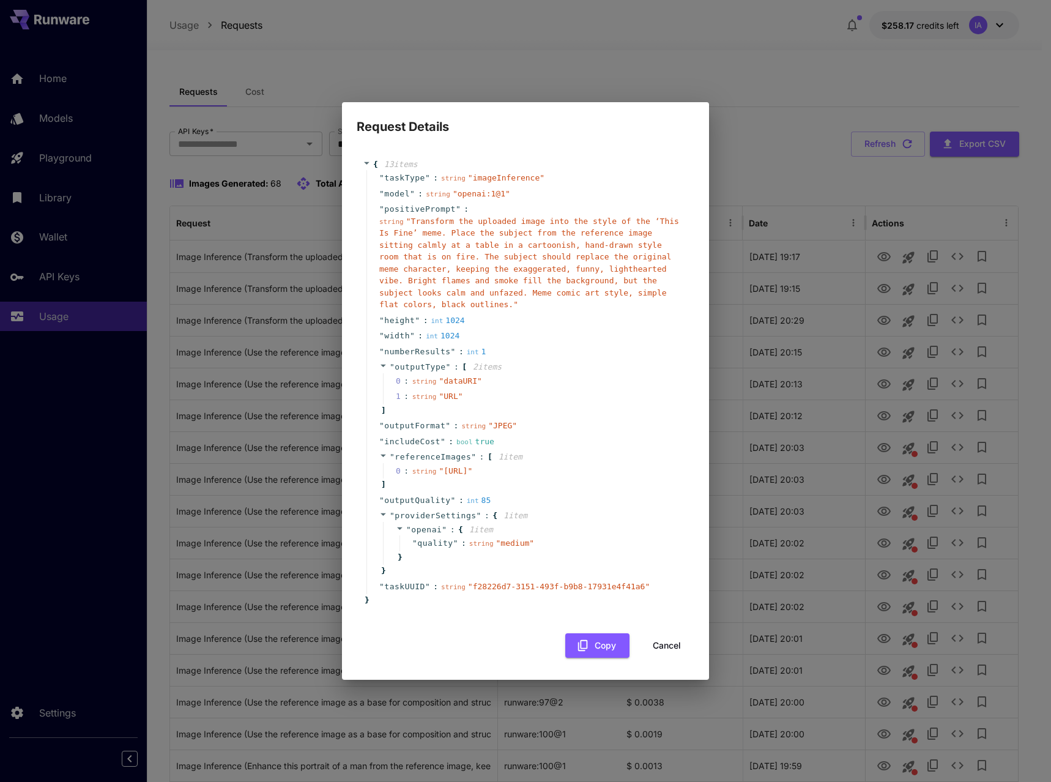
click at [554, 434] on div "" includeCost " : bool true" at bounding box center [527, 442] width 322 height 16
click at [775, 478] on div "Request Details { 13 item s " taskType " : string " imageInference " " model " …" at bounding box center [525, 391] width 1051 height 782
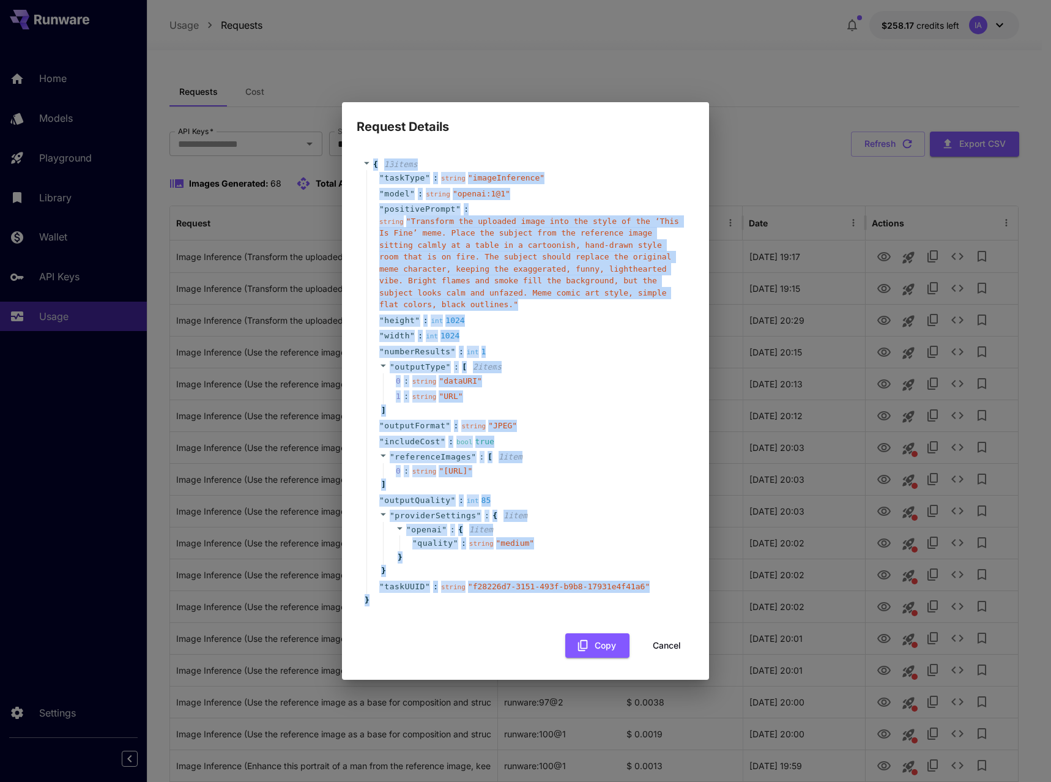
drag, startPoint x: 376, startPoint y: 610, endPoint x: 371, endPoint y: 158, distance: 452.0
click at [371, 158] on div "{ 13 item s " taskType " : string " imageInference " " model " : string " opena…" at bounding box center [525, 382] width 325 height 448
copy div "{ 13 item s " taskType " : string " imageInference " " model " : string " opena…"
click at [476, 249] on span "" Transform the uploaded image into the style of the ‘This Is Fine’ meme. Place…" at bounding box center [529, 262] width 300 height 93
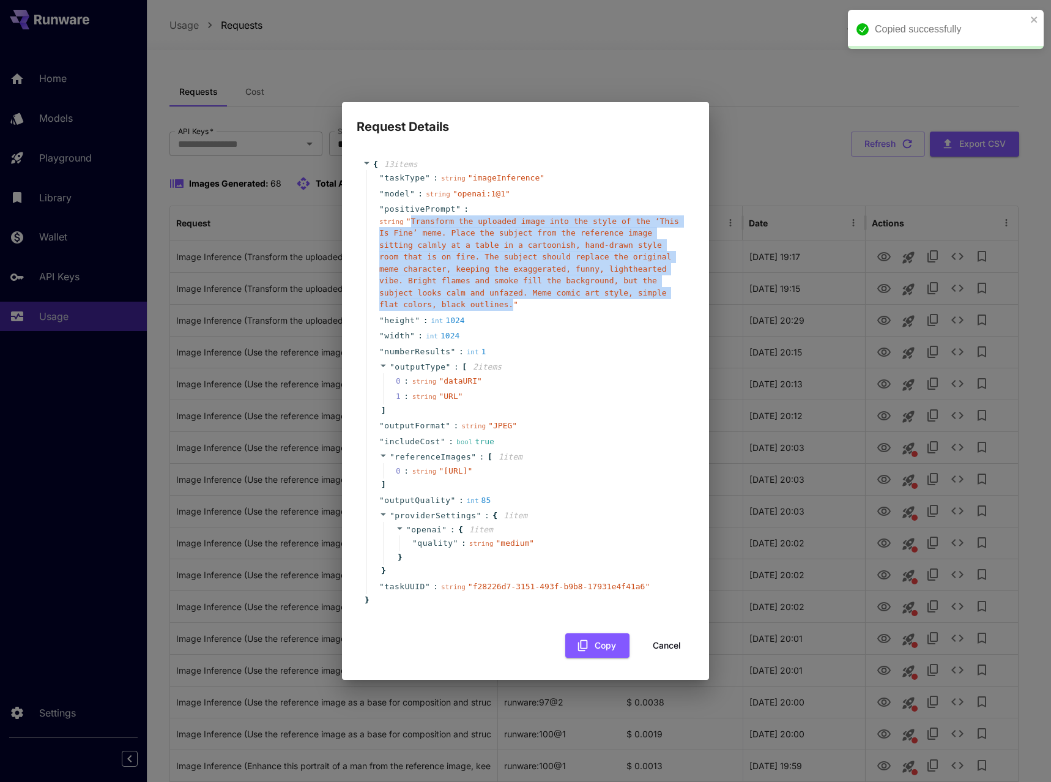
drag, startPoint x: 408, startPoint y: 215, endPoint x: 582, endPoint y: 289, distance: 188.6
click at [582, 289] on span "" Transform the uploaded image into the style of the ‘This Is Fine’ meme. Place…" at bounding box center [529, 262] width 300 height 93
copy span "Transform the uploaded image into the style of the ‘This Is Fine’ meme. Place t…"
drag, startPoint x: 670, startPoint y: 648, endPoint x: 929, endPoint y: 544, distance: 279.4
click at [670, 561] on button "Cancel" at bounding box center [666, 645] width 55 height 25
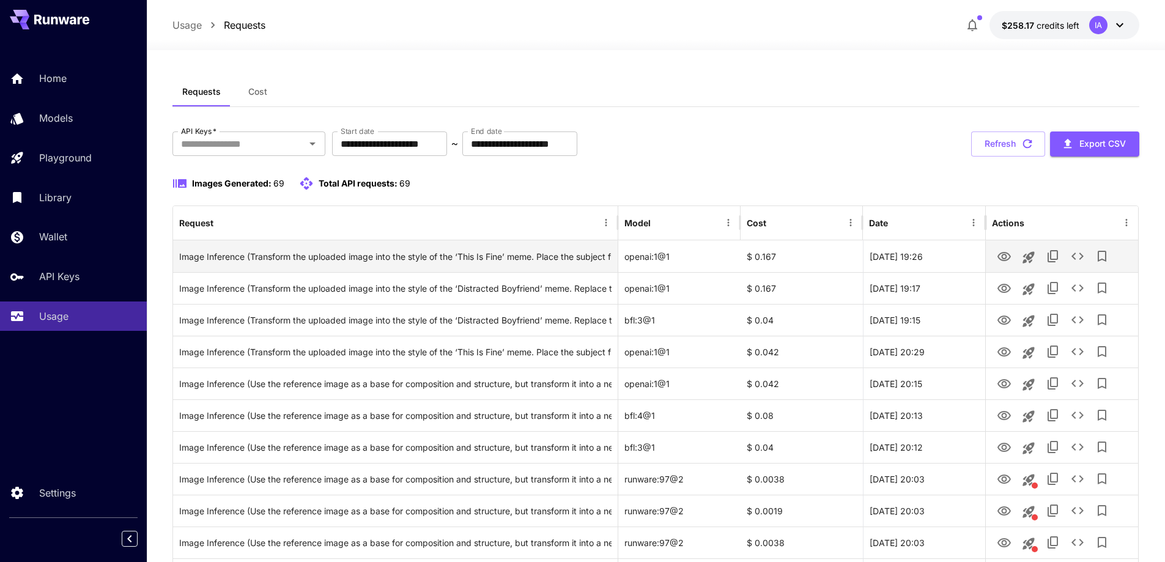
drag, startPoint x: 167, startPoint y: 254, endPoint x: 968, endPoint y: 256, distance: 800.6
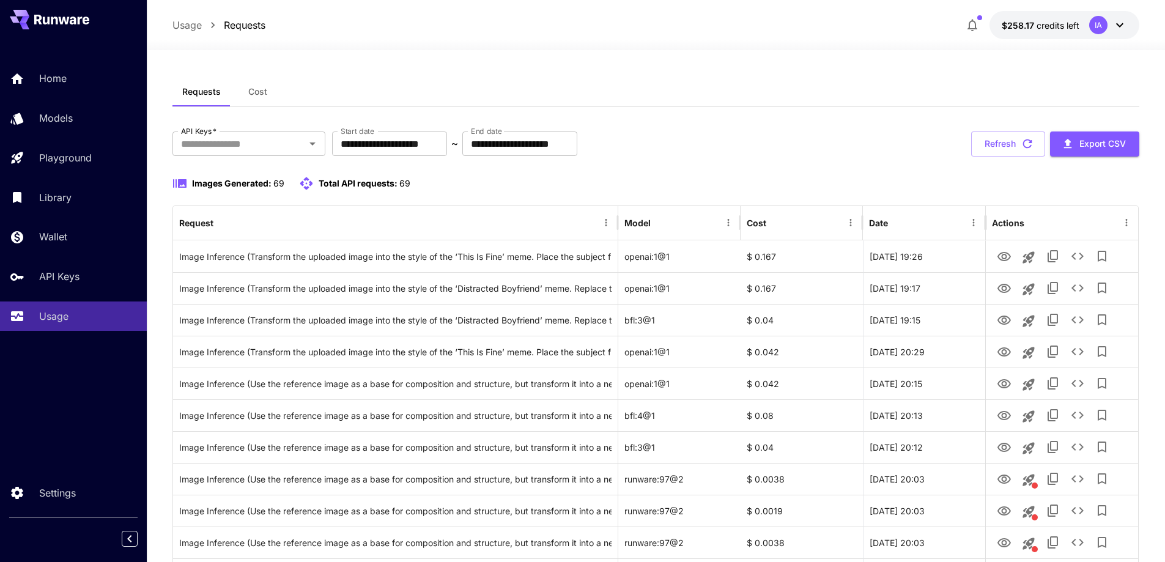
copy div "Image Inference (Transform the uploaded image into the style of the ‘This Is Fi…"
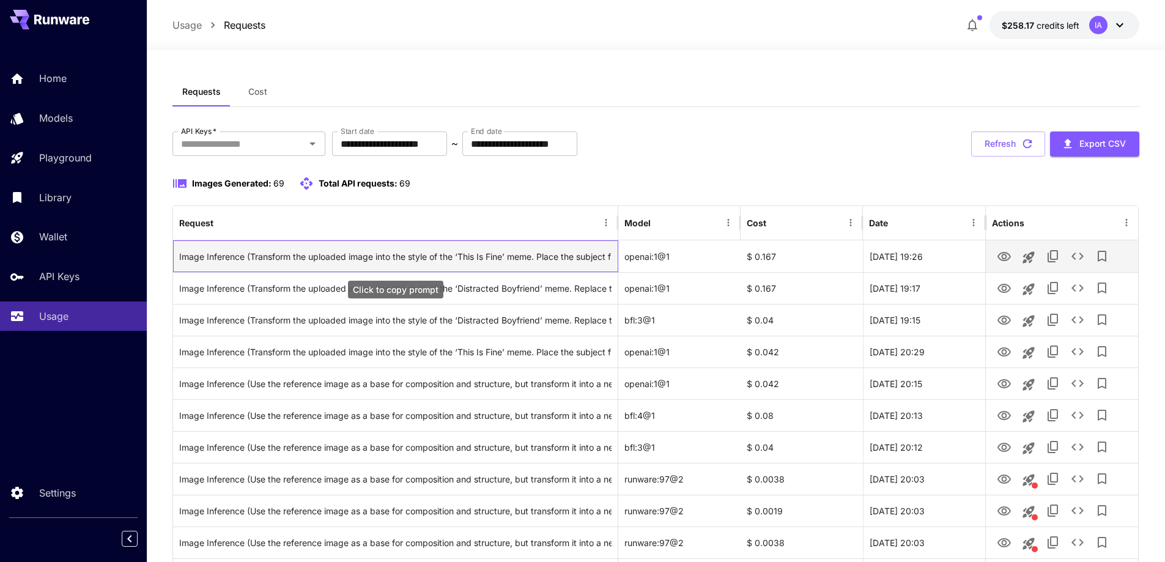
click at [407, 253] on div "Image Inference (Transform the uploaded image into the style of the ‘This Is Fi…" at bounding box center [395, 256] width 432 height 31
drag, startPoint x: 174, startPoint y: 258, endPoint x: 960, endPoint y: 265, distance: 786.5
click at [960, 265] on div "Image Inference (Transform the uploaded image into the style of the ‘This Is Fi…" at bounding box center [655, 256] width 965 height 32
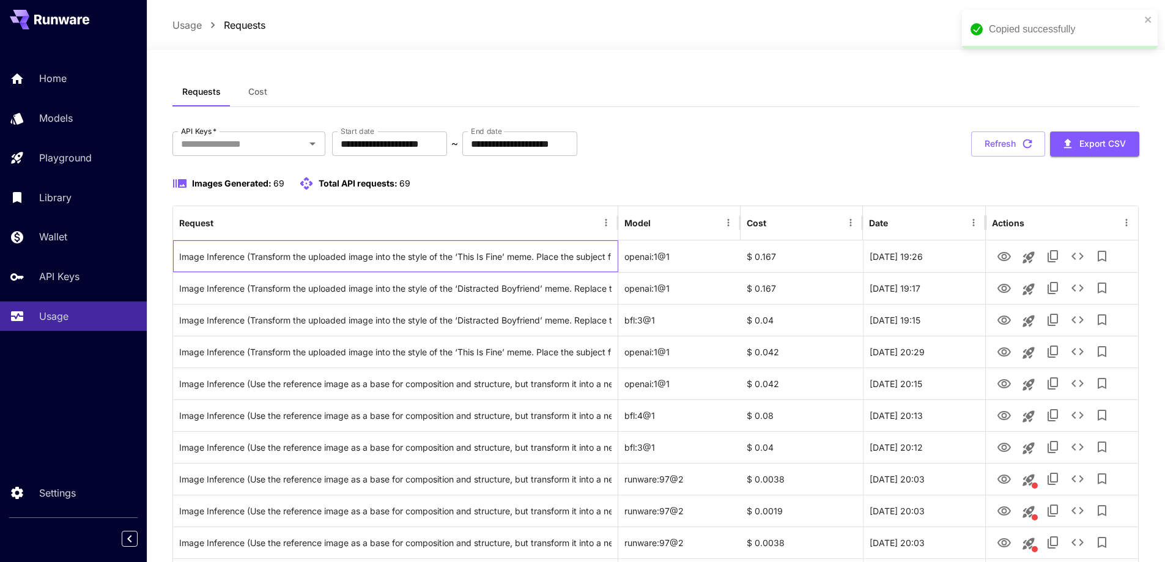
copy div "Image Inference (Transform the uploaded image into the style of the ‘This Is Fi…"
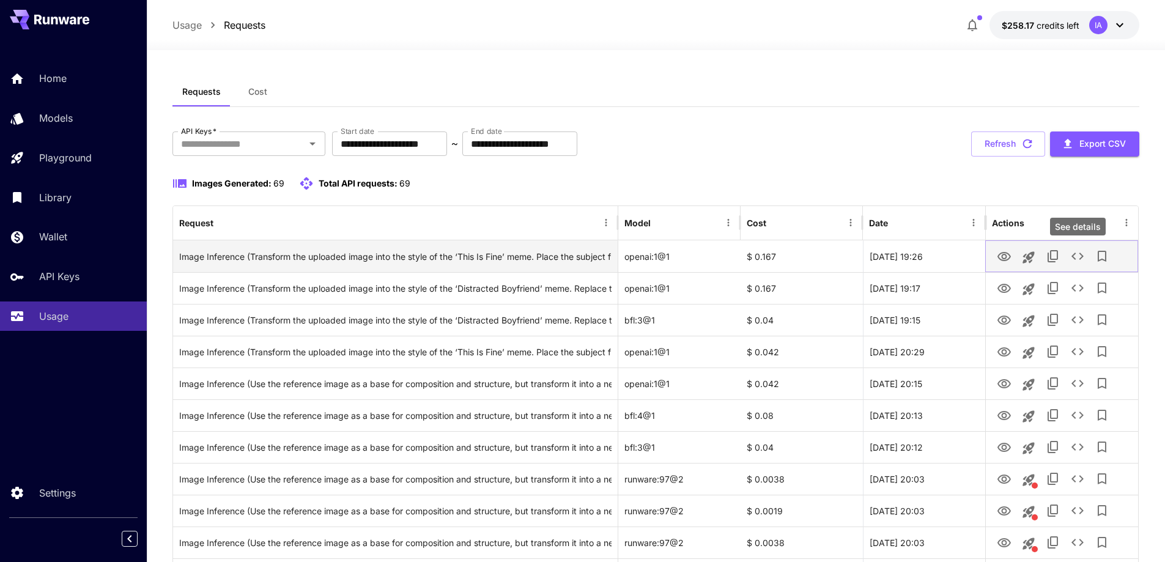
click at [1076, 256] on icon "See details" at bounding box center [1077, 256] width 15 height 15
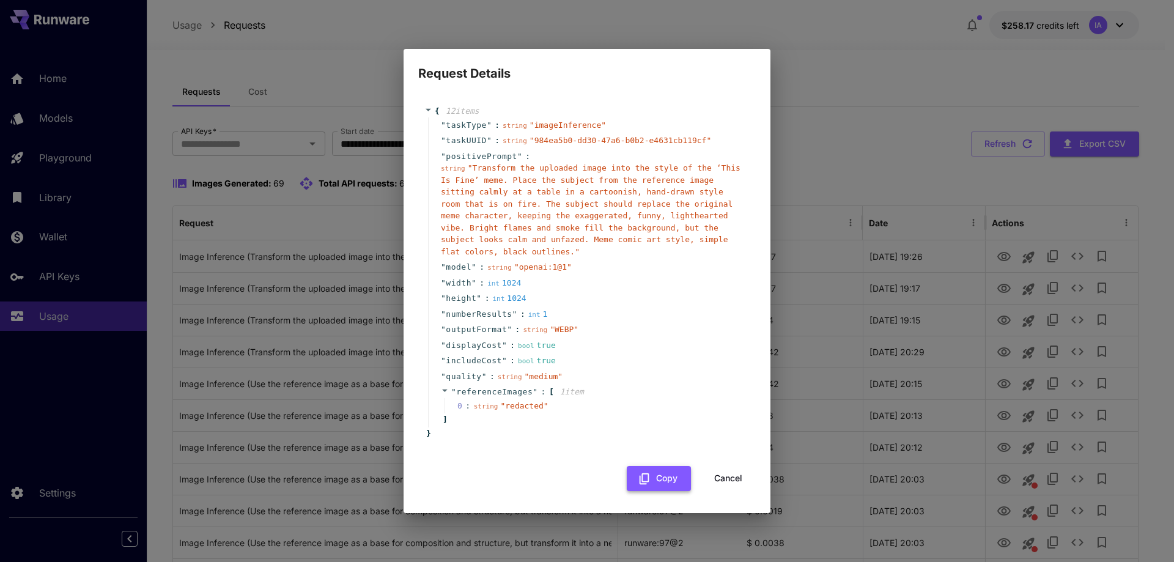
click at [649, 479] on button "Copy" at bounding box center [659, 478] width 64 height 25
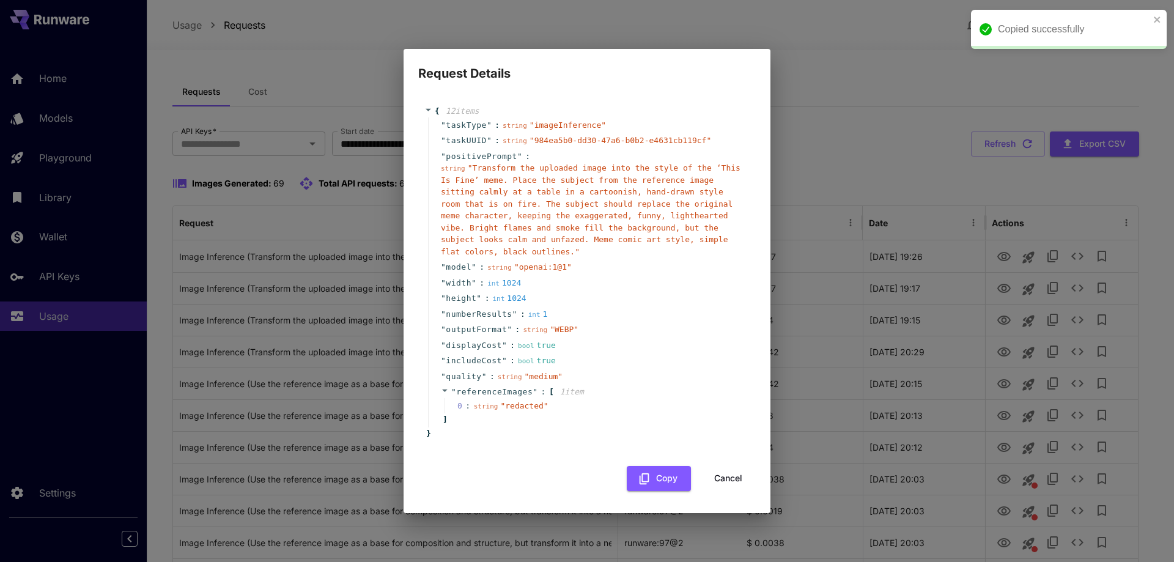
drag, startPoint x: 729, startPoint y: 471, endPoint x: 856, endPoint y: 273, distance: 235.5
click at [729, 471] on button "Cancel" at bounding box center [728, 478] width 55 height 25
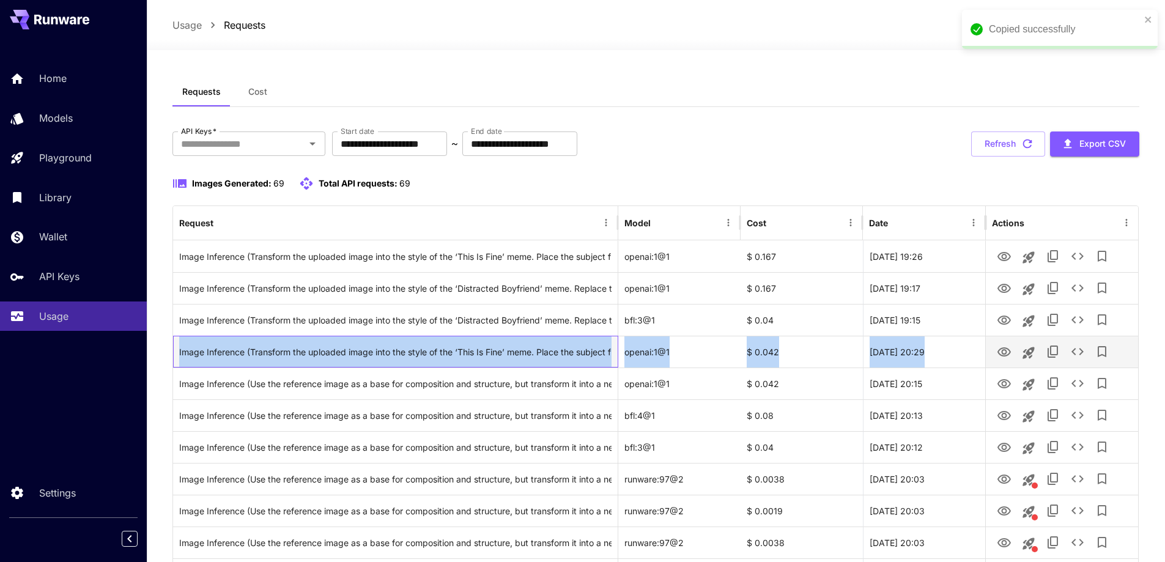
drag, startPoint x: 177, startPoint y: 352, endPoint x: 985, endPoint y: 348, distance: 808.5
click at [985, 348] on div "Image Inference (Transform the uploaded image into the style of the ‘This Is Fi…" at bounding box center [655, 352] width 965 height 32
copy div "Image Inference (Transform the uploaded image into the style of the ‘This Is Fi…"
click at [1077, 356] on icon "See details" at bounding box center [1077, 351] width 15 height 15
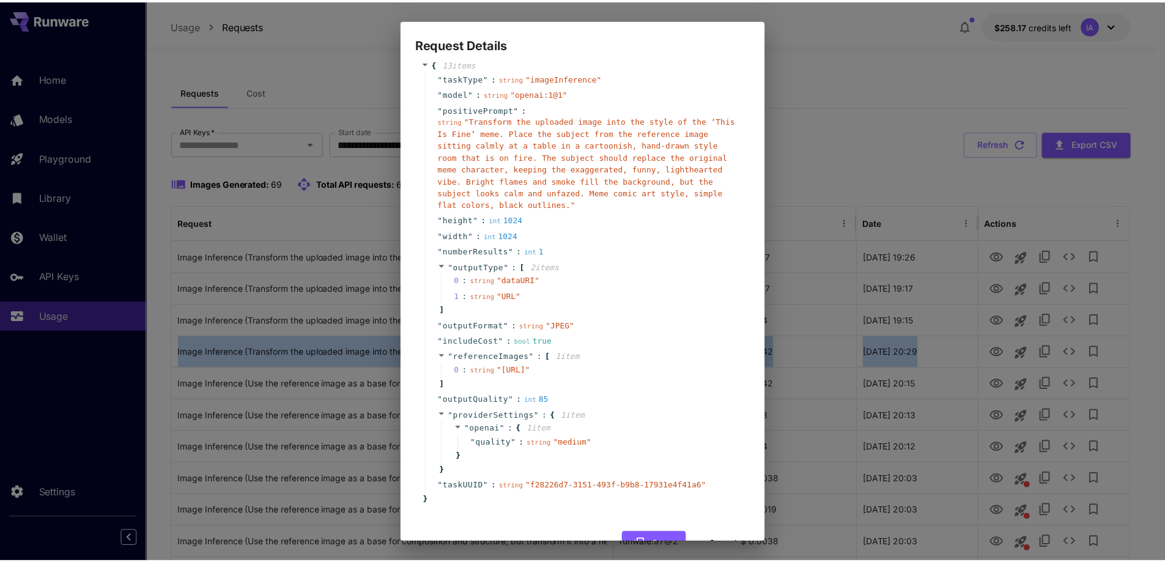
scroll to position [67, 0]
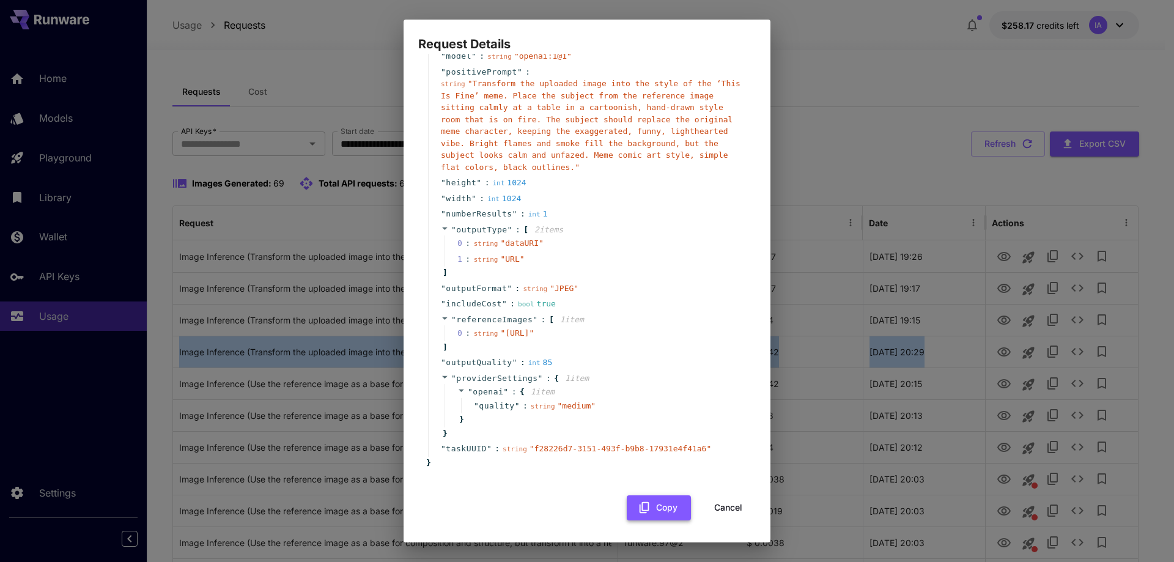
click at [645, 512] on button "Copy" at bounding box center [659, 507] width 64 height 25
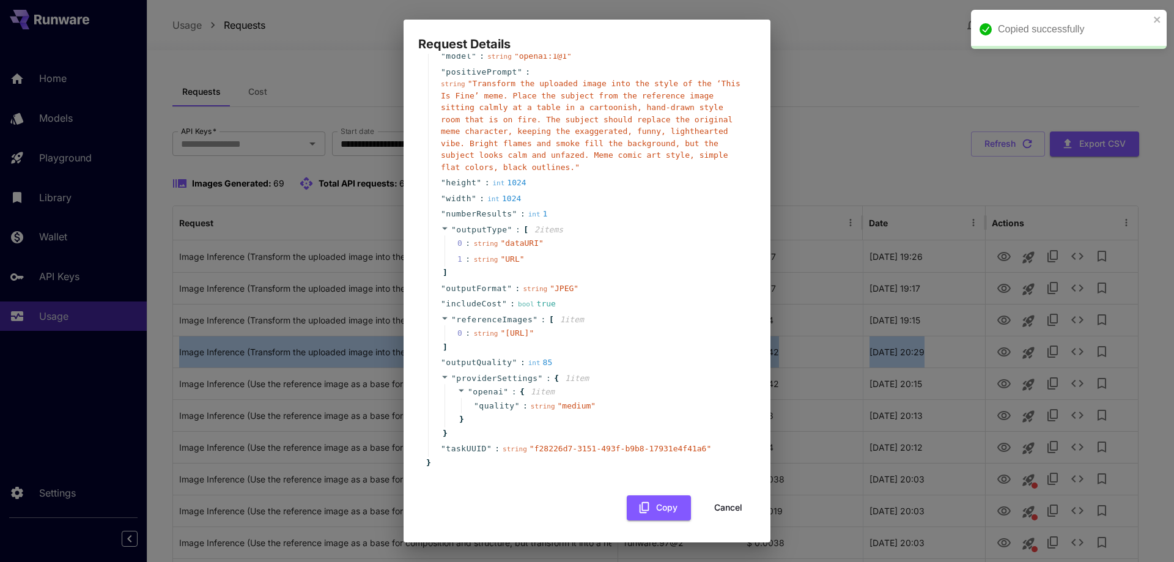
drag, startPoint x: 722, startPoint y: 517, endPoint x: 599, endPoint y: 429, distance: 151.2
click at [722, 517] on button "Cancel" at bounding box center [728, 507] width 55 height 25
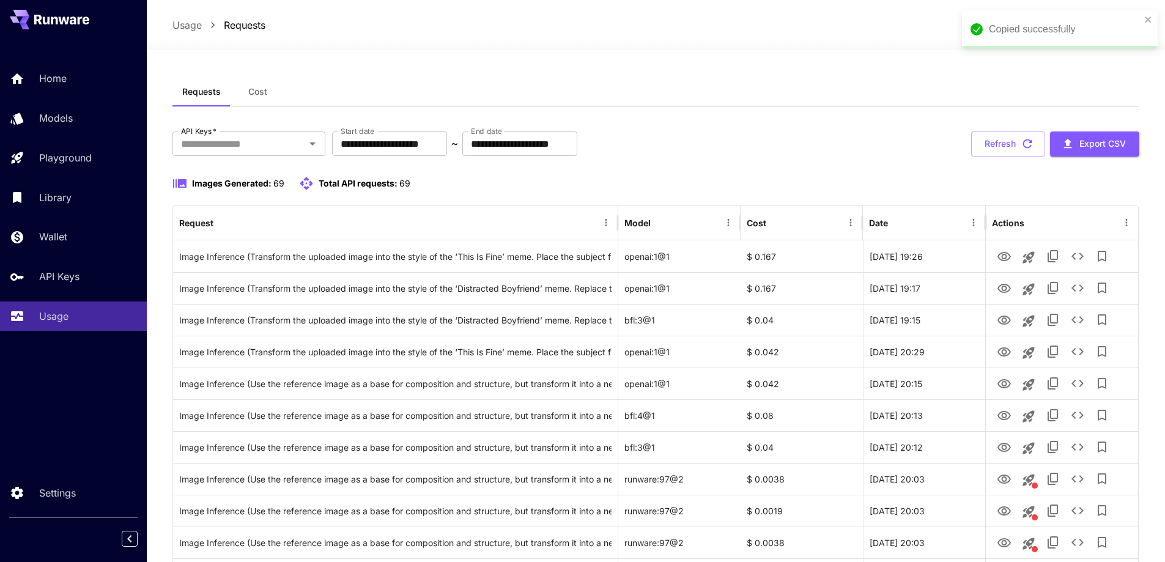
click at [889, 104] on div "Requests Cost" at bounding box center [656, 92] width 968 height 30
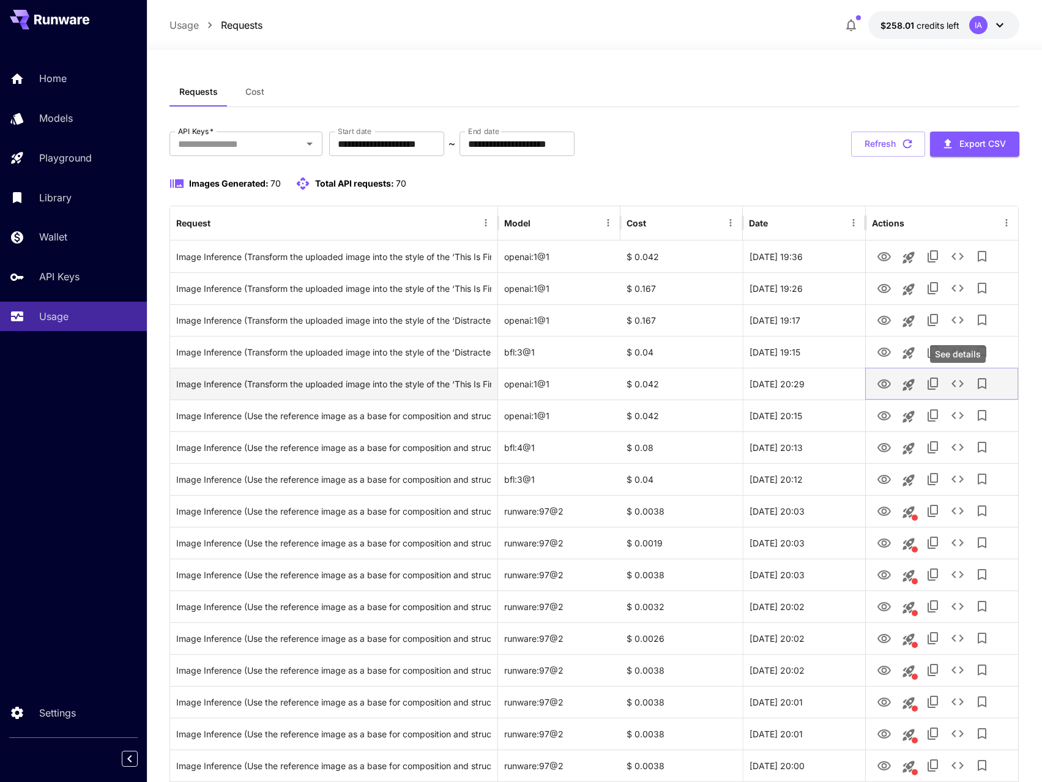
click at [959, 383] on icon "See details" at bounding box center [957, 383] width 15 height 15
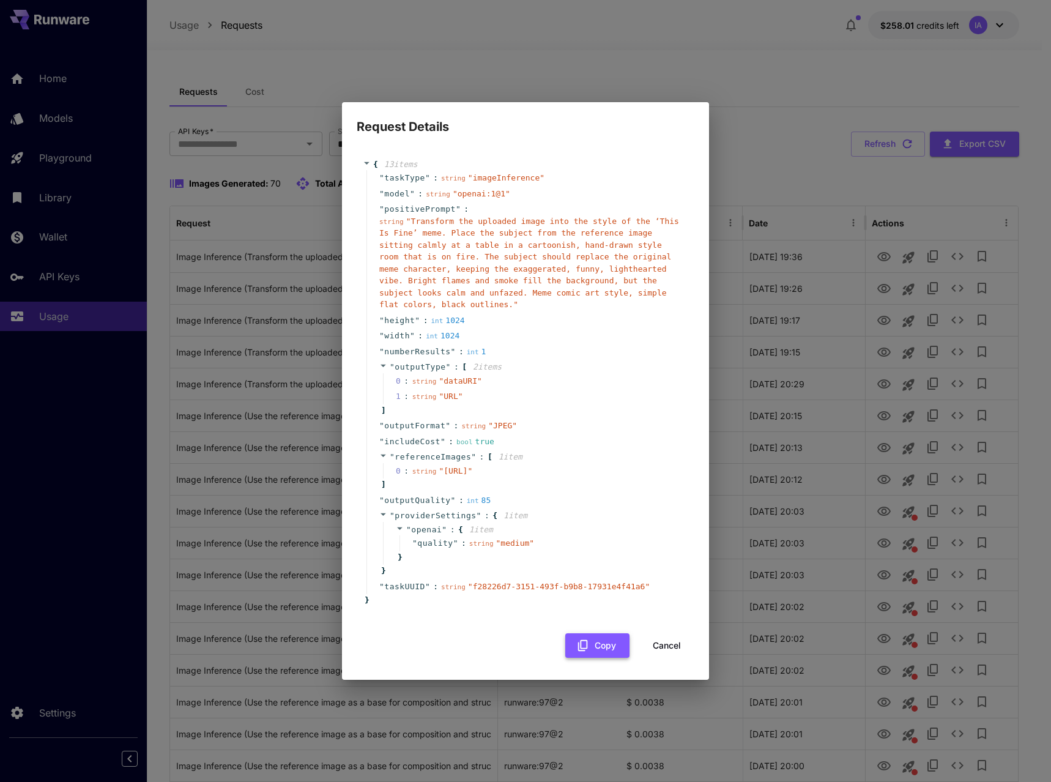
click at [603, 649] on button "Copy" at bounding box center [597, 645] width 64 height 25
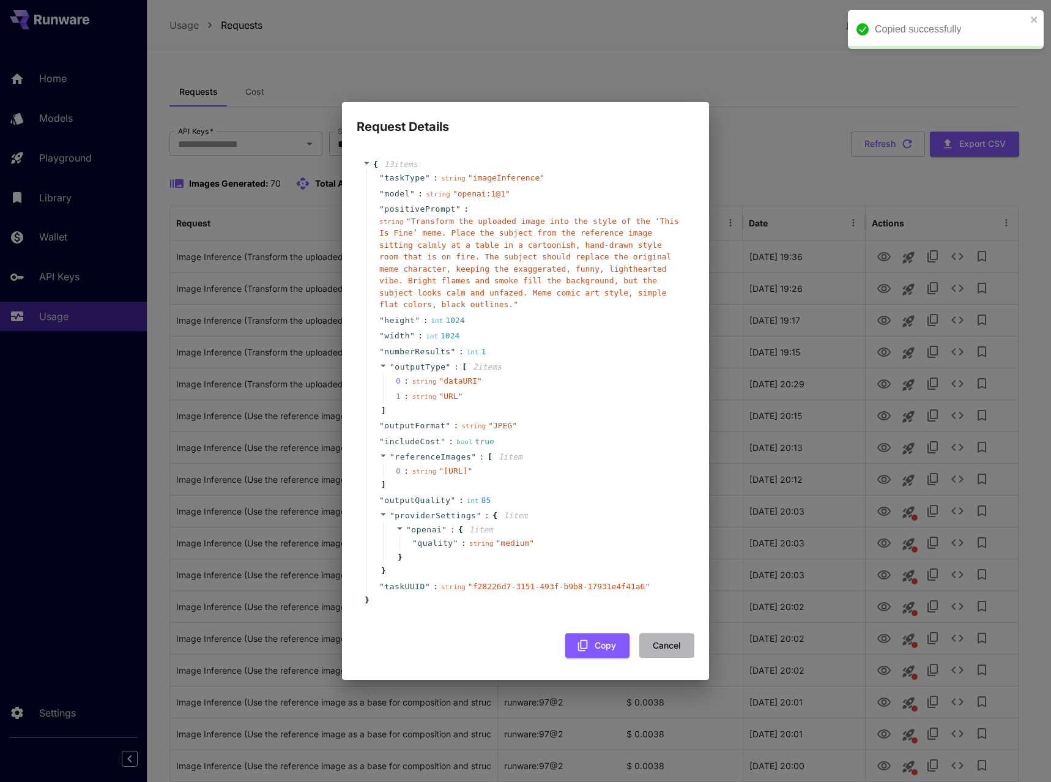
click at [655, 657] on button "Cancel" at bounding box center [666, 645] width 55 height 25
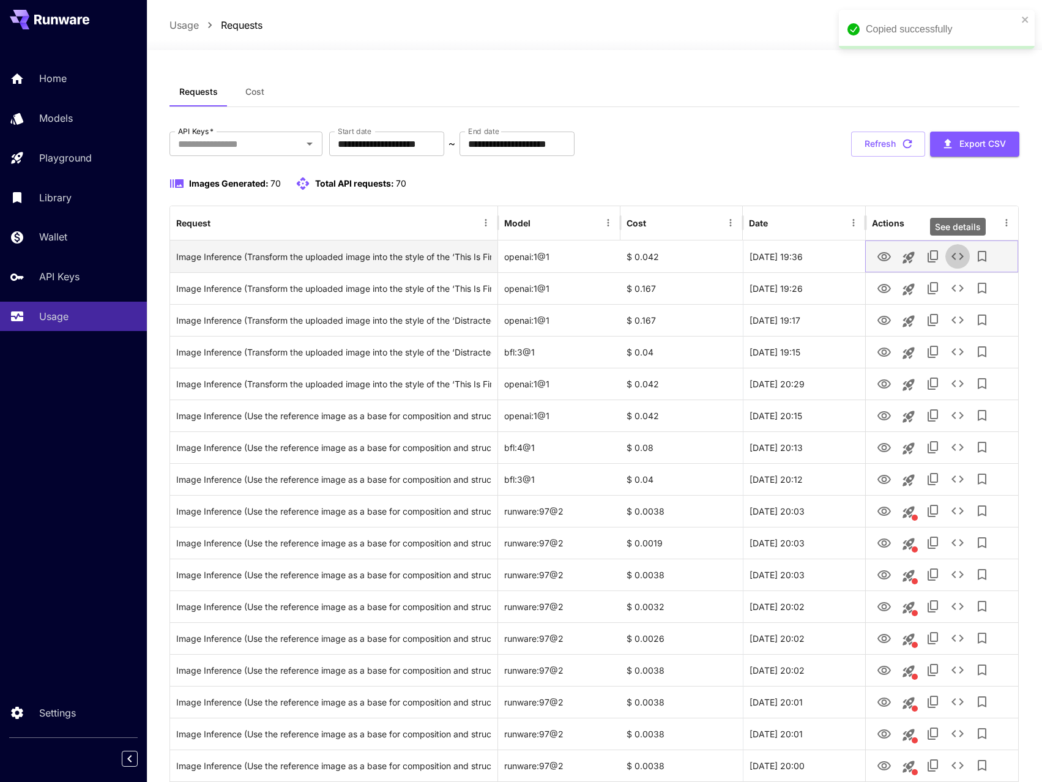
click at [961, 256] on icon "See details" at bounding box center [957, 256] width 15 height 15
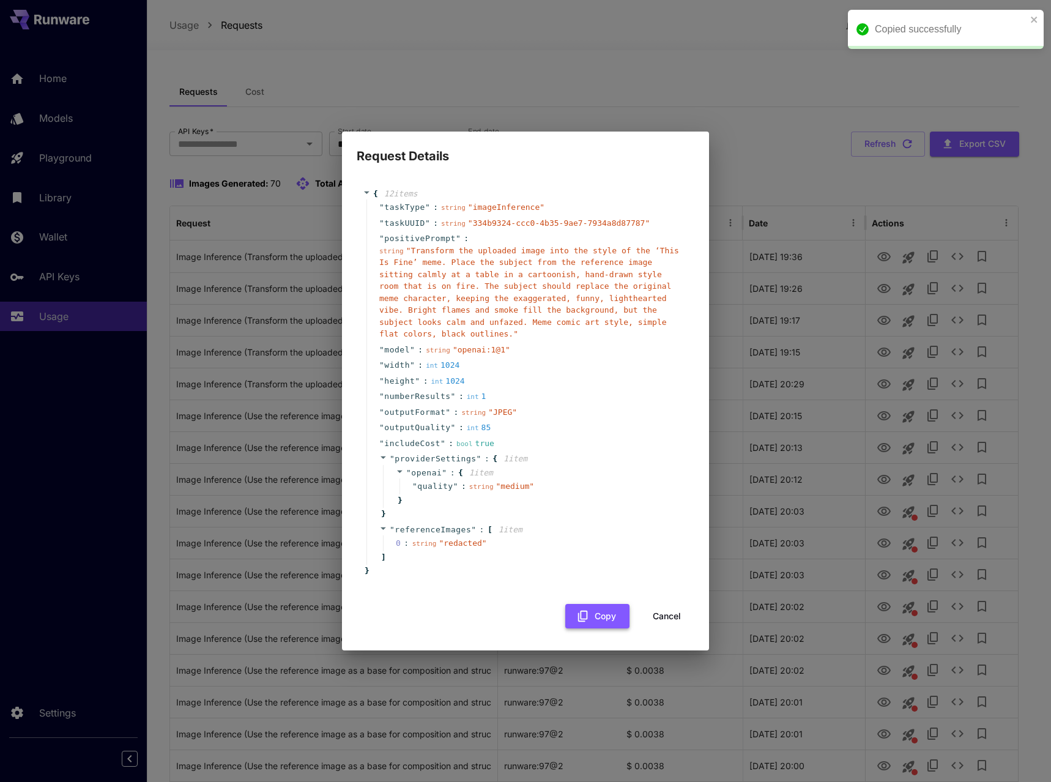
click at [610, 613] on button "Copy" at bounding box center [597, 616] width 64 height 25
drag, startPoint x: 656, startPoint y: 616, endPoint x: 626, endPoint y: 509, distance: 110.6
click at [656, 616] on button "Cancel" at bounding box center [666, 616] width 55 height 25
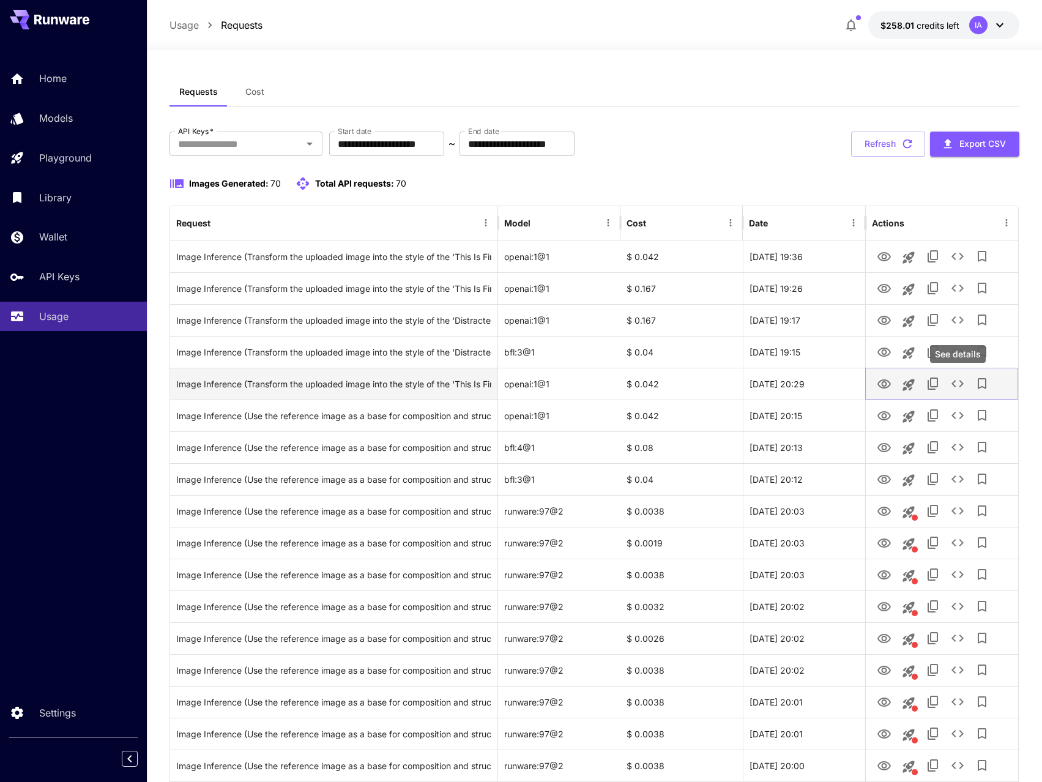
click at [963, 385] on icon "See details" at bounding box center [957, 383] width 15 height 15
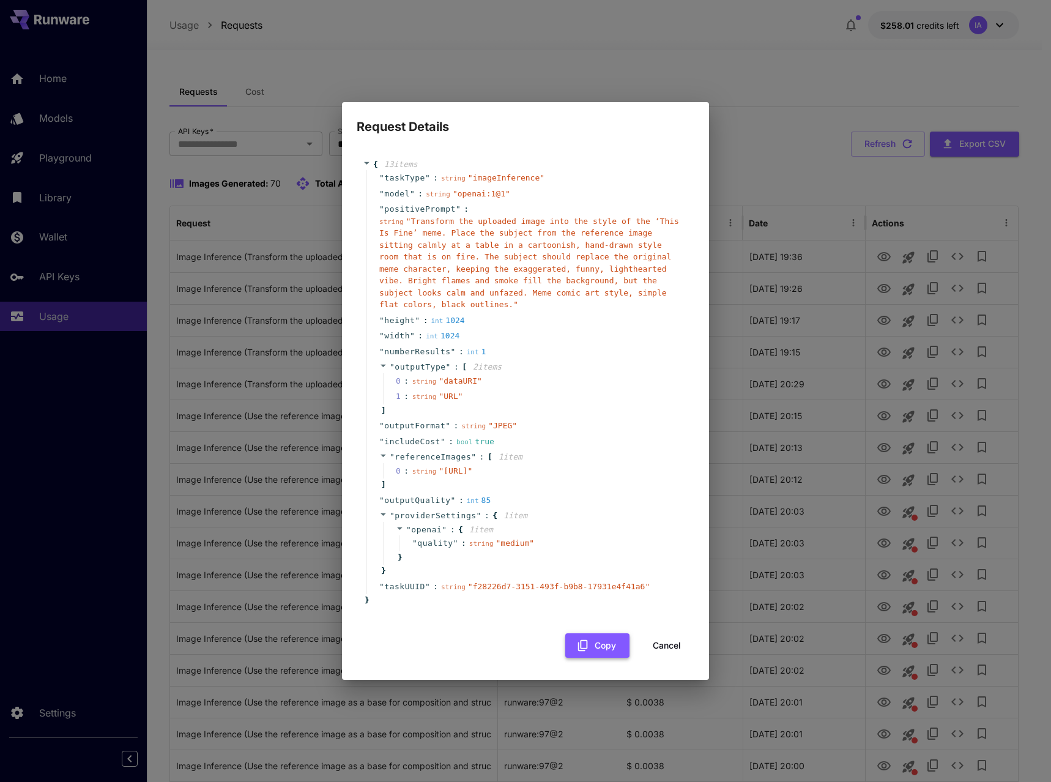
click at [610, 646] on button "Copy" at bounding box center [597, 645] width 64 height 25
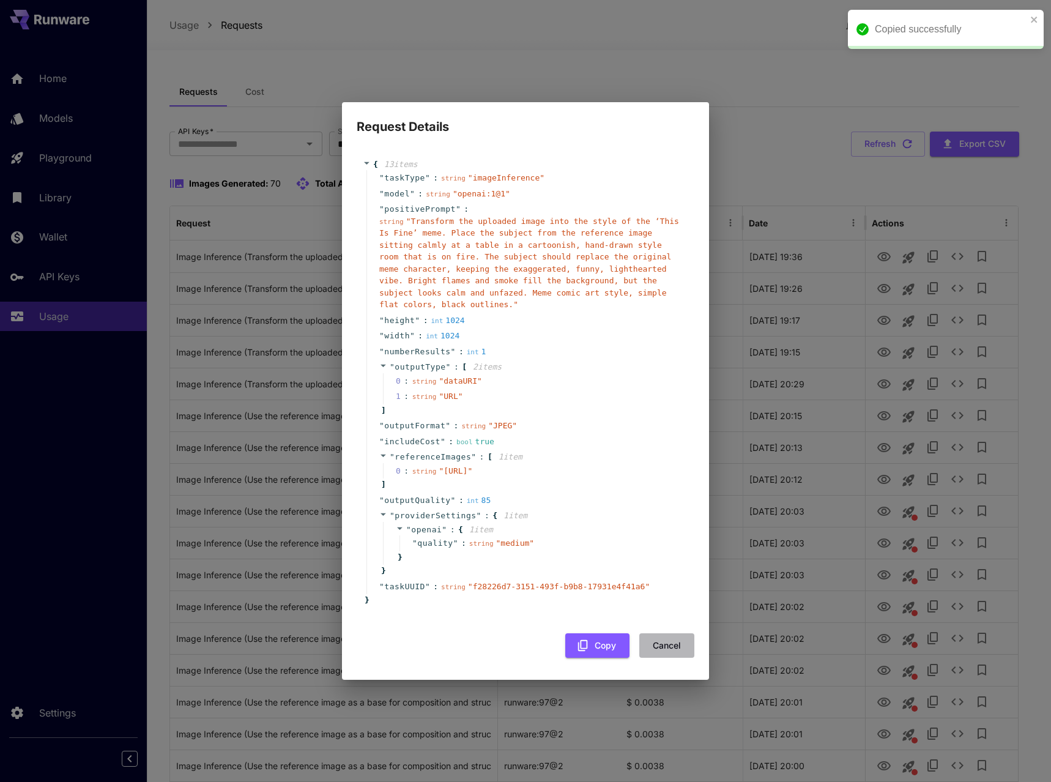
click at [667, 653] on button "Cancel" at bounding box center [666, 645] width 55 height 25
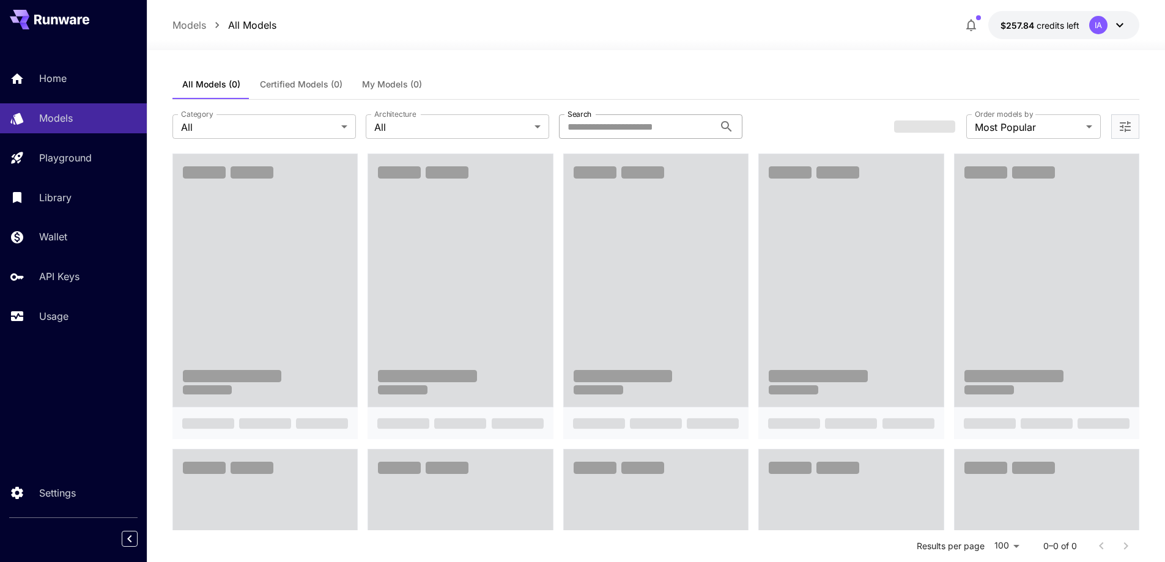
click at [612, 120] on input "Search" at bounding box center [636, 126] width 155 height 24
type input "**********"
click at [59, 127] on link "Models" at bounding box center [73, 118] width 147 height 30
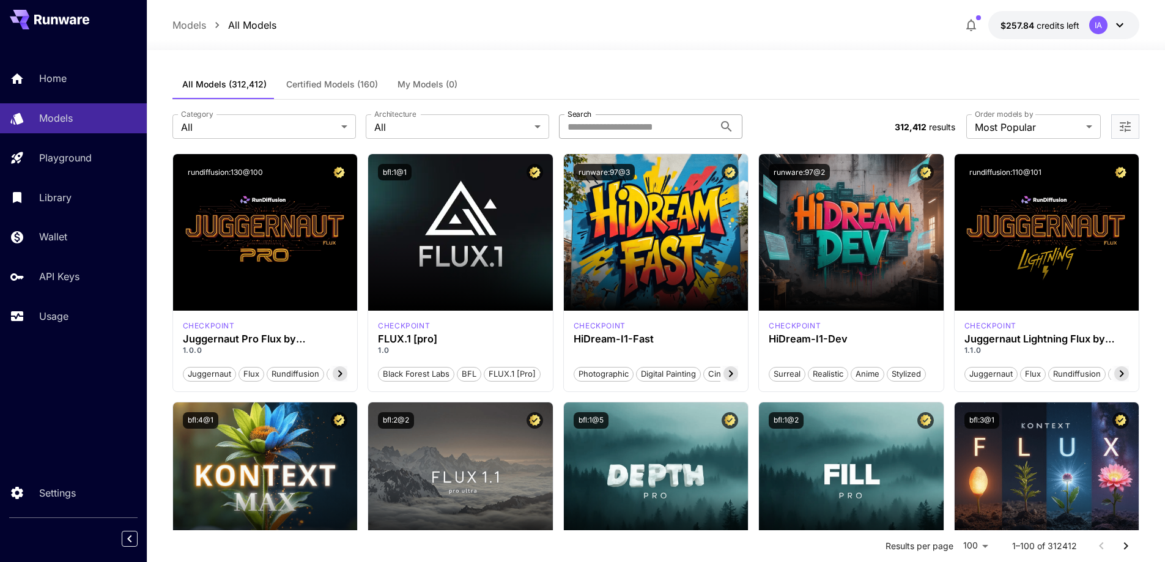
click at [684, 130] on input "Search" at bounding box center [636, 126] width 155 height 24
type input "**********"
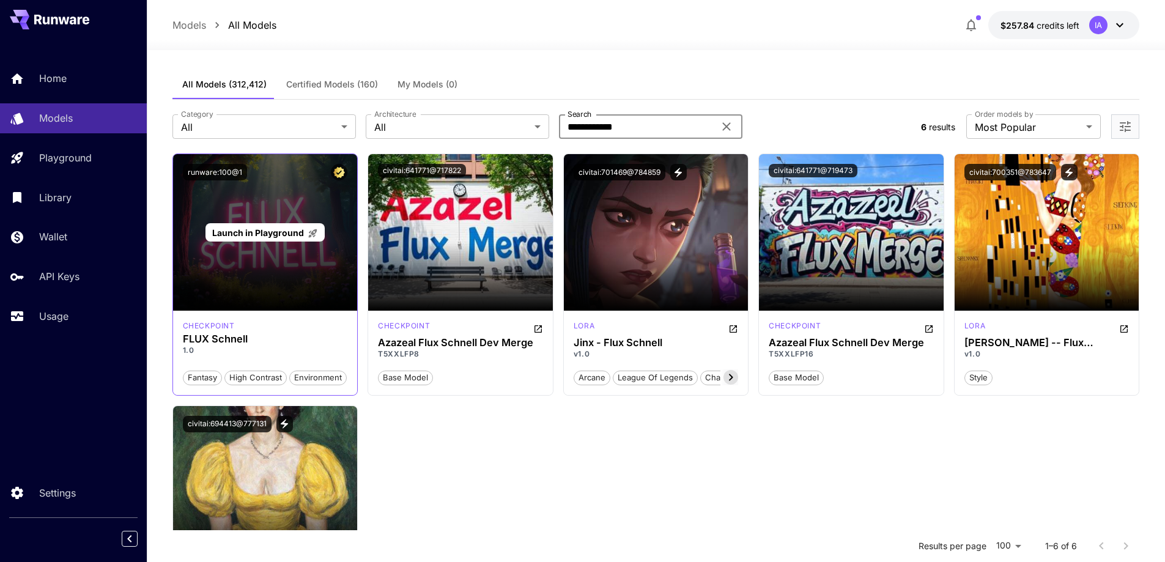
click at [277, 234] on span "Launch in Playground" at bounding box center [258, 233] width 92 height 10
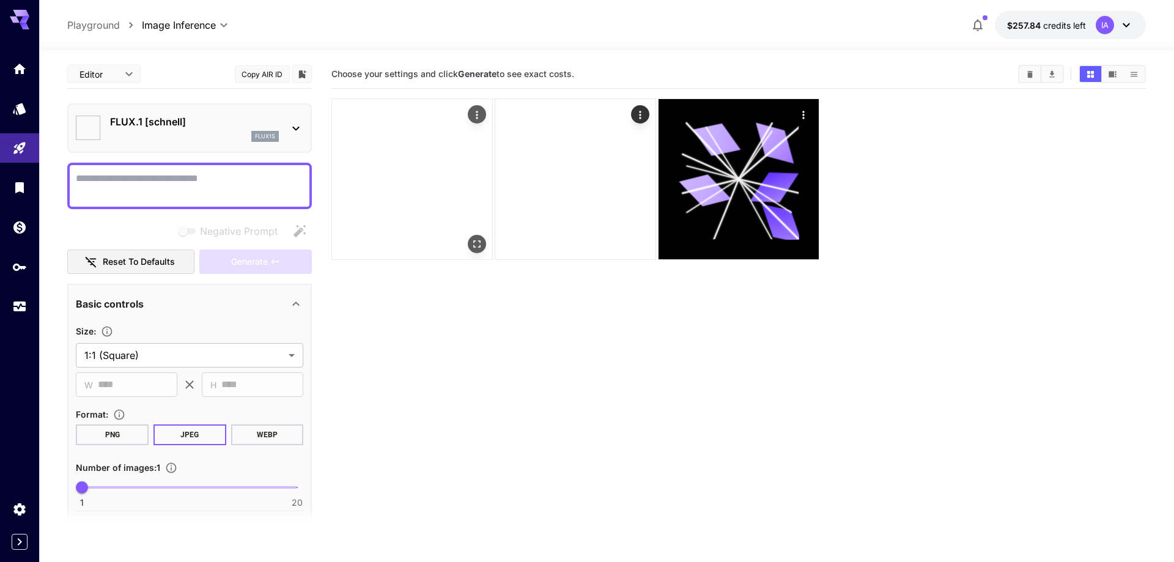
type input "**********"
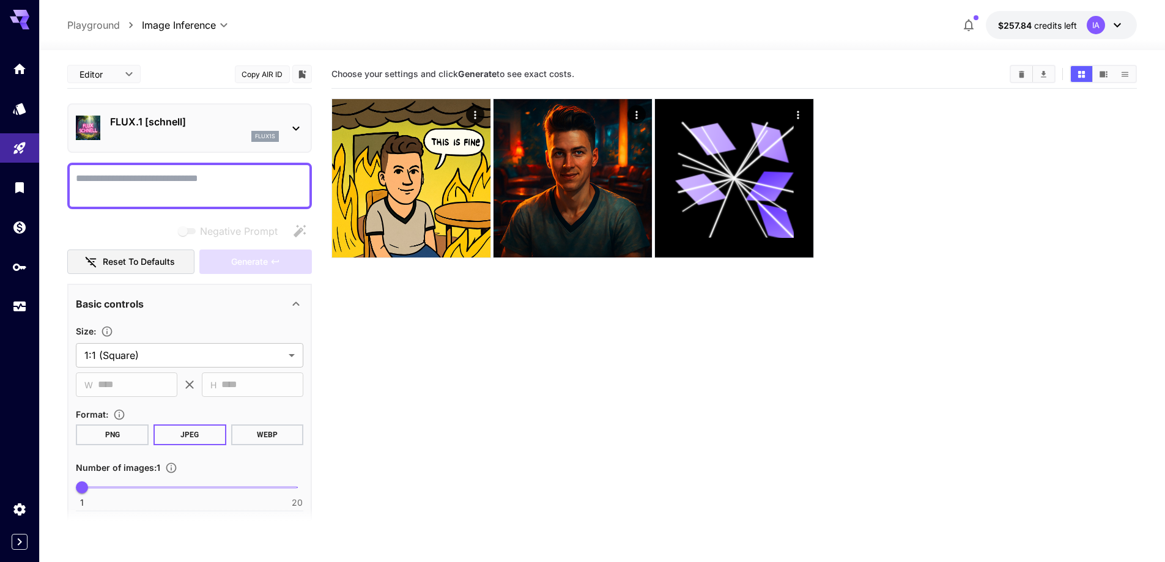
click at [183, 185] on textarea "Negative Prompt" at bounding box center [190, 185] width 228 height 29
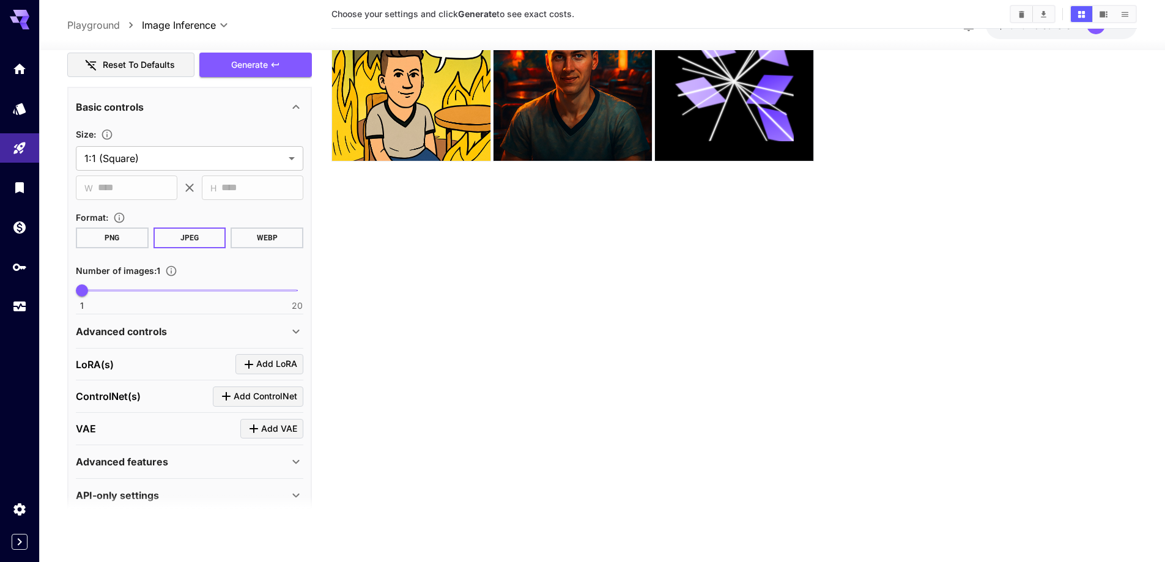
scroll to position [276, 0]
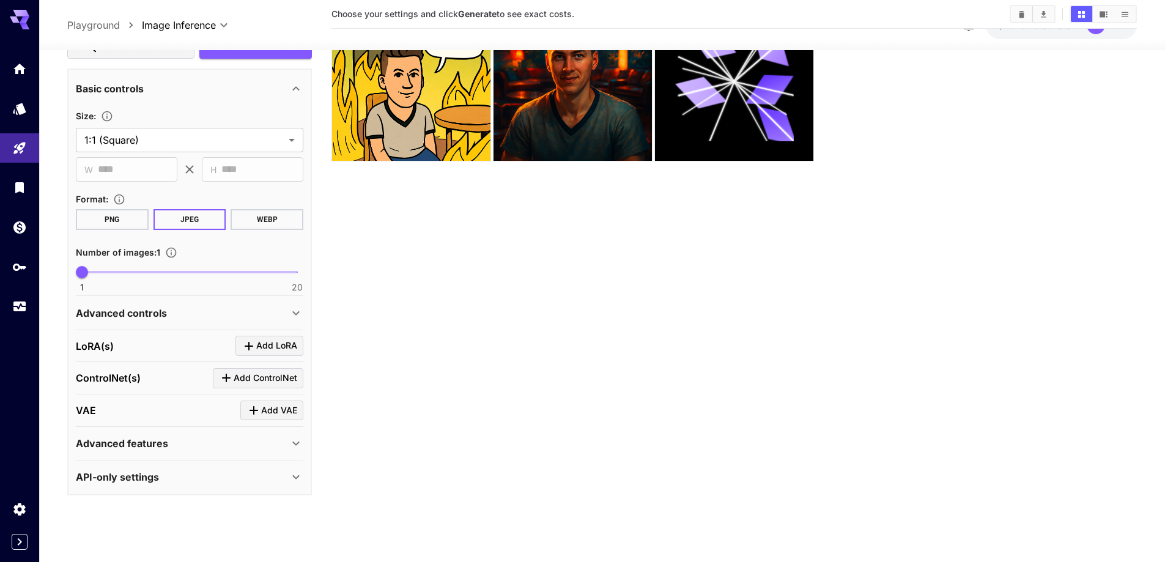
type textarea "**********"
click at [221, 310] on div "Advanced controls" at bounding box center [182, 312] width 213 height 15
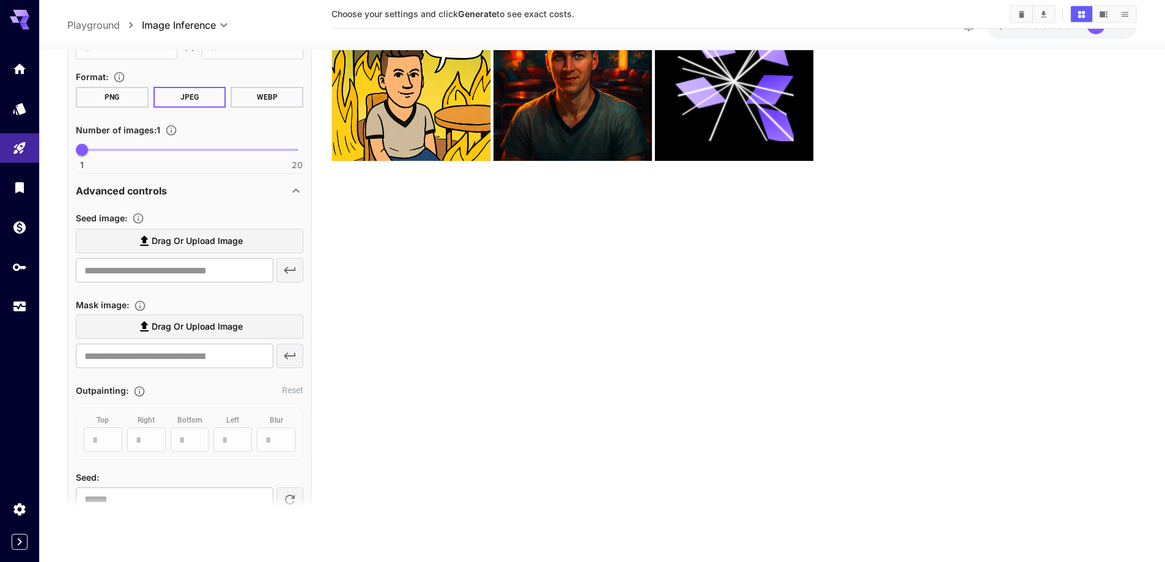
click at [215, 193] on div "Advanced controls" at bounding box center [182, 190] width 213 height 15
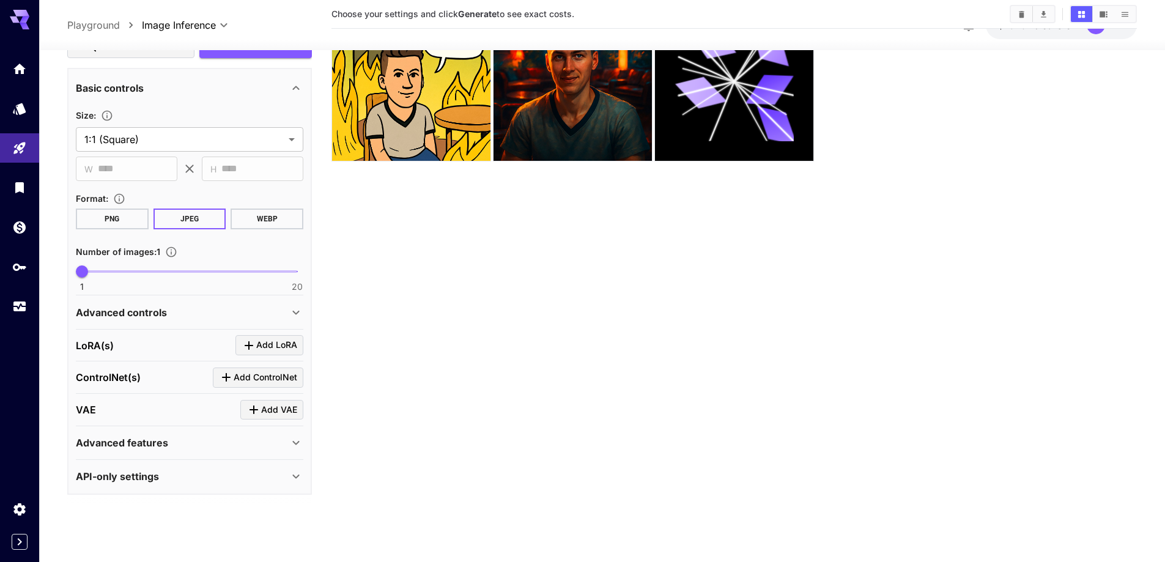
scroll to position [277, 0]
click at [174, 305] on div "Advanced controls" at bounding box center [182, 312] width 213 height 15
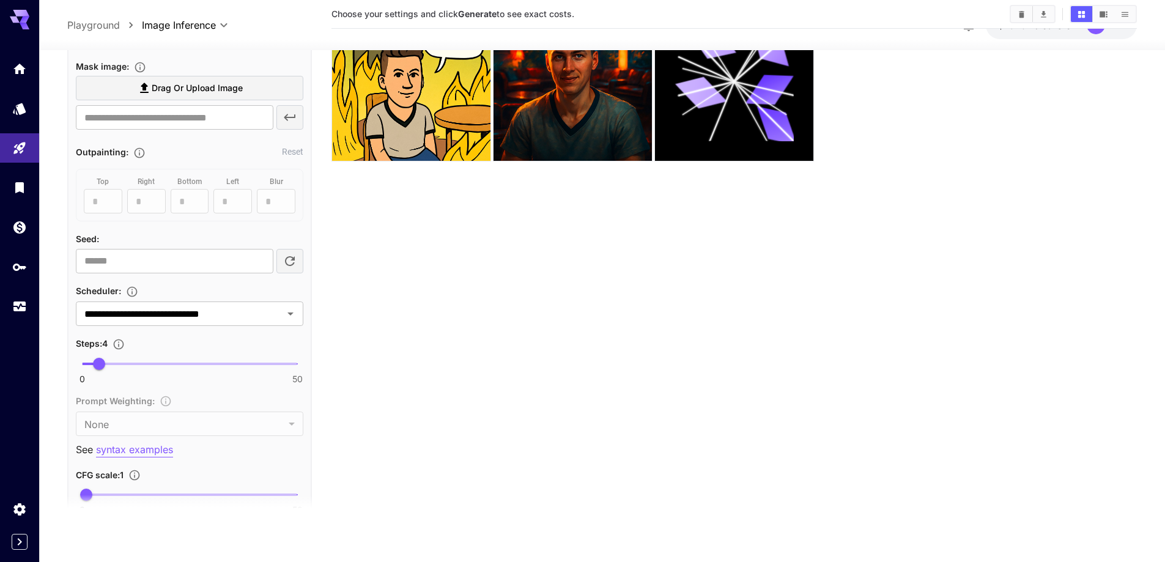
scroll to position [643, 0]
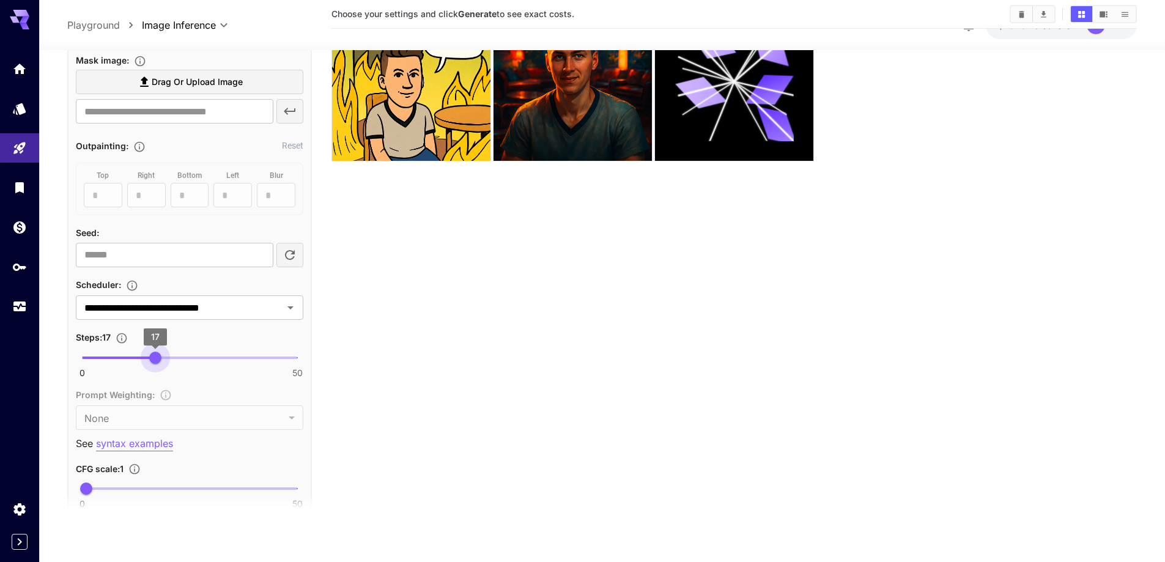
type input "**"
drag, startPoint x: 102, startPoint y: 362, endPoint x: 158, endPoint y: 358, distance: 57.0
click at [158, 358] on span "18" at bounding box center [160, 358] width 12 height 12
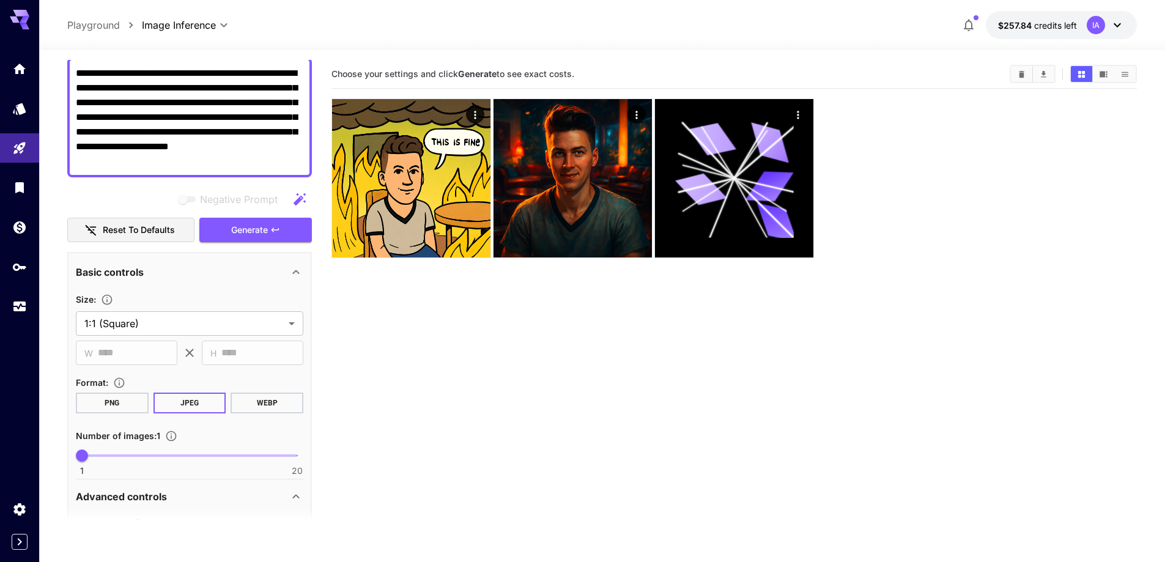
scroll to position [88, 0]
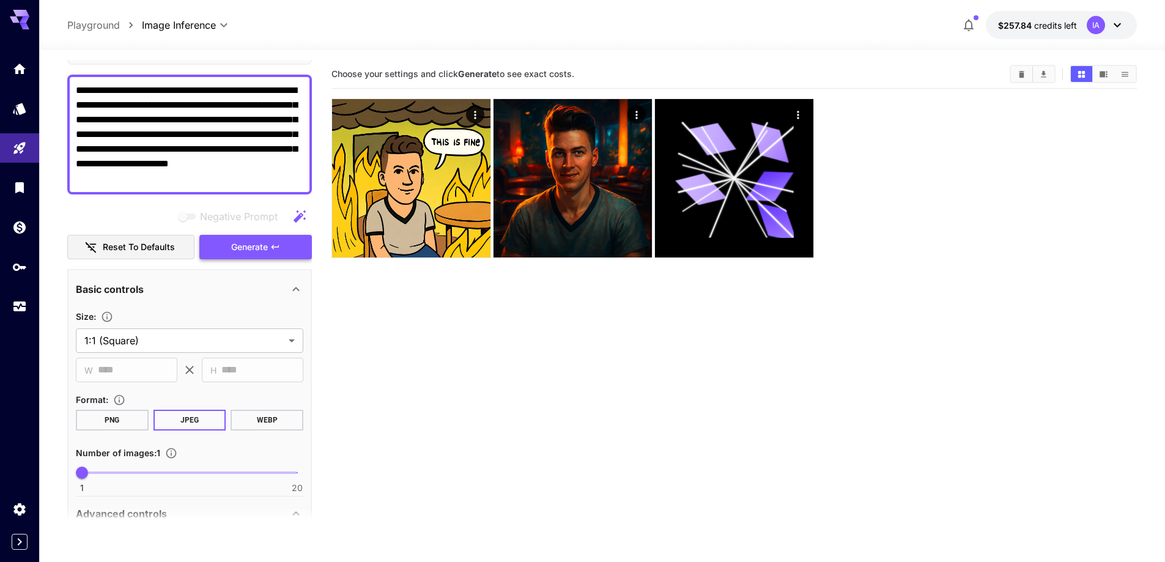
click at [283, 253] on button "Generate" at bounding box center [255, 247] width 113 height 25
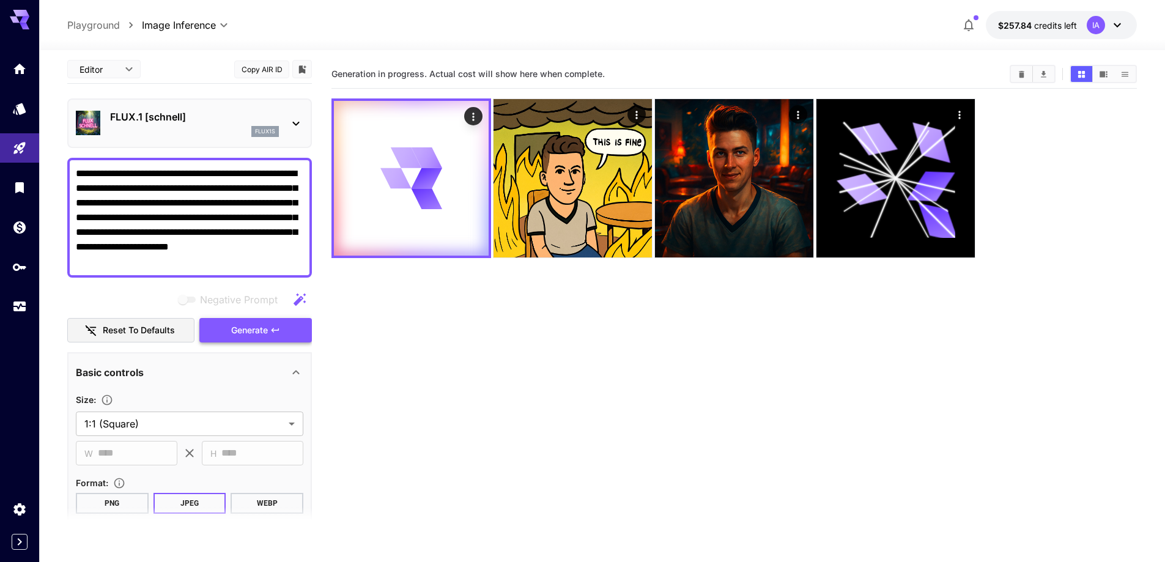
scroll to position [0, 0]
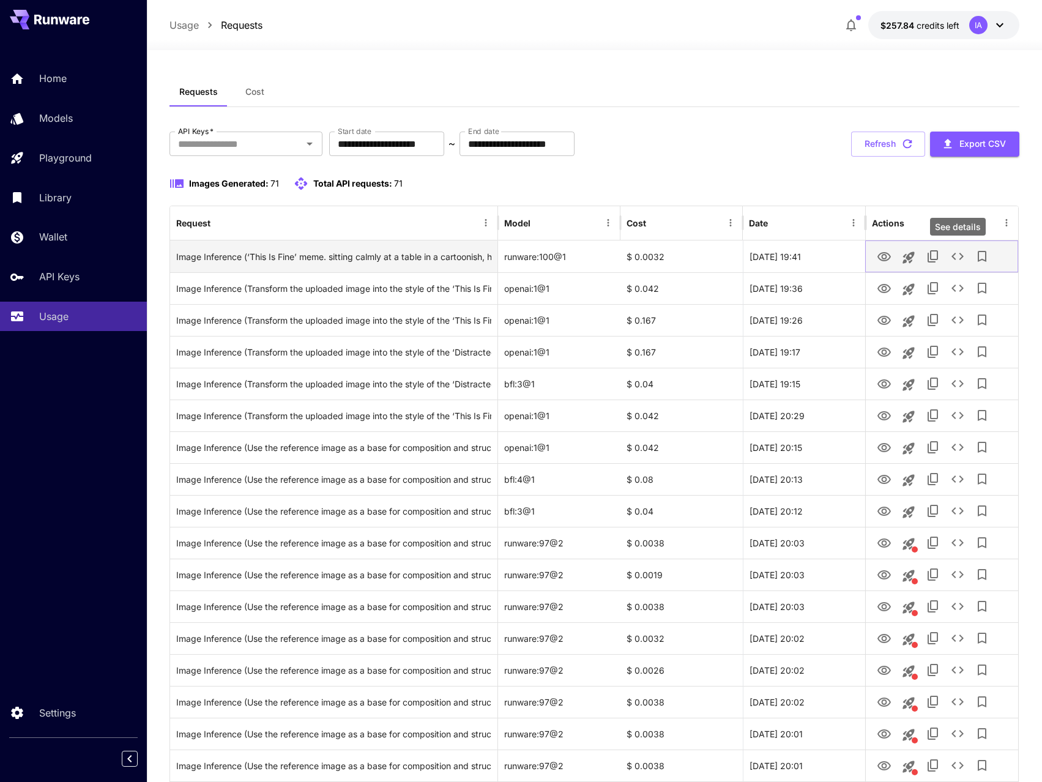
click at [951, 256] on icon "See details" at bounding box center [957, 256] width 15 height 15
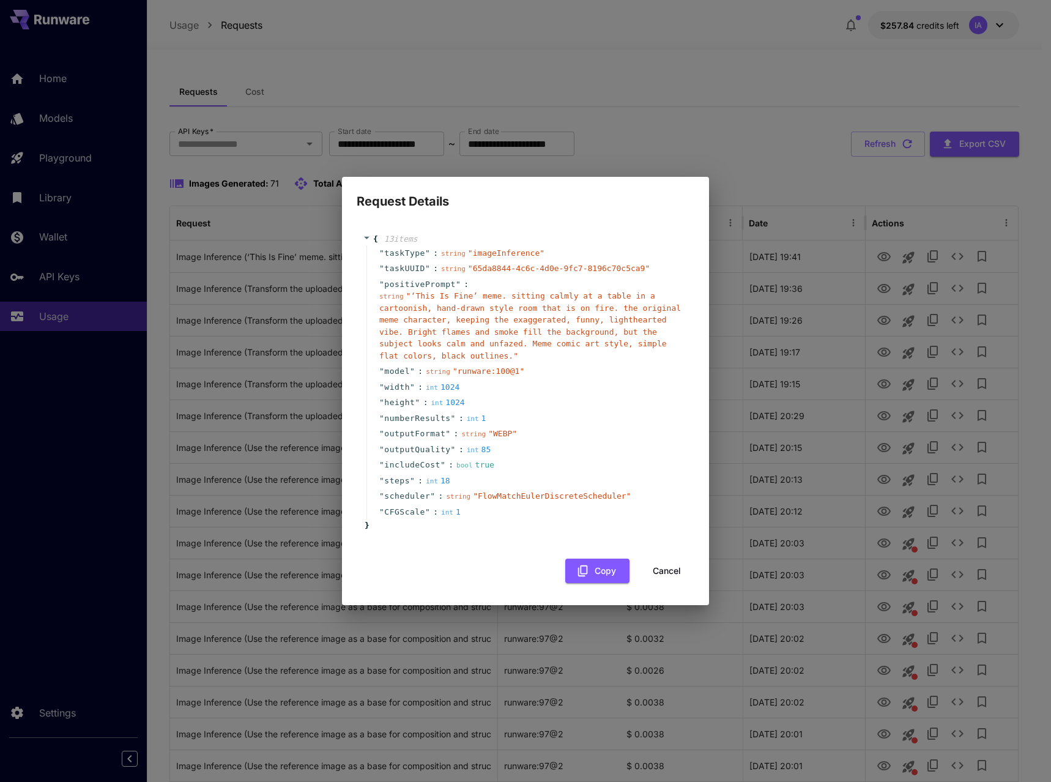
drag, startPoint x: 673, startPoint y: 569, endPoint x: 524, endPoint y: 265, distance: 338.6
click at [673, 569] on button "Cancel" at bounding box center [666, 570] width 55 height 25
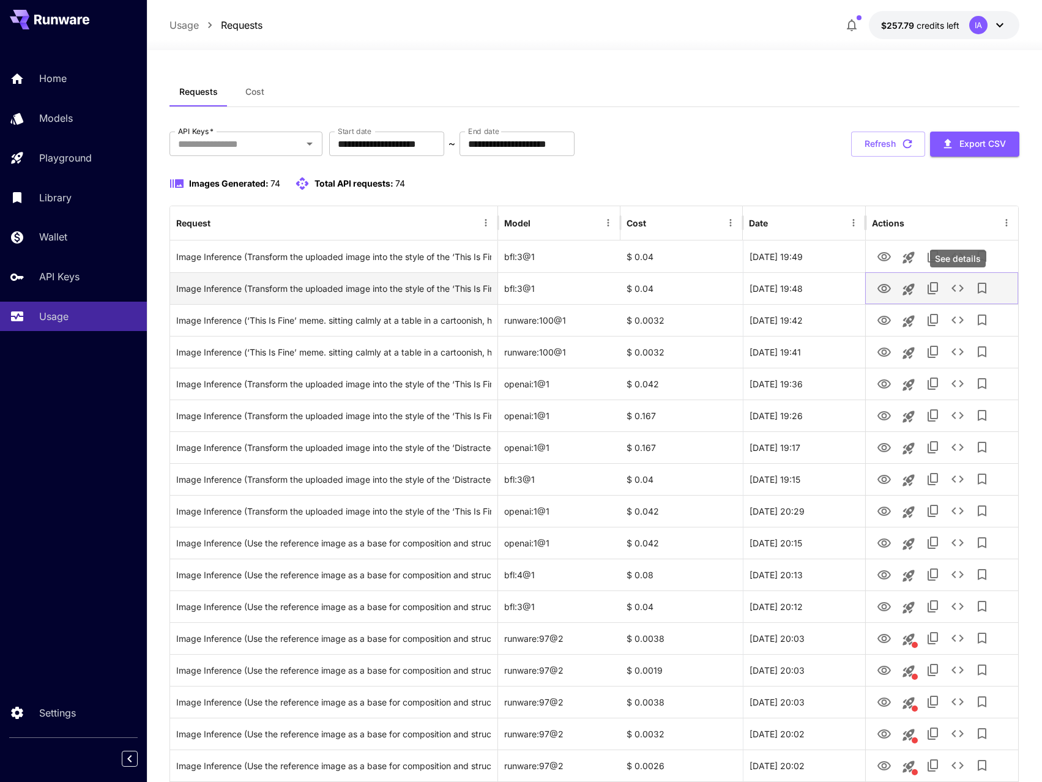
click at [958, 287] on icon "See details" at bounding box center [957, 288] width 15 height 15
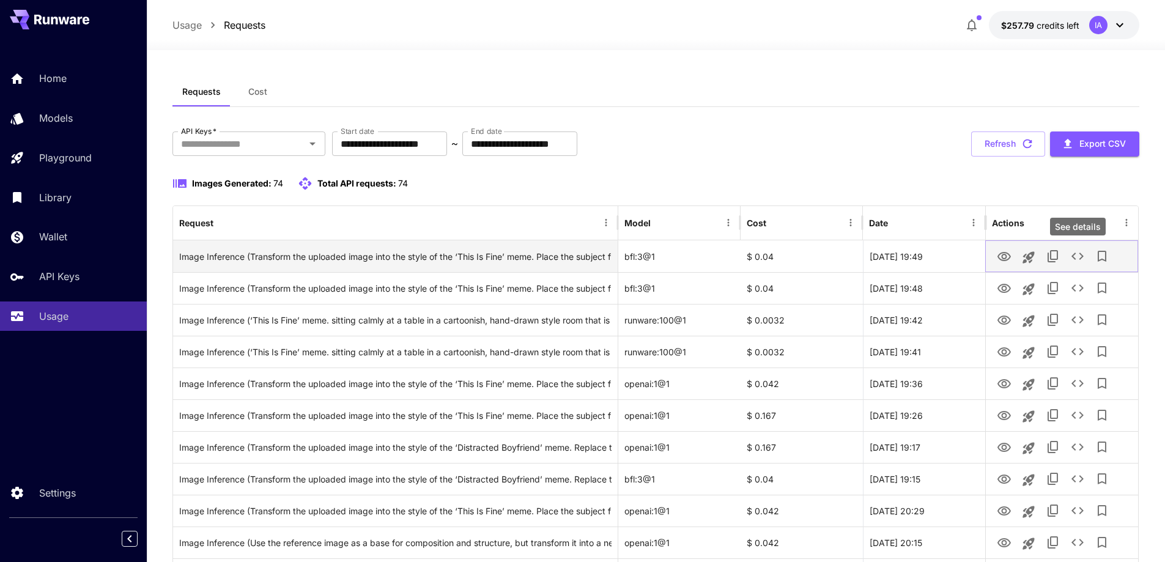
click at [1076, 259] on icon "See details" at bounding box center [1077, 256] width 15 height 15
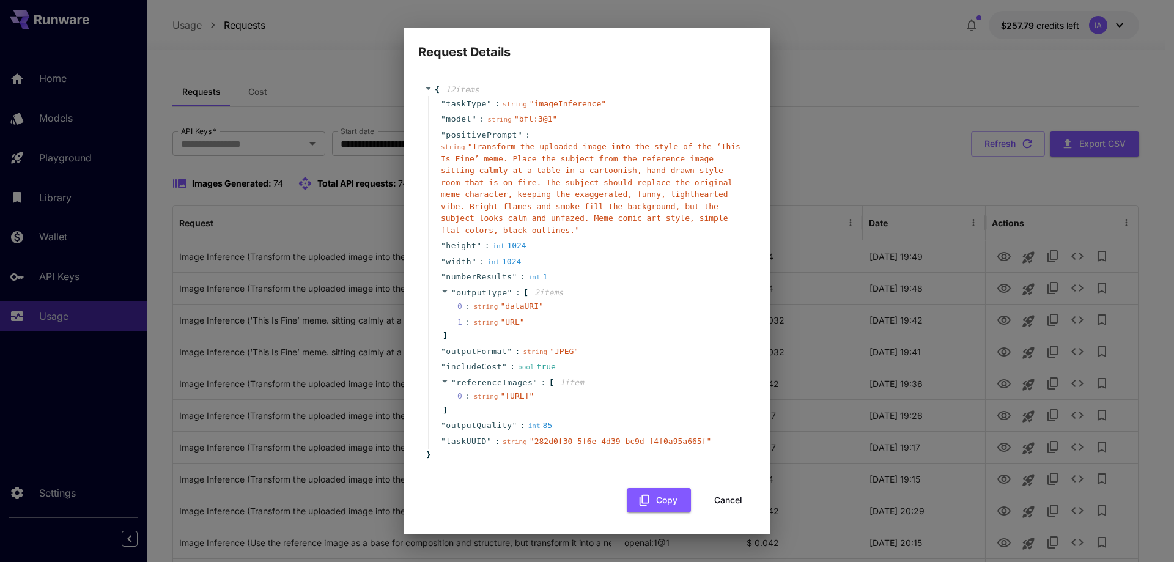
click at [201, 72] on div "Request Details { 12 item s " taskType " : string " imageInference " " model " …" at bounding box center [587, 281] width 1174 height 562
click at [720, 502] on button "Cancel" at bounding box center [728, 500] width 55 height 25
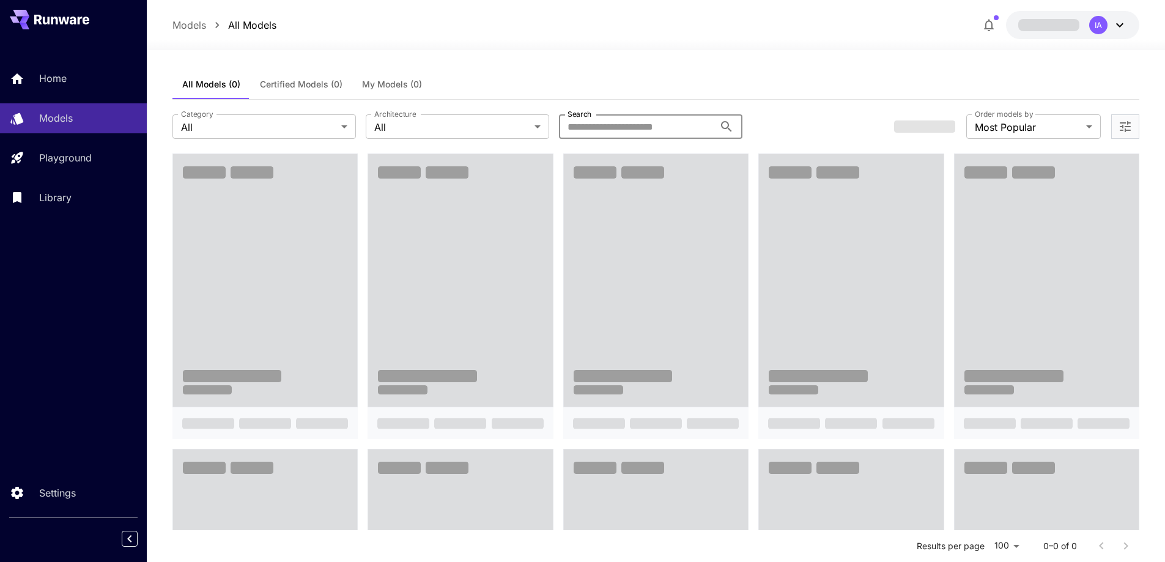
click at [604, 120] on input "Search" at bounding box center [636, 126] width 155 height 24
type input "**********"
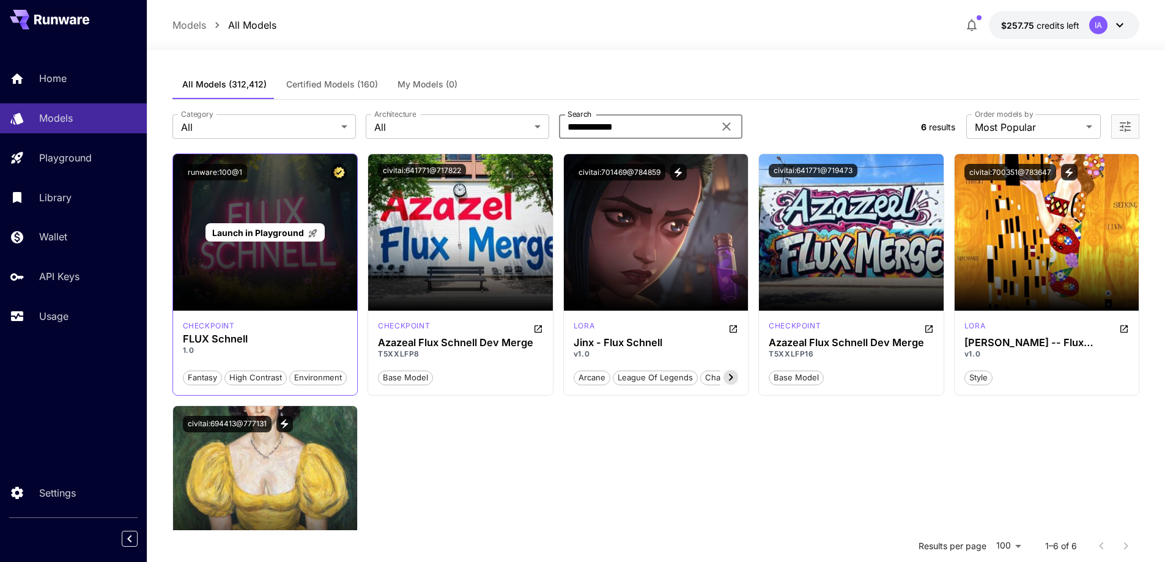
click at [270, 239] on div "Launch in Playground" at bounding box center [264, 232] width 119 height 19
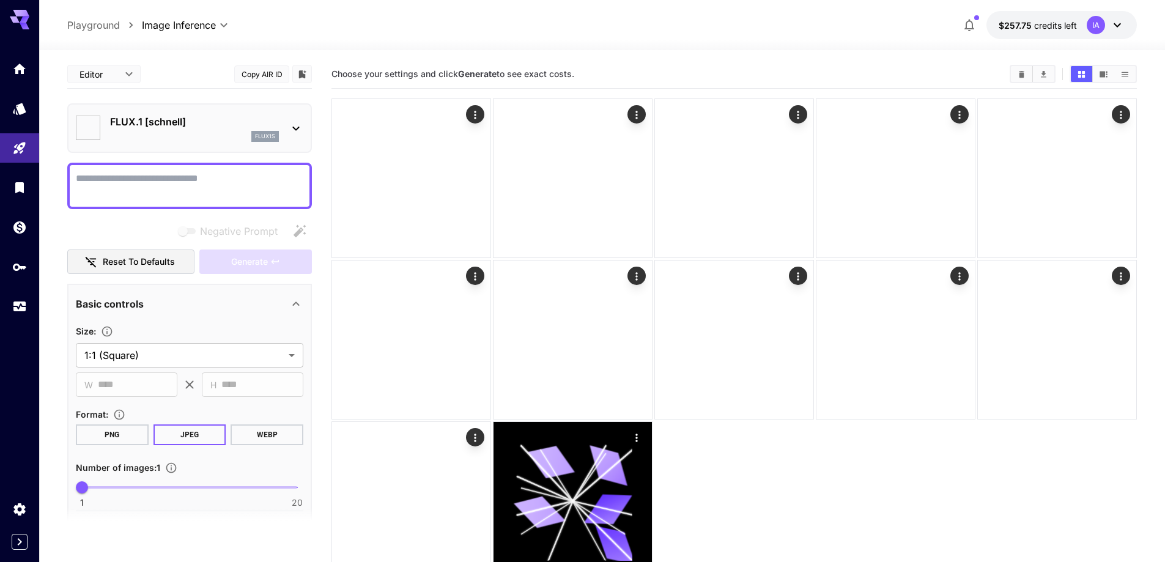
type input "**********"
